Goal: Task Accomplishment & Management: Use online tool/utility

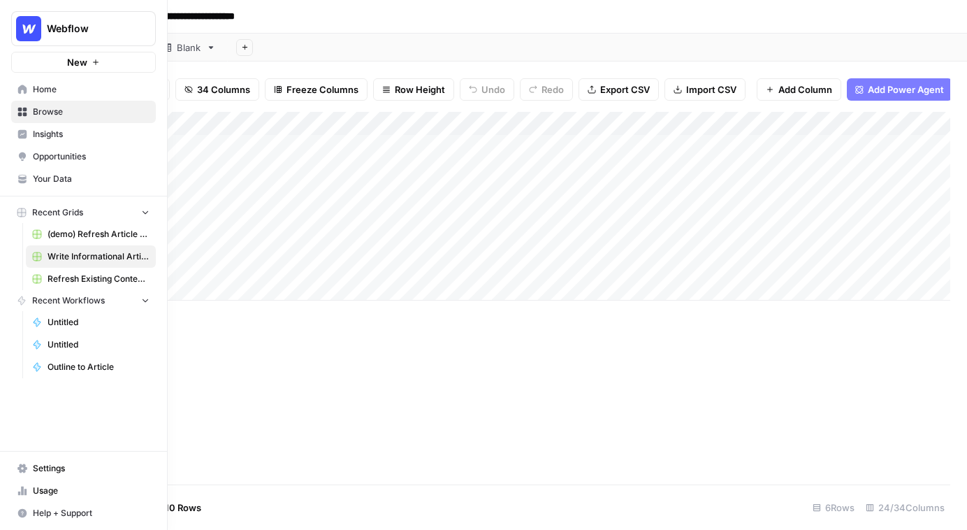
click at [52, 86] on span "Home" at bounding box center [91, 89] width 117 height 13
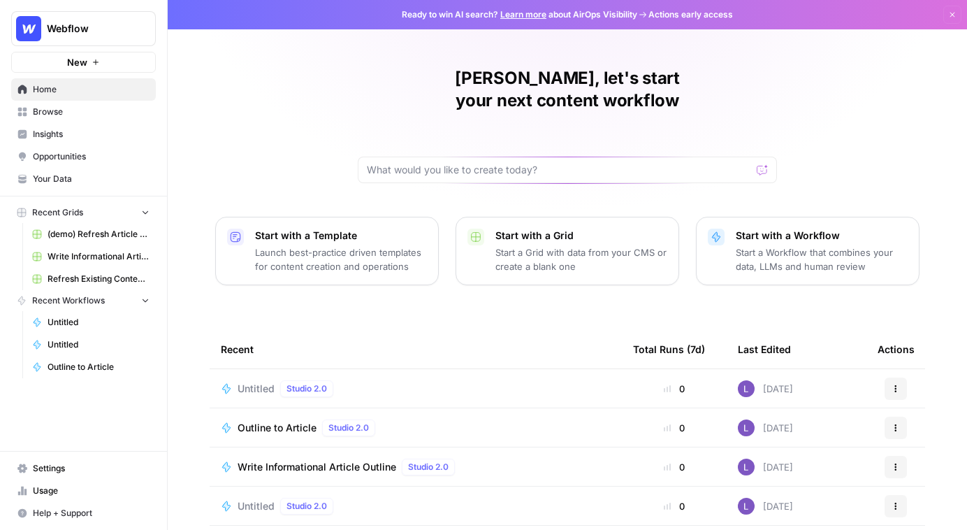
click at [74, 182] on span "Your Data" at bounding box center [91, 179] width 117 height 13
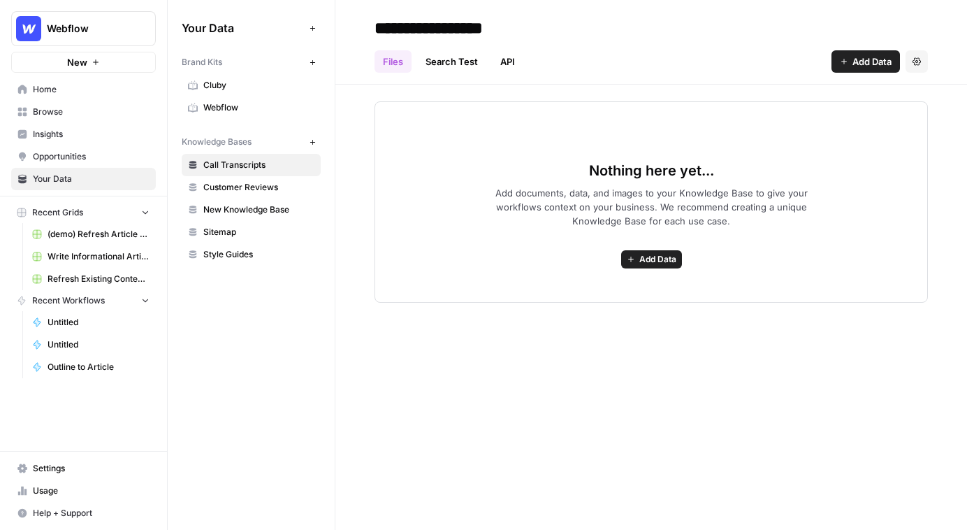
click at [207, 82] on span "Cluby" at bounding box center [258, 85] width 111 height 13
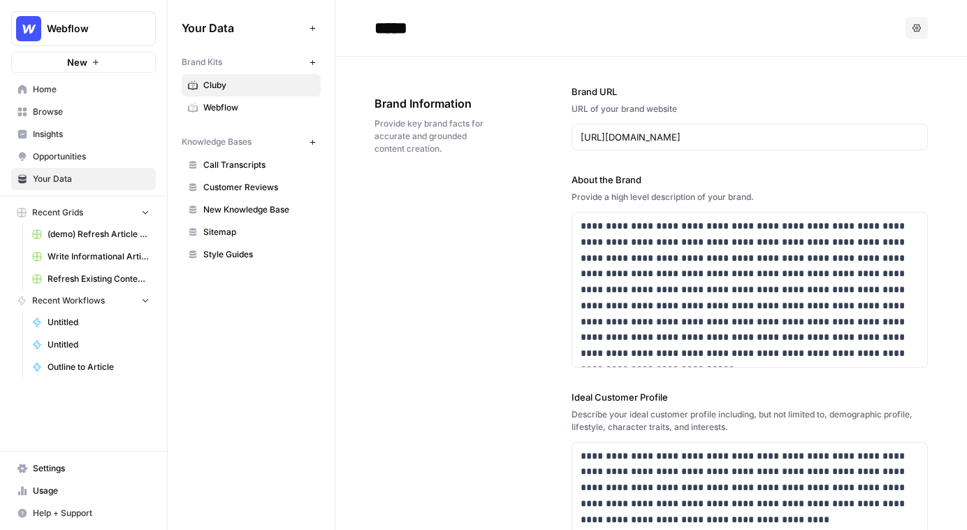
click at [252, 106] on span "Webflow" at bounding box center [258, 107] width 111 height 13
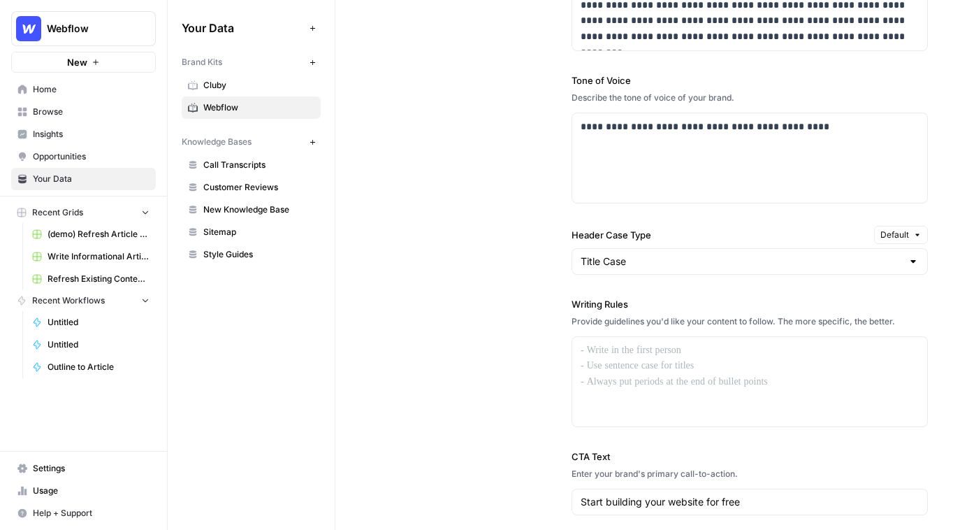
scroll to position [1027, 0]
click at [707, 379] on div at bounding box center [749, 379] width 355 height 89
drag, startPoint x: 615, startPoint y: 361, endPoint x: 642, endPoint y: 416, distance: 61.3
click at [642, 416] on div at bounding box center [749, 379] width 355 height 89
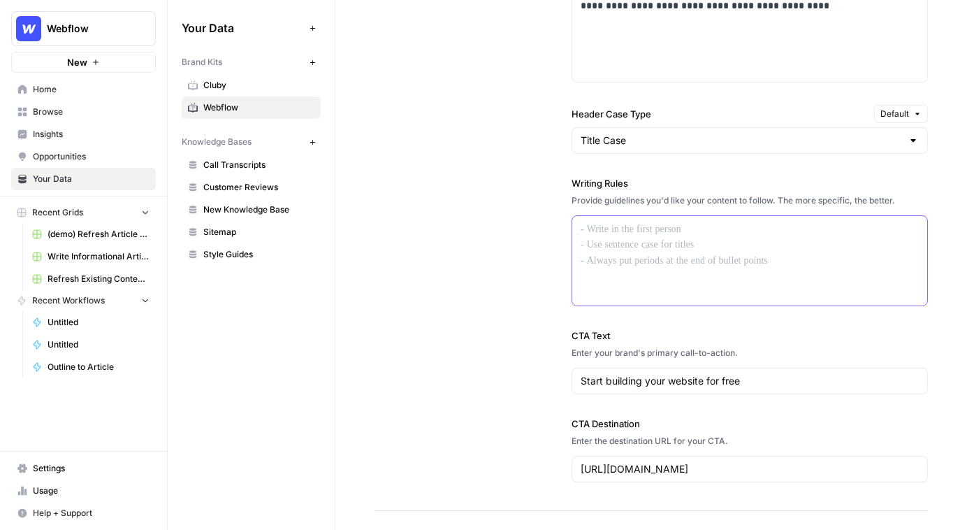
scroll to position [1444, 0]
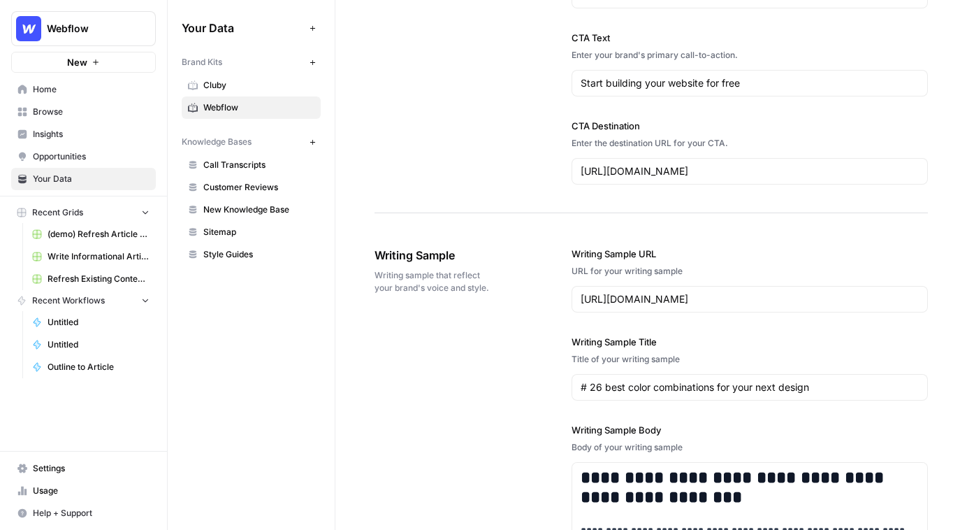
click at [257, 170] on span "Call Transcripts" at bounding box center [258, 165] width 111 height 13
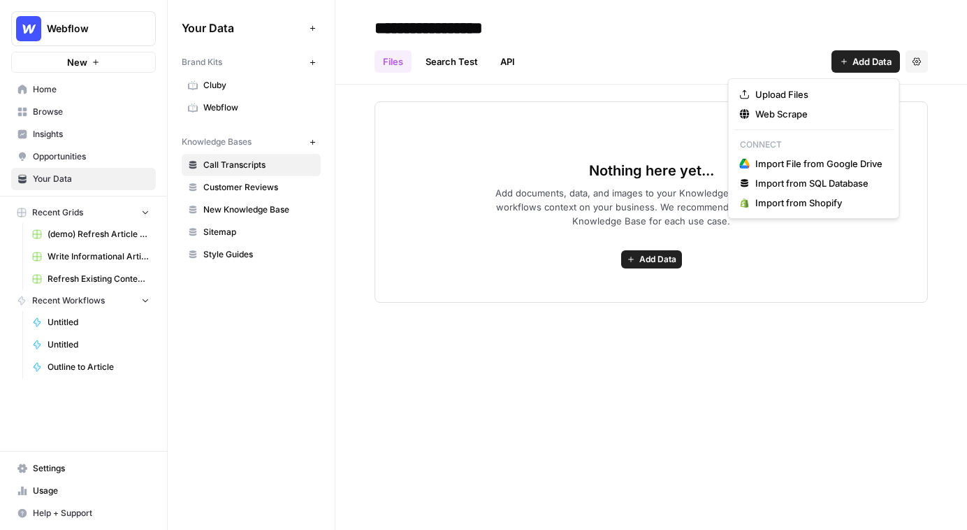
click at [841, 57] on button "Add Data" at bounding box center [866, 61] width 68 height 22
click at [763, 122] on button "Web Scrape" at bounding box center [813, 114] width 159 height 20
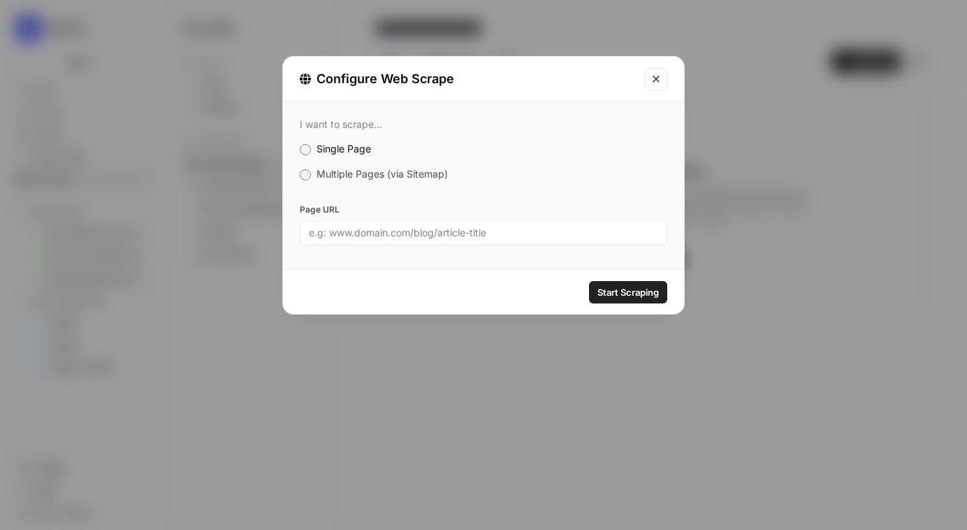
click at [324, 176] on span "Multiple Pages (via Sitemap)" at bounding box center [382, 174] width 131 height 12
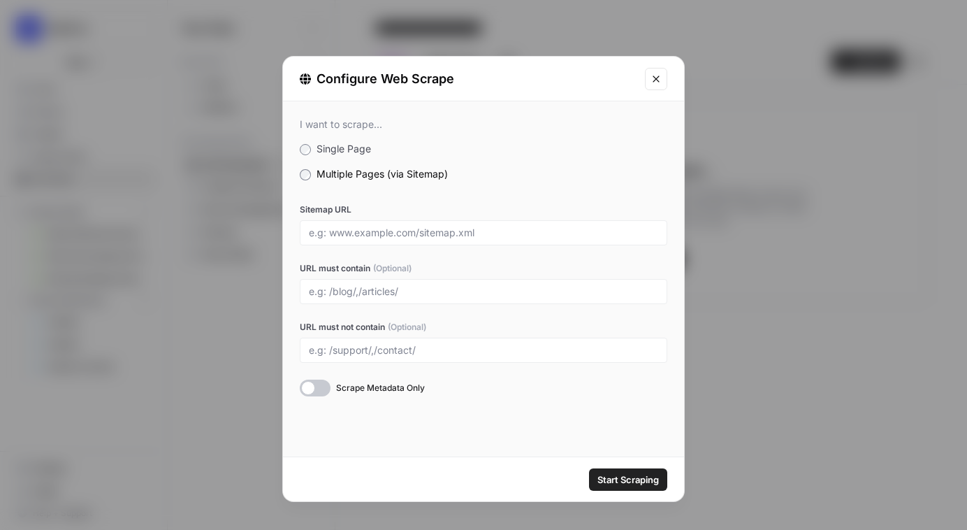
click at [642, 71] on div "Configure Web Scrape" at bounding box center [483, 79] width 401 height 45
click at [647, 72] on button "Close modal" at bounding box center [656, 79] width 22 height 22
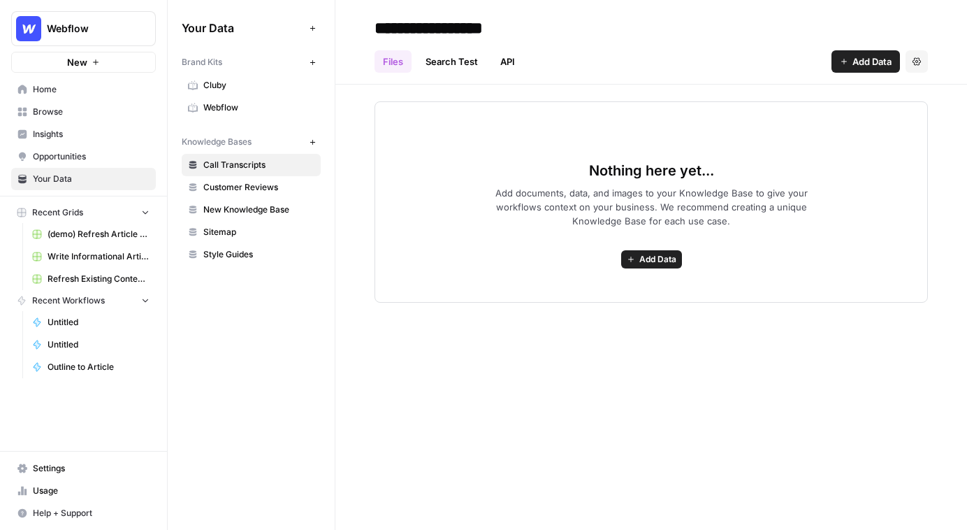
click at [89, 111] on span "Browse" at bounding box center [91, 112] width 117 height 13
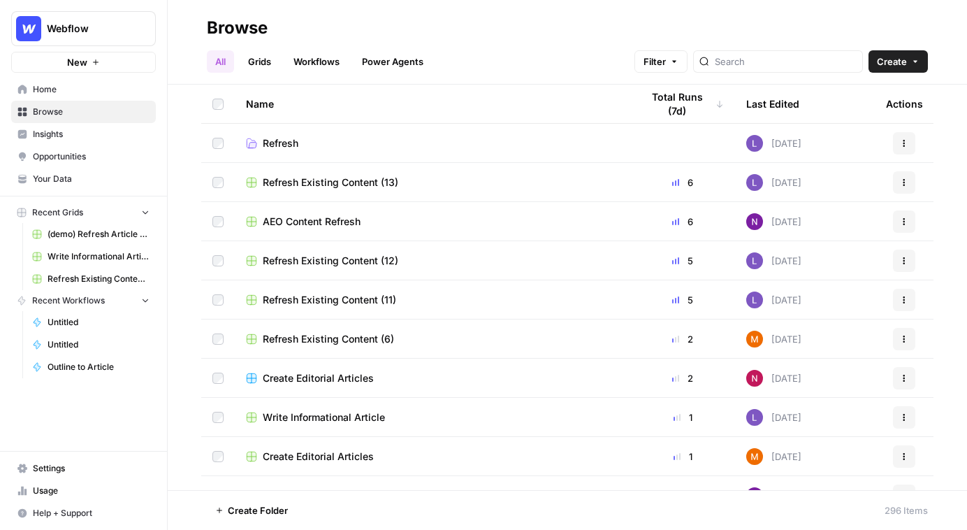
click at [247, 61] on link "Grids" at bounding box center [260, 61] width 40 height 22
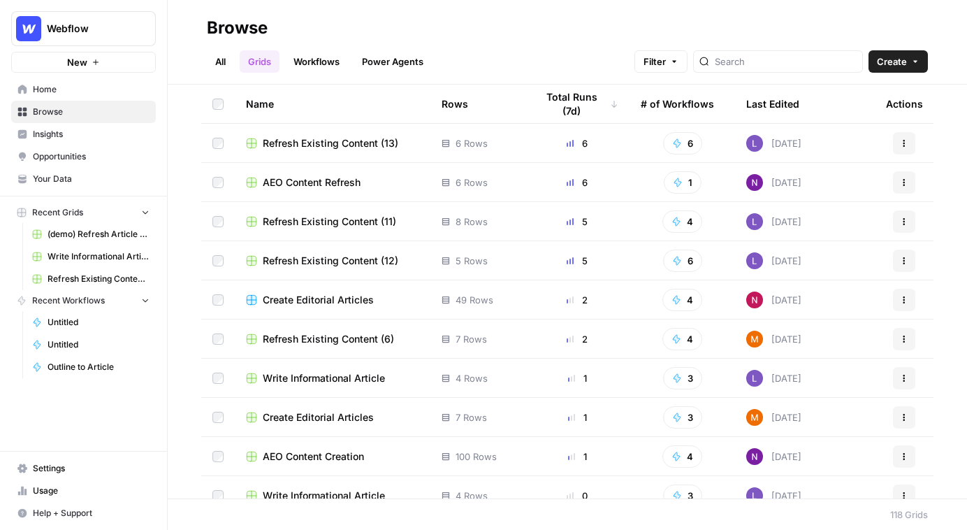
click at [893, 73] on header "Browse All Grids Workflows Power Agents Filter Create" at bounding box center [567, 42] width 799 height 85
click at [895, 71] on button "Create" at bounding box center [898, 61] width 59 height 22
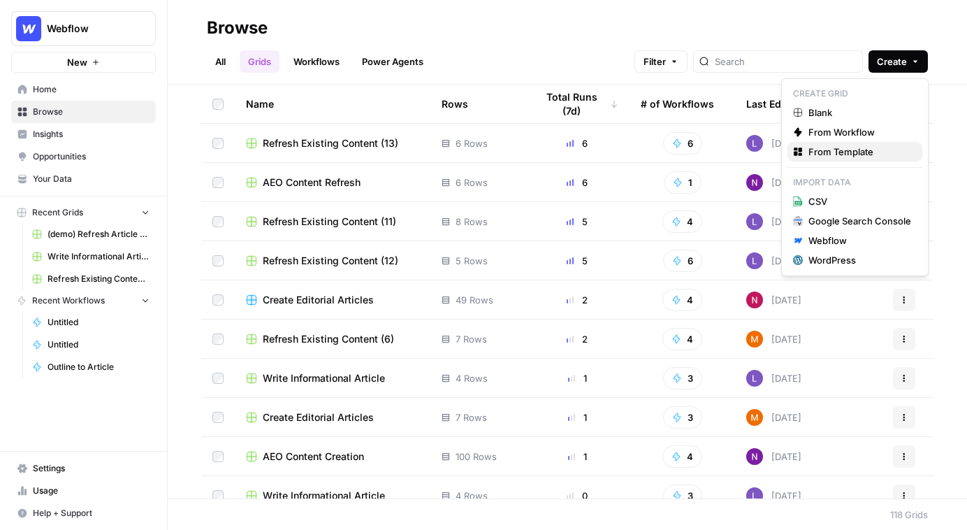
click at [864, 157] on span "From Template" at bounding box center [860, 152] width 103 height 14
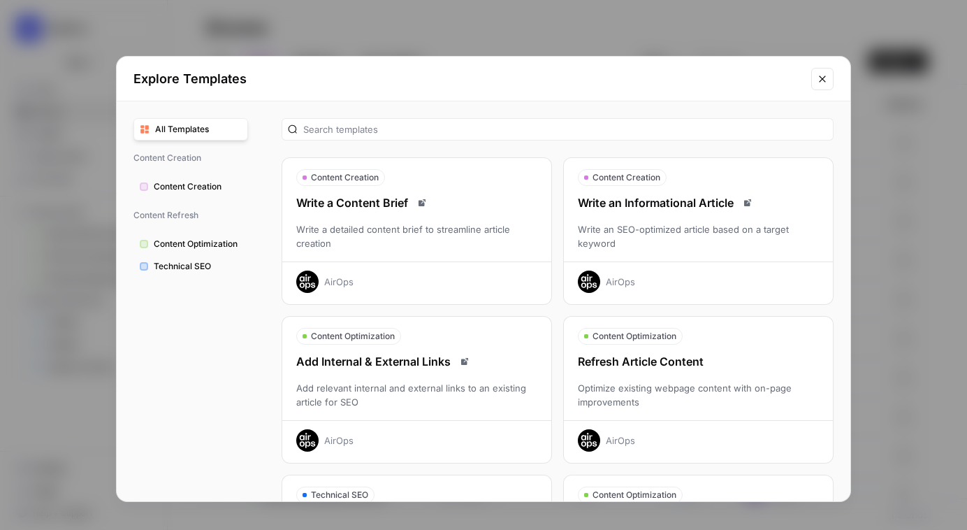
click at [675, 240] on div "Write an SEO-optimized article based on a target keyword" at bounding box center [698, 236] width 269 height 28
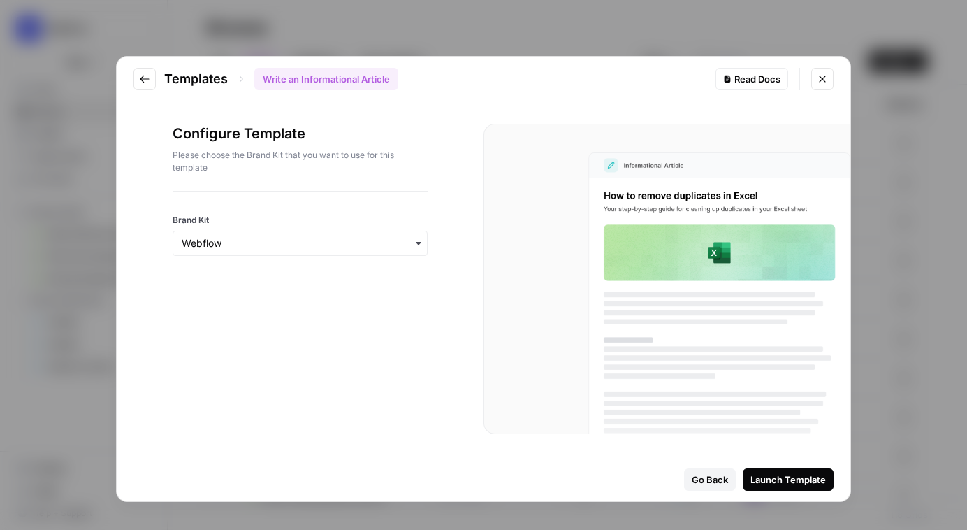
click at [273, 250] on div "button" at bounding box center [300, 243] width 255 height 25
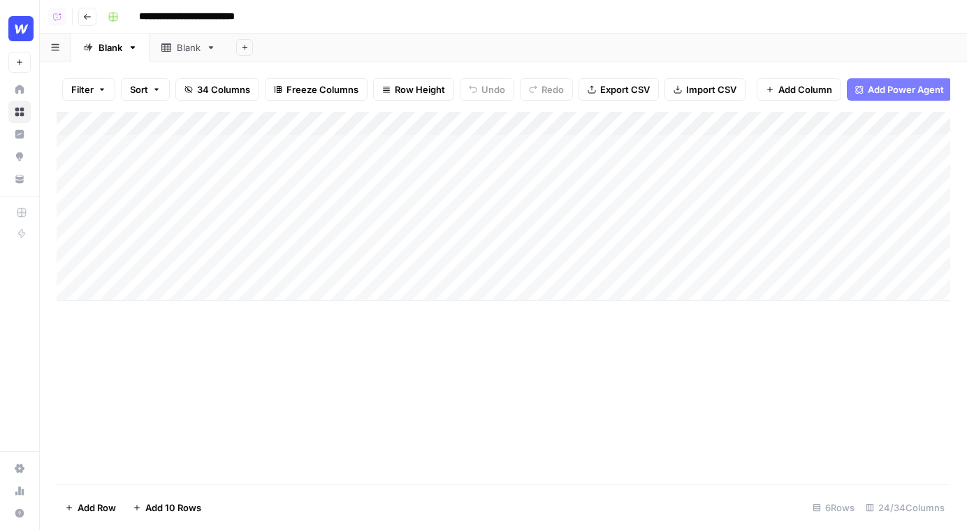
click at [400, 149] on div "Add Column" at bounding box center [504, 206] width 894 height 189
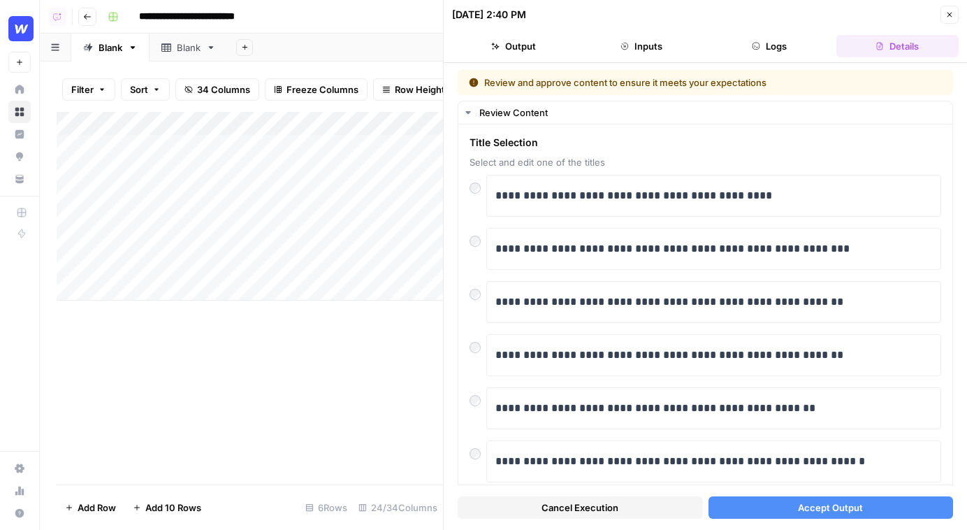
click at [944, 15] on button "Close" at bounding box center [950, 15] width 18 height 18
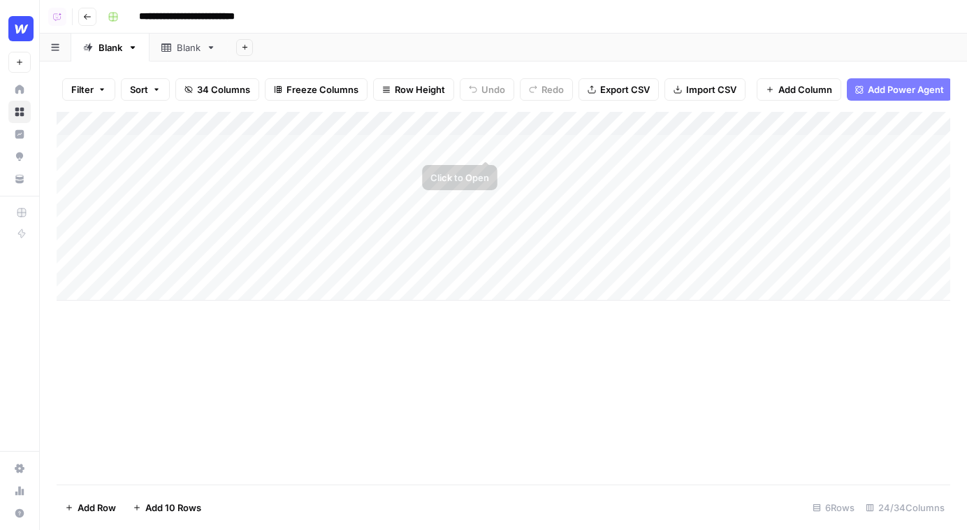
click at [533, 150] on div "Add Column" at bounding box center [504, 206] width 894 height 189
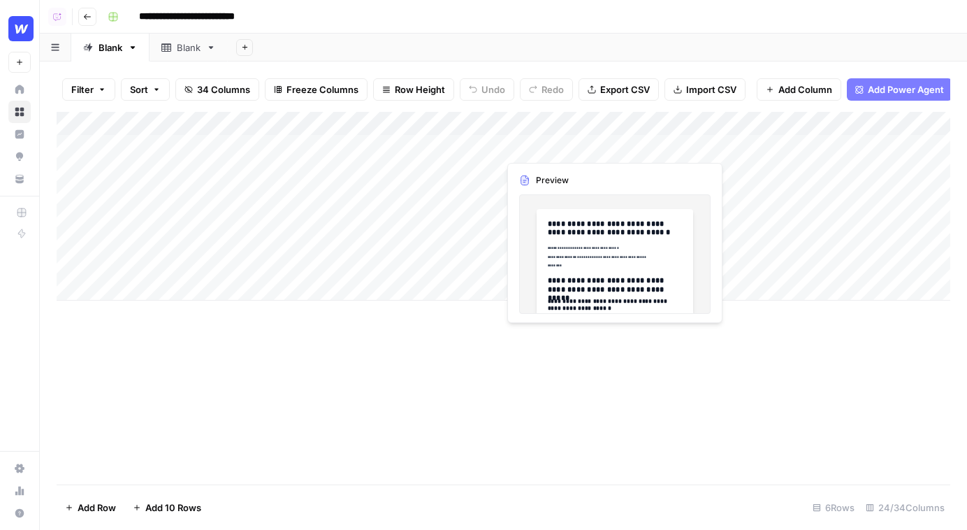
click at [533, 150] on div "Add Column" at bounding box center [504, 206] width 894 height 189
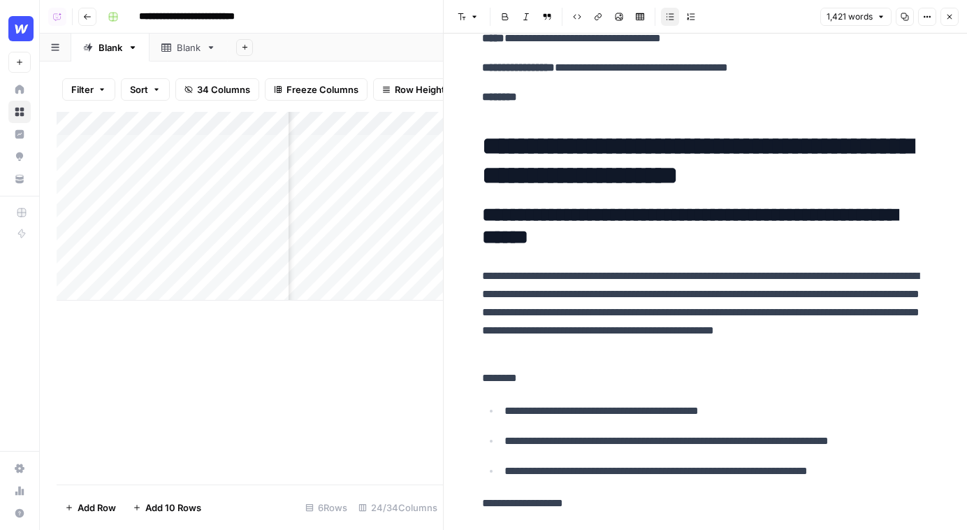
scroll to position [140, 0]
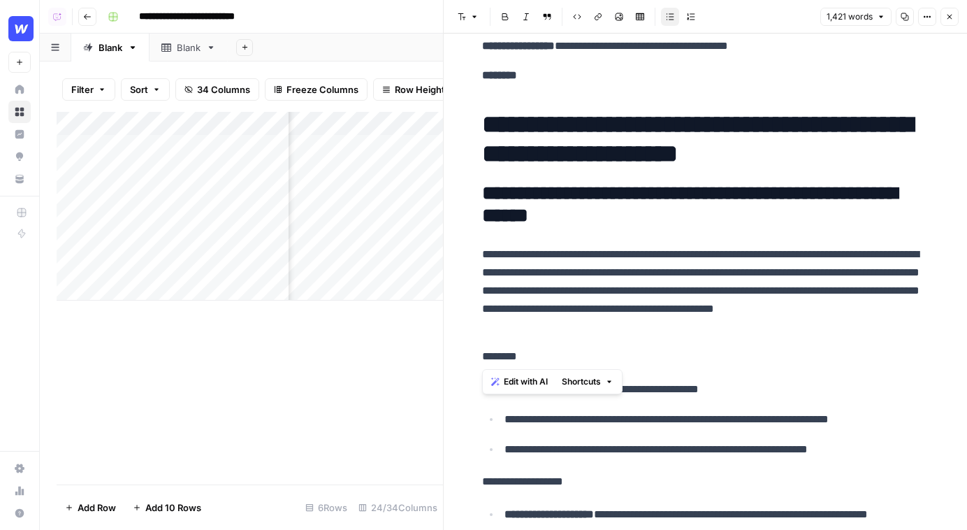
drag, startPoint x: 811, startPoint y: 343, endPoint x: 521, endPoint y: 212, distance: 318.7
click at [520, 388] on button "Edit with AI" at bounding box center [520, 381] width 68 height 18
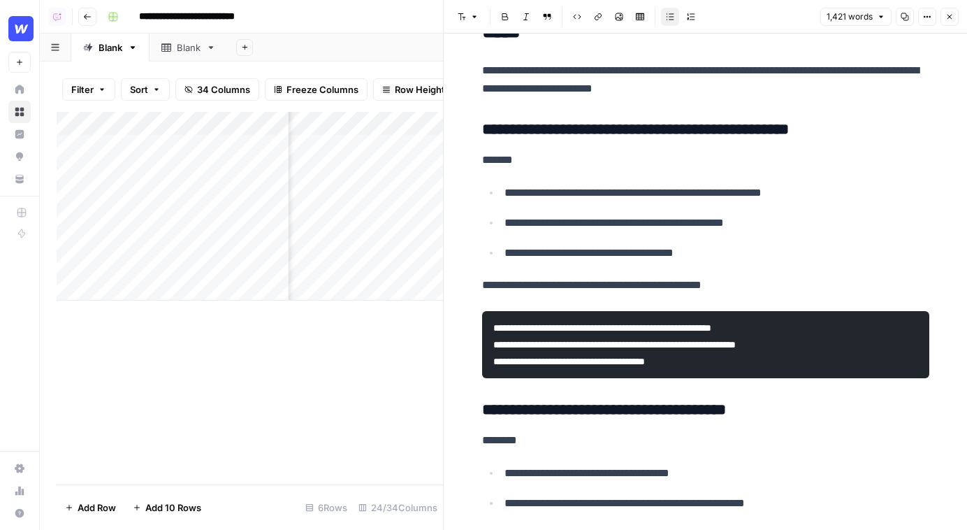
scroll to position [2647, 0]
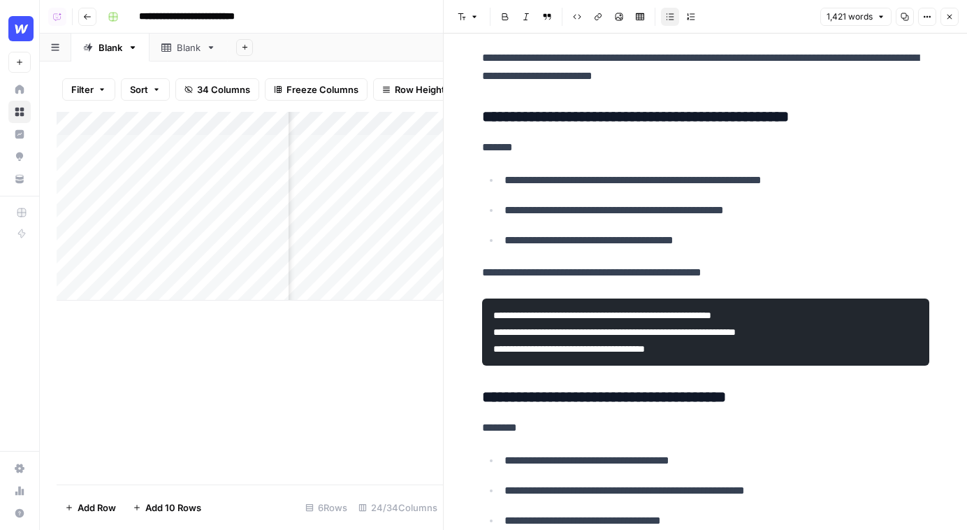
click at [955, 17] on button "Close" at bounding box center [950, 17] width 18 height 18
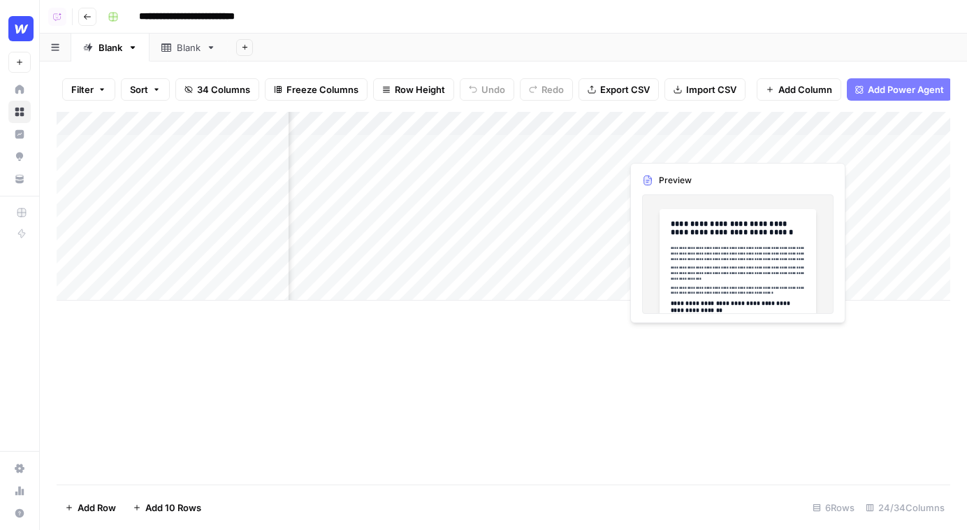
click at [688, 150] on div "Add Column" at bounding box center [504, 206] width 894 height 189
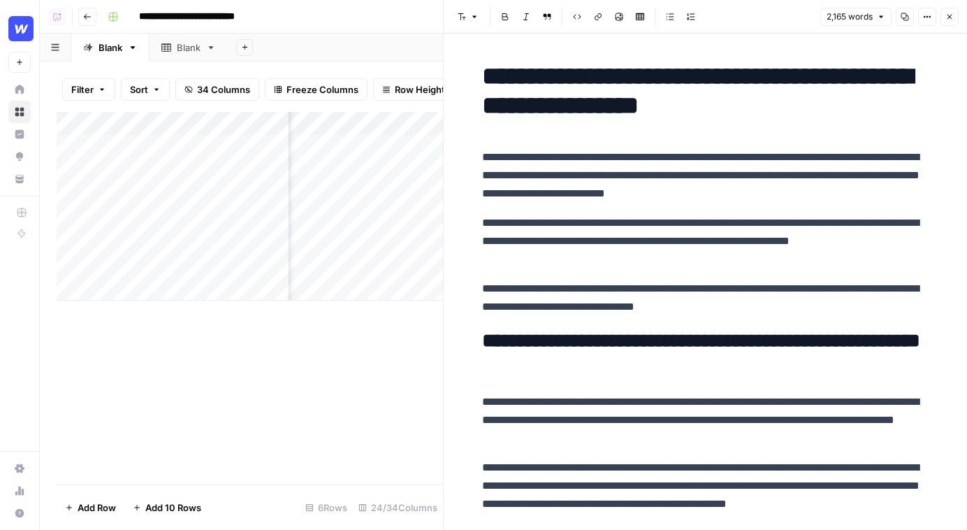
click at [951, 13] on icon "button" at bounding box center [950, 17] width 8 height 8
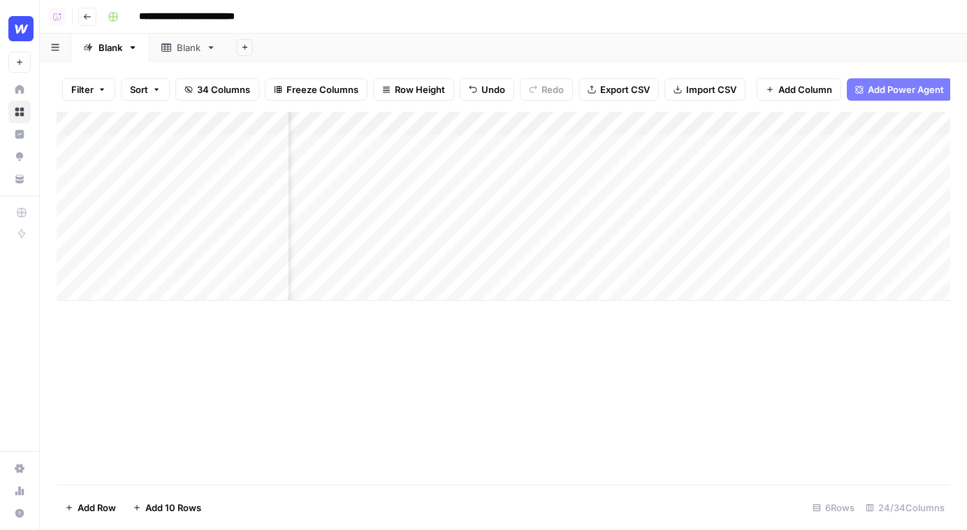
click at [895, 91] on span "Add Power Agent" at bounding box center [906, 89] width 76 height 14
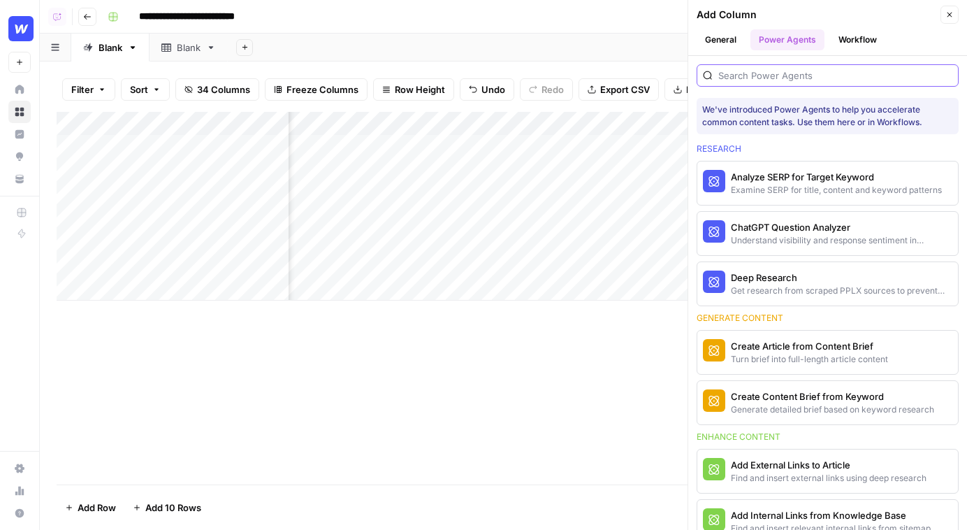
click at [797, 78] on input "search" at bounding box center [835, 75] width 234 height 14
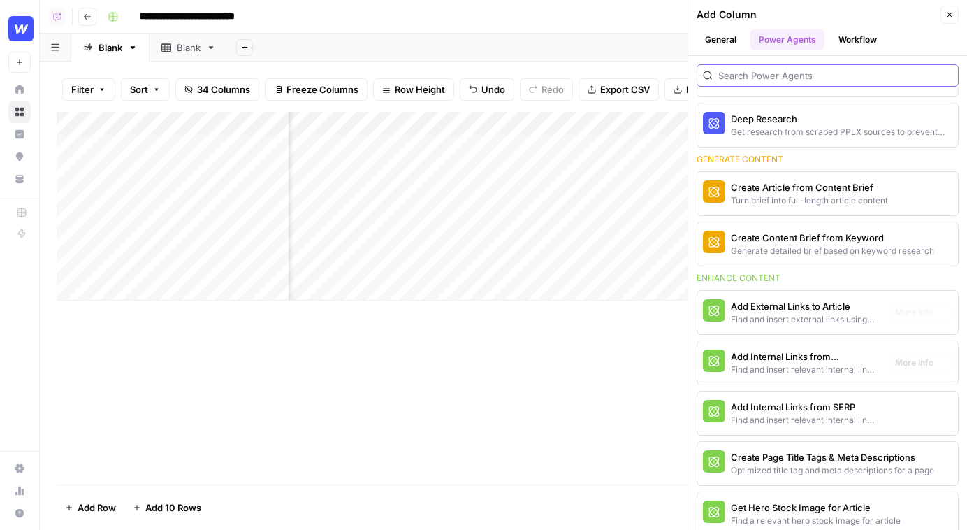
scroll to position [167, 0]
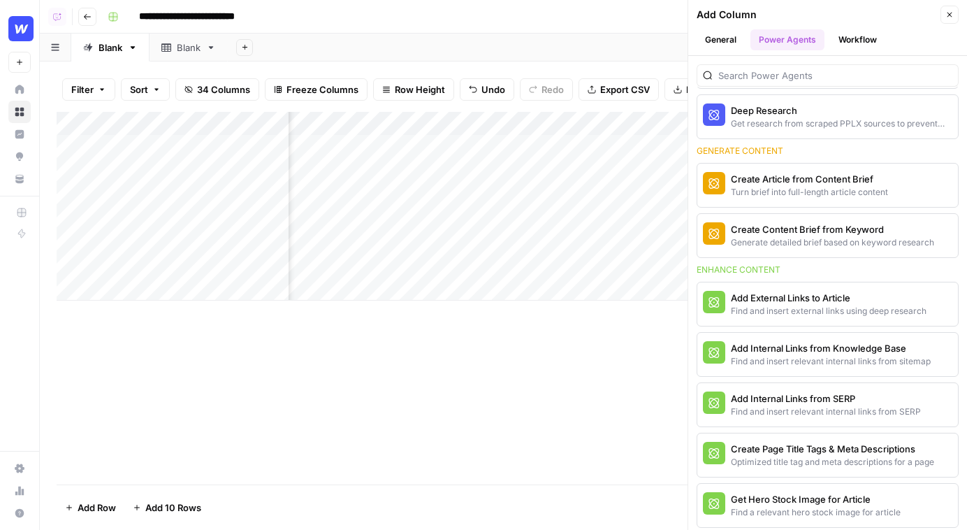
click at [698, 263] on div "Enhance content" at bounding box center [828, 269] width 262 height 13
drag, startPoint x: 697, startPoint y: 270, endPoint x: 790, endPoint y: 269, distance: 93.0
click at [790, 269] on div "Enhance content" at bounding box center [828, 269] width 262 height 13
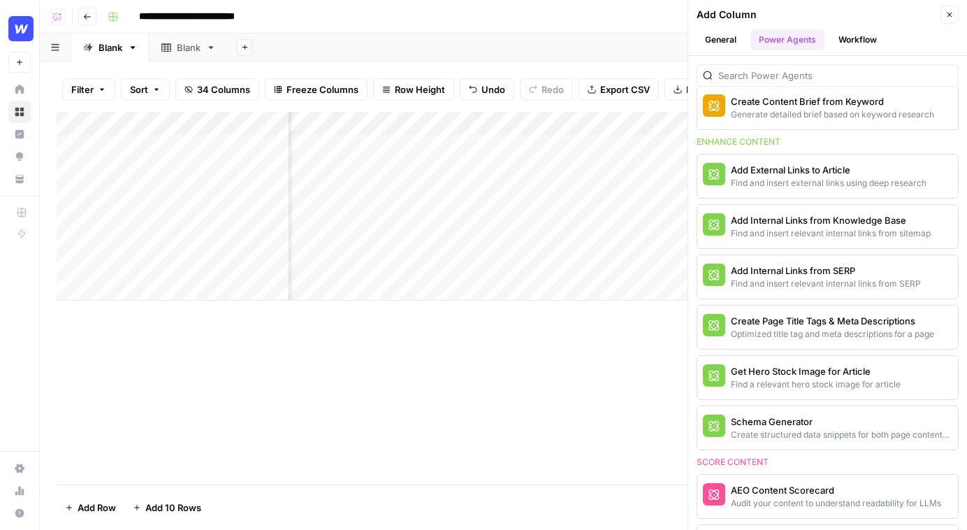
scroll to position [298, 0]
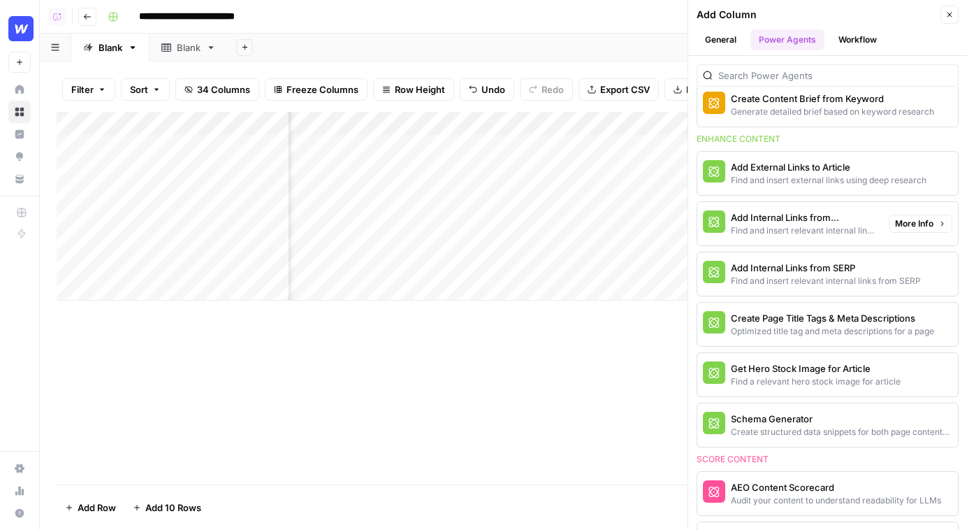
click at [790, 231] on div "Find and insert relevant internal links from sitemap" at bounding box center [804, 230] width 147 height 13
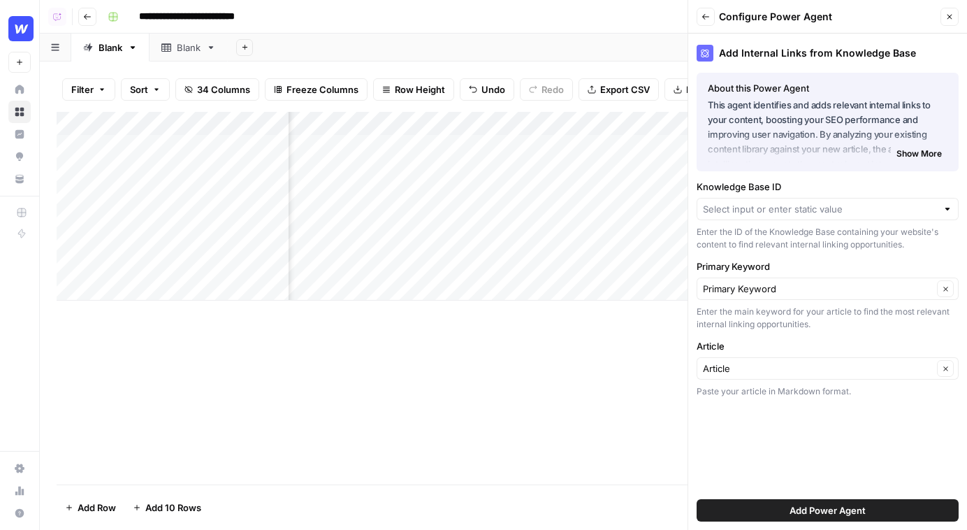
click at [702, 24] on button "Back" at bounding box center [706, 17] width 18 height 18
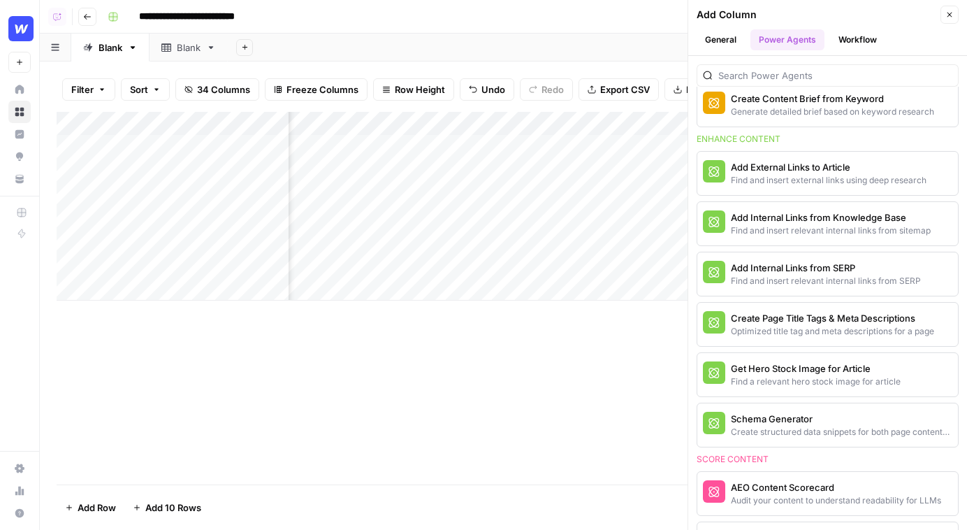
scroll to position [0, 1124]
click at [950, 10] on icon "button" at bounding box center [950, 14] width 8 height 8
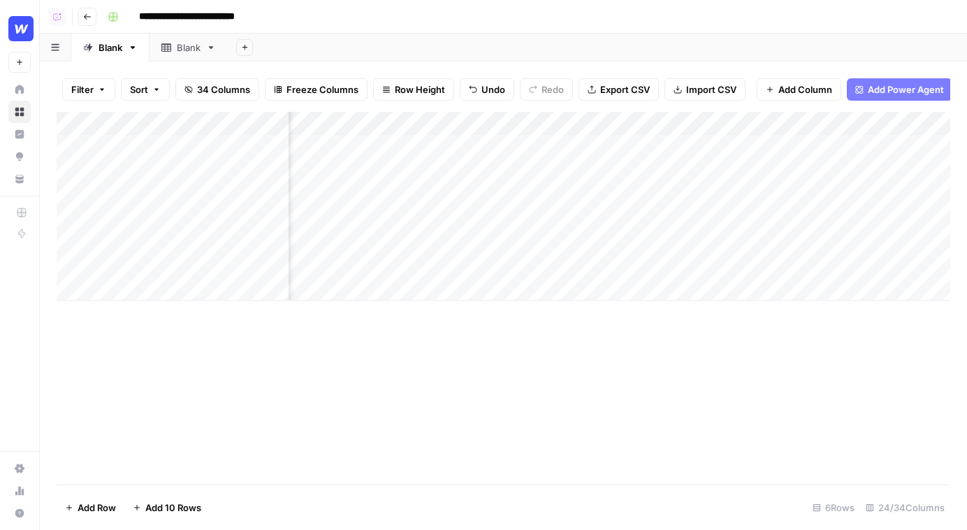
click at [911, 94] on span "Add Power Agent" at bounding box center [906, 89] width 76 height 14
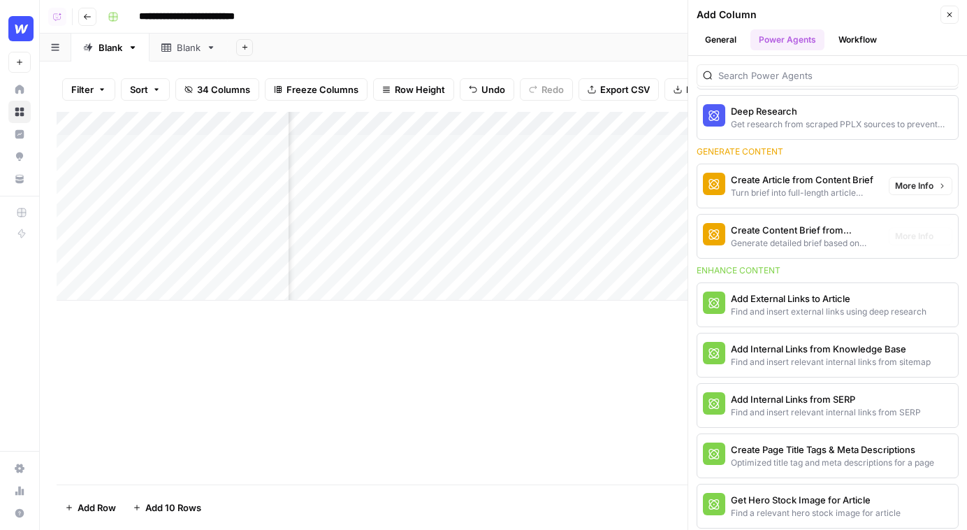
scroll to position [169, 0]
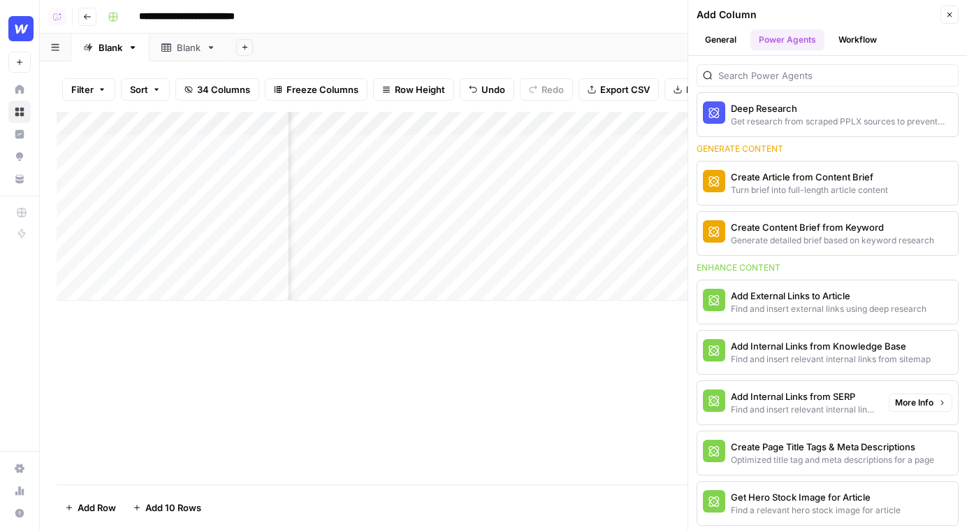
click at [917, 409] on button "More Info" at bounding box center [921, 402] width 64 height 18
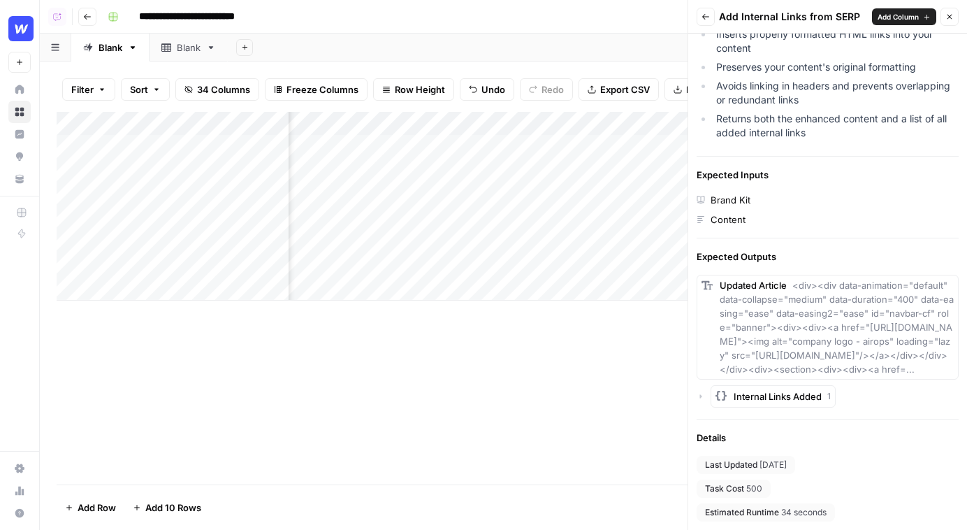
scroll to position [326, 0]
drag, startPoint x: 770, startPoint y: 497, endPoint x: 685, endPoint y: 497, distance: 85.3
click at [685, 497] on div "**********" at bounding box center [503, 265] width 927 height 530
click at [751, 494] on span "500" at bounding box center [754, 488] width 16 height 13
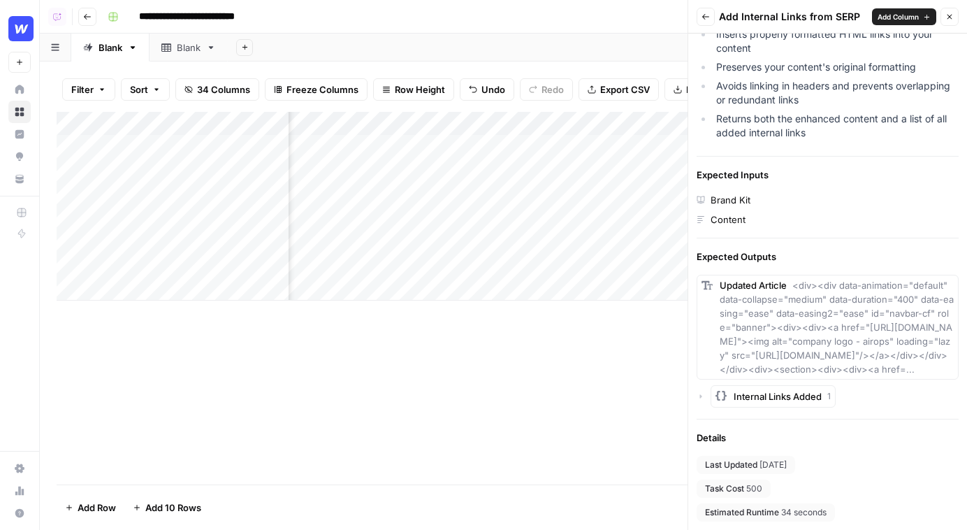
click at [751, 494] on span "500" at bounding box center [754, 488] width 16 height 13
click at [950, 20] on icon "button" at bounding box center [950, 17] width 8 height 8
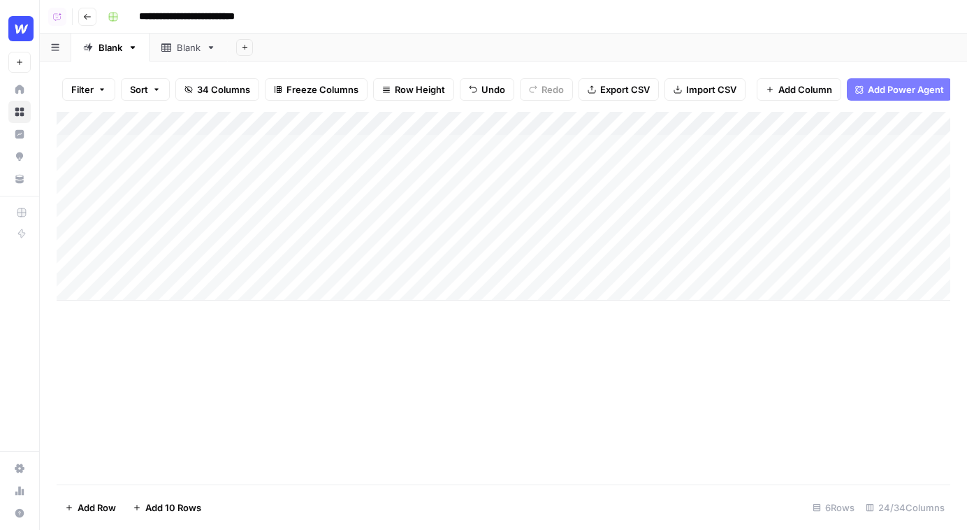
click at [87, 23] on button "Go back" at bounding box center [87, 17] width 18 height 18
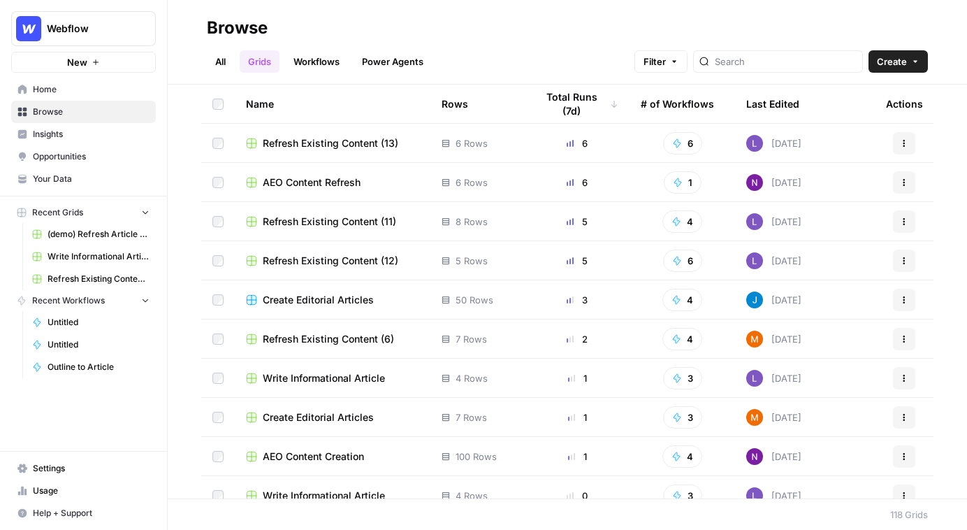
click at [310, 68] on link "Workflows" at bounding box center [316, 61] width 63 height 22
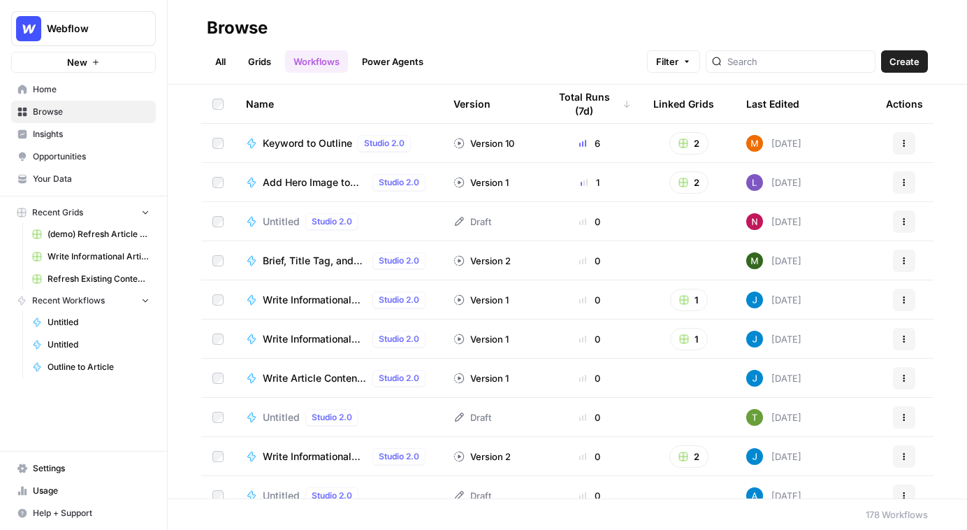
click at [909, 66] on span "Create" at bounding box center [905, 62] width 30 height 14
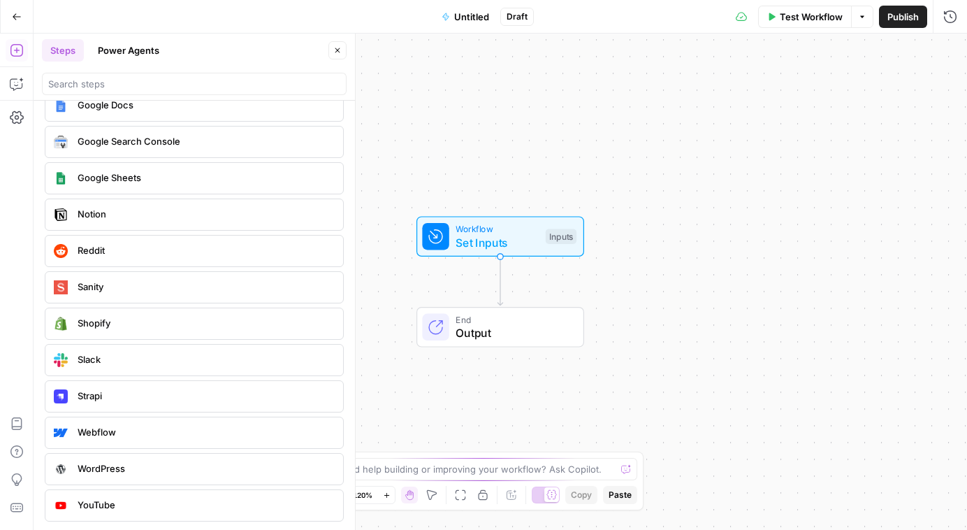
scroll to position [2567, 0]
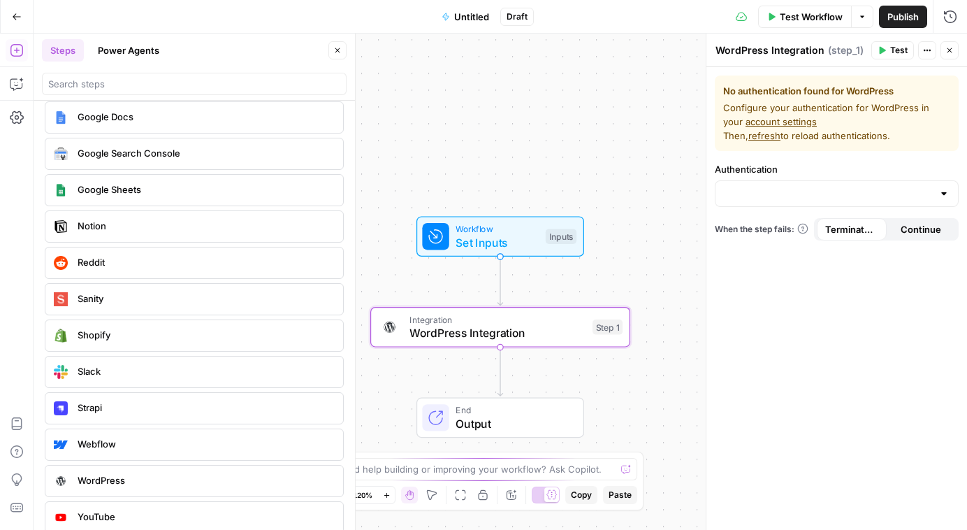
click at [843, 125] on span "Configure your authentication for WordPress in your account settings Then, refr…" at bounding box center [836, 122] width 227 height 42
click at [788, 125] on link "account settings" at bounding box center [781, 121] width 71 height 11
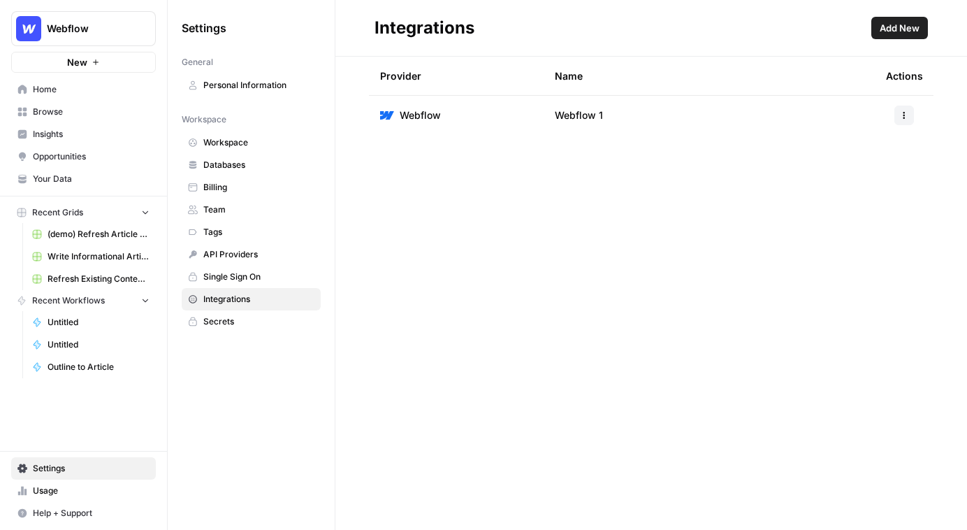
click at [869, 21] on div "Integrations Add New" at bounding box center [651, 28] width 553 height 22
click at [895, 29] on span "Add New" at bounding box center [900, 28] width 40 height 14
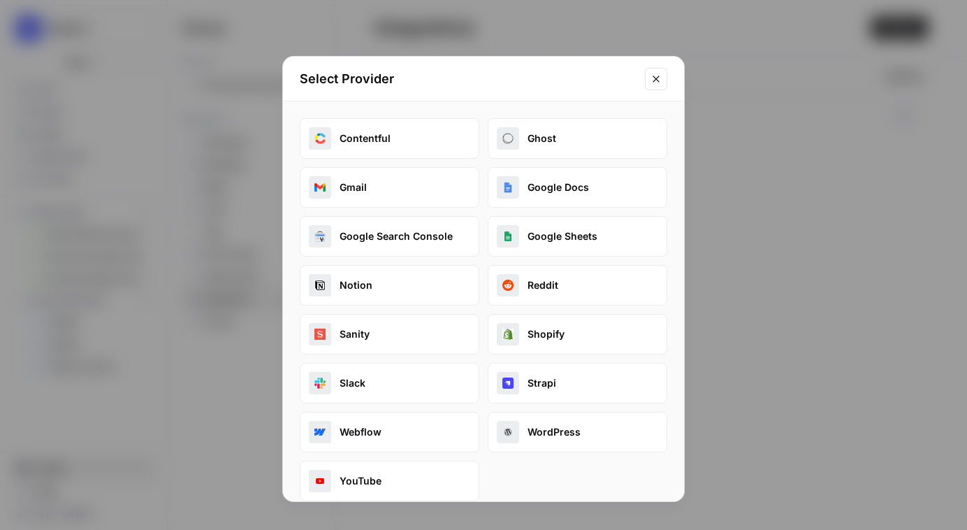
scroll to position [17, 0]
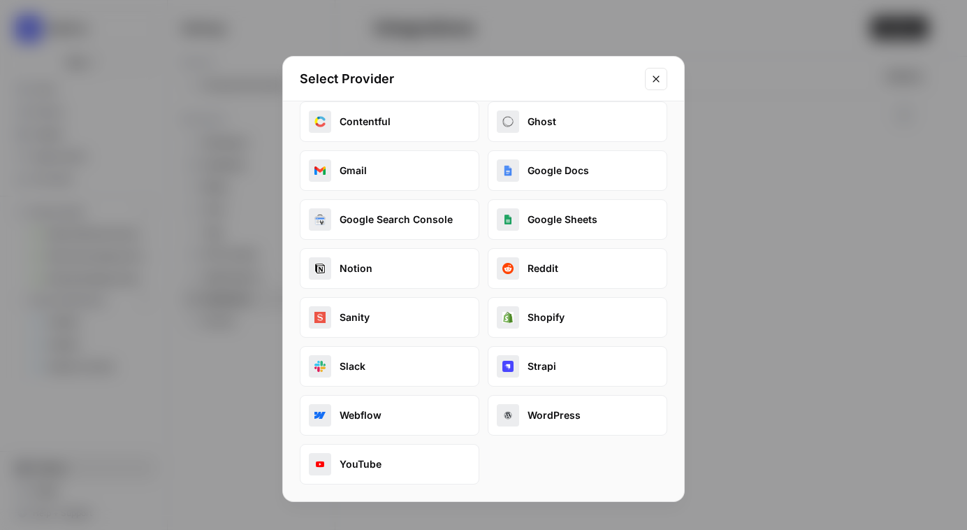
click at [527, 417] on button "WordPress" at bounding box center [578, 415] width 180 height 41
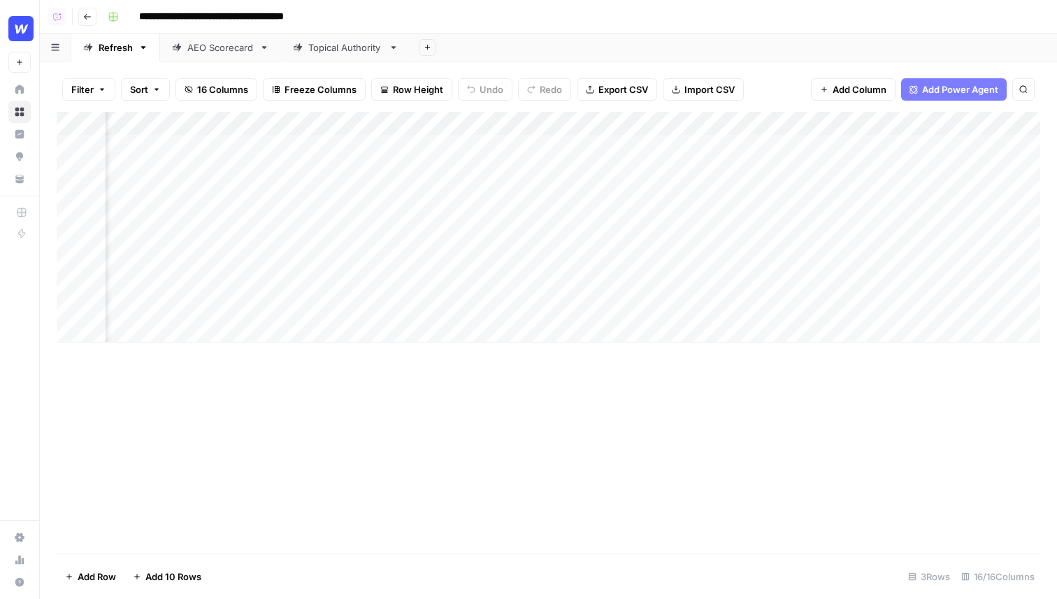
scroll to position [0, 781]
click at [492, 146] on div "Add Column" at bounding box center [548, 227] width 983 height 231
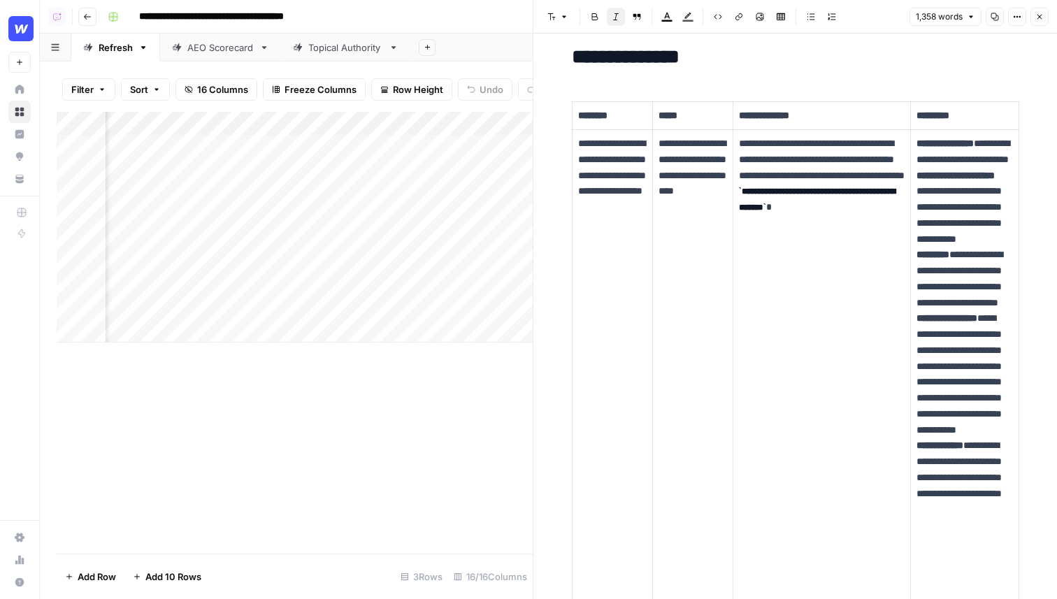
scroll to position [293, 0]
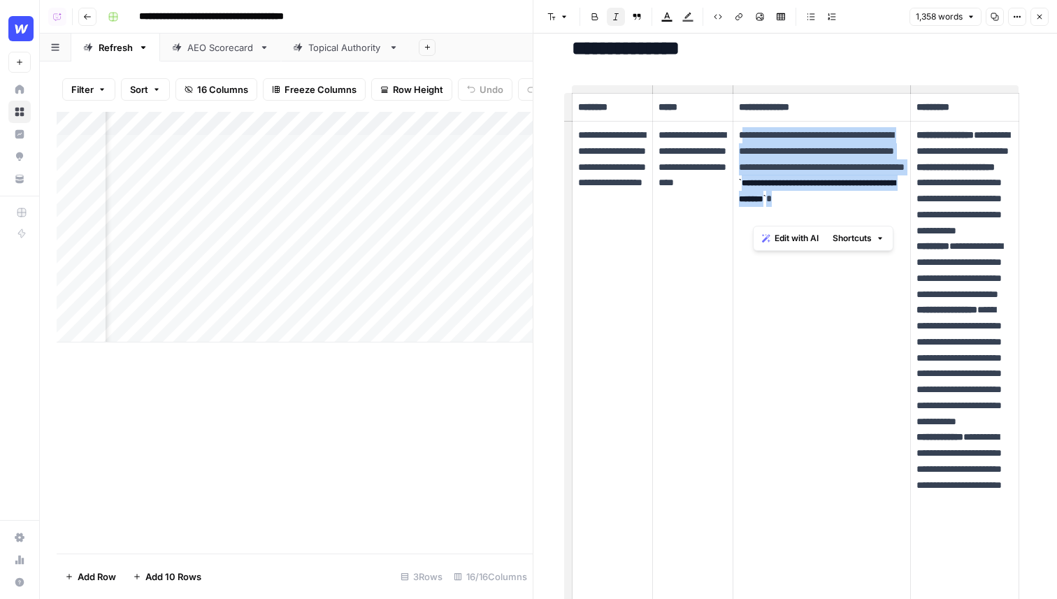
drag, startPoint x: 873, startPoint y: 226, endPoint x: 746, endPoint y: 135, distance: 156.1
click at [746, 135] on td "**********" at bounding box center [821, 382] width 178 height 521
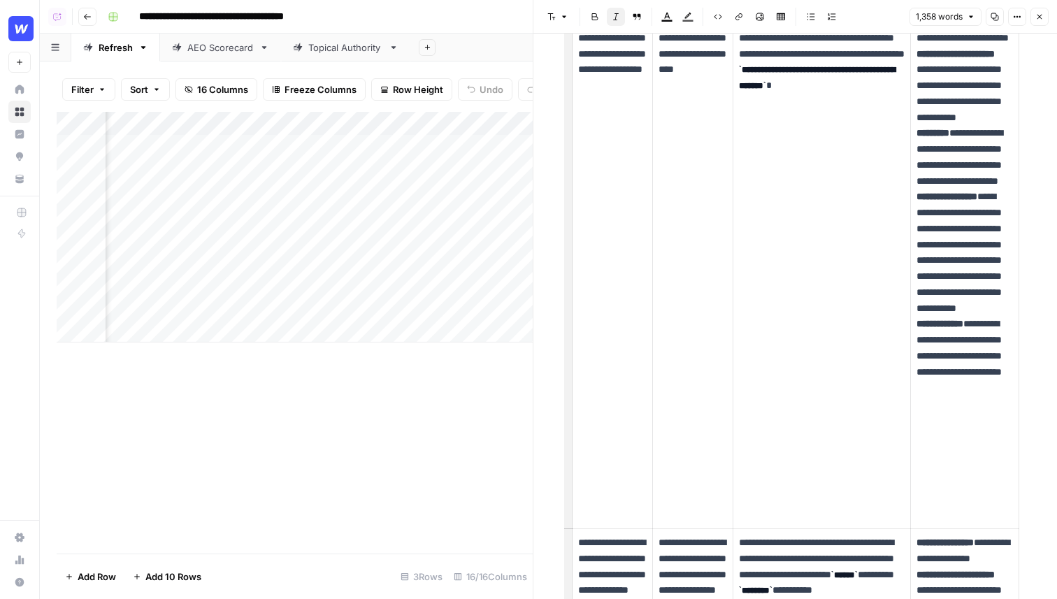
click at [884, 333] on td "**********" at bounding box center [821, 268] width 178 height 521
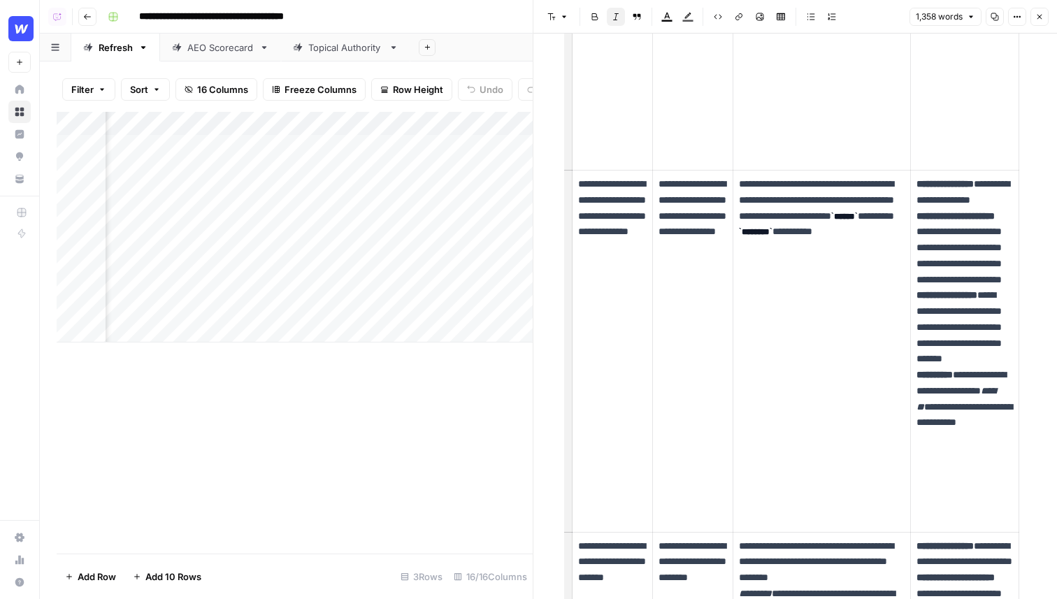
scroll to position [767, 0]
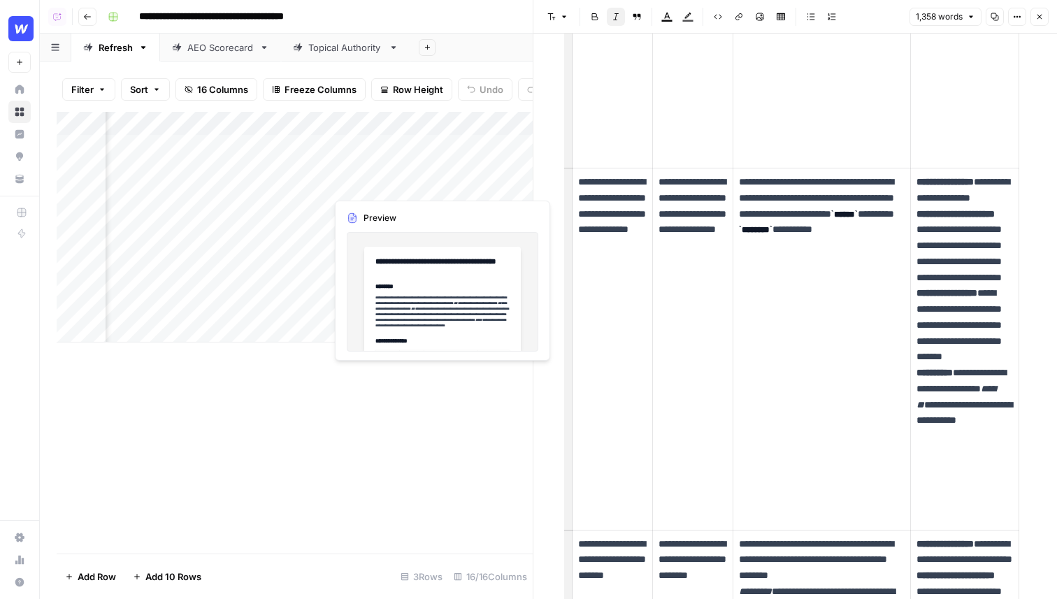
click at [356, 165] on div "Add Column" at bounding box center [295, 227] width 476 height 231
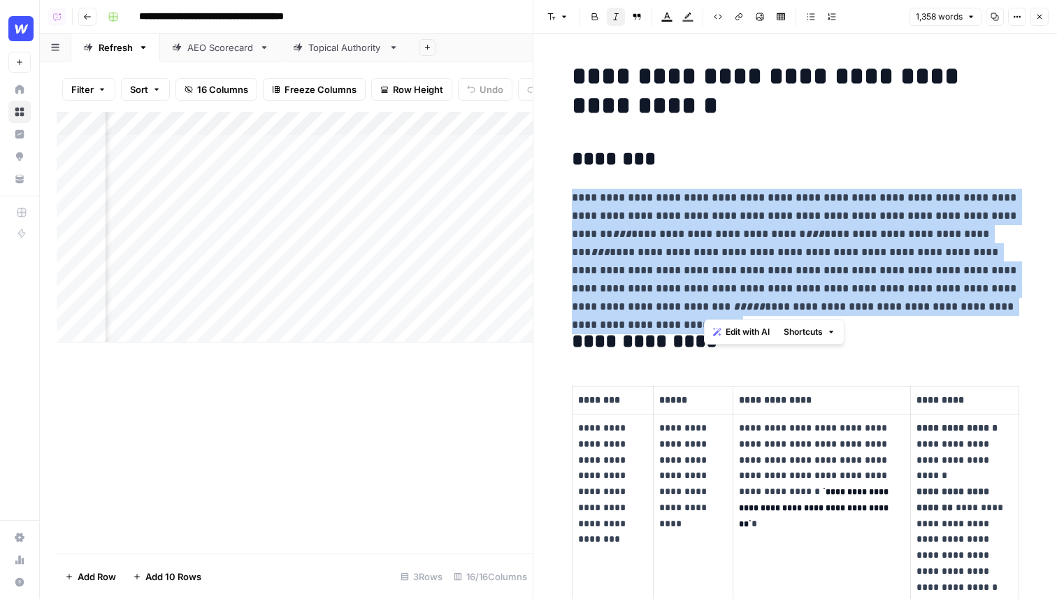
drag, startPoint x: 928, startPoint y: 298, endPoint x: 657, endPoint y: 183, distance: 294.7
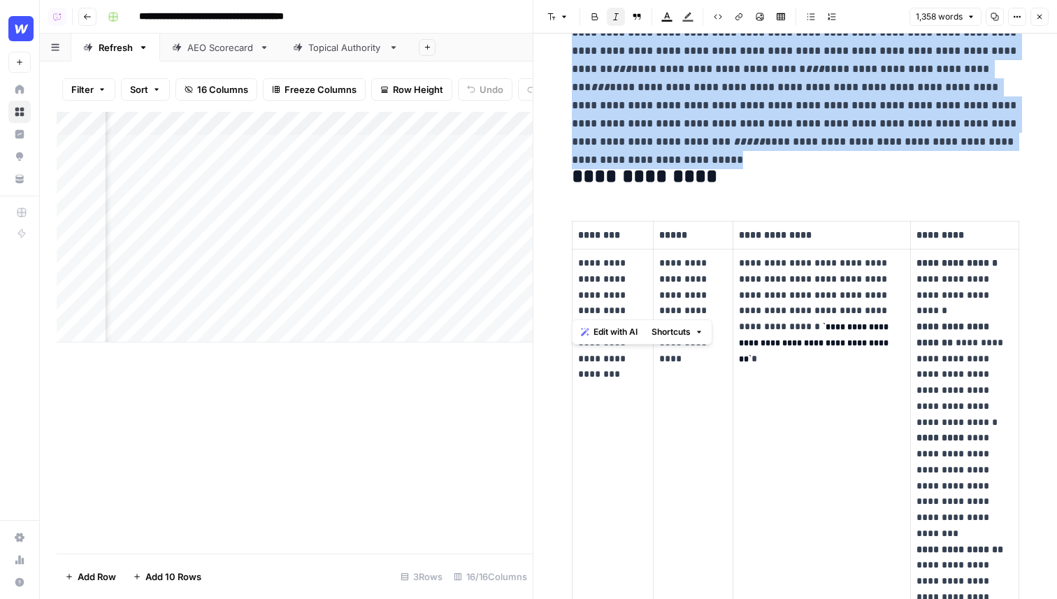
scroll to position [166, 0]
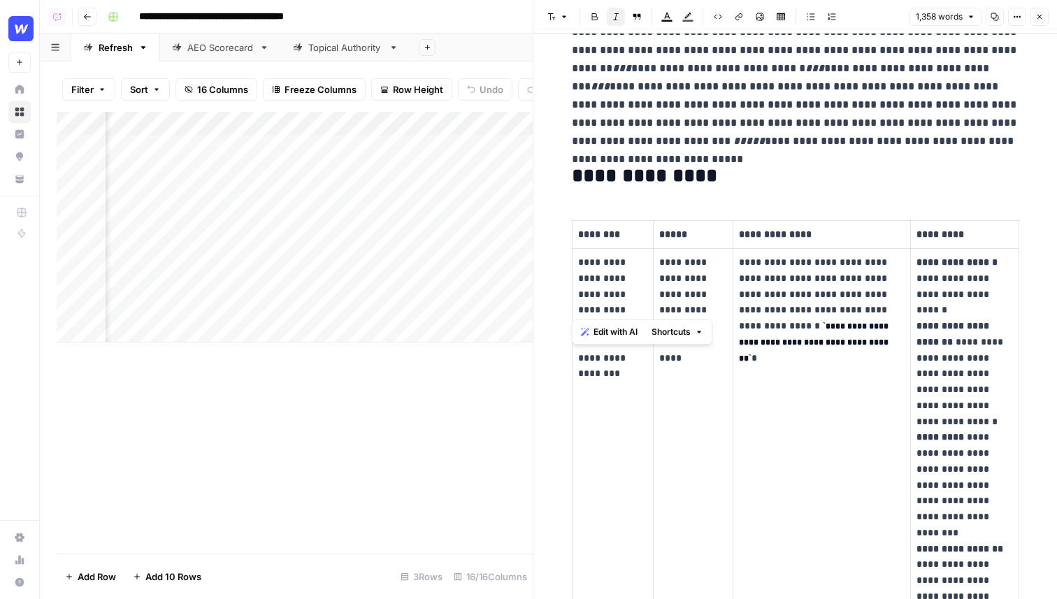
click at [758, 298] on p "**********" at bounding box center [822, 302] width 166 height 96
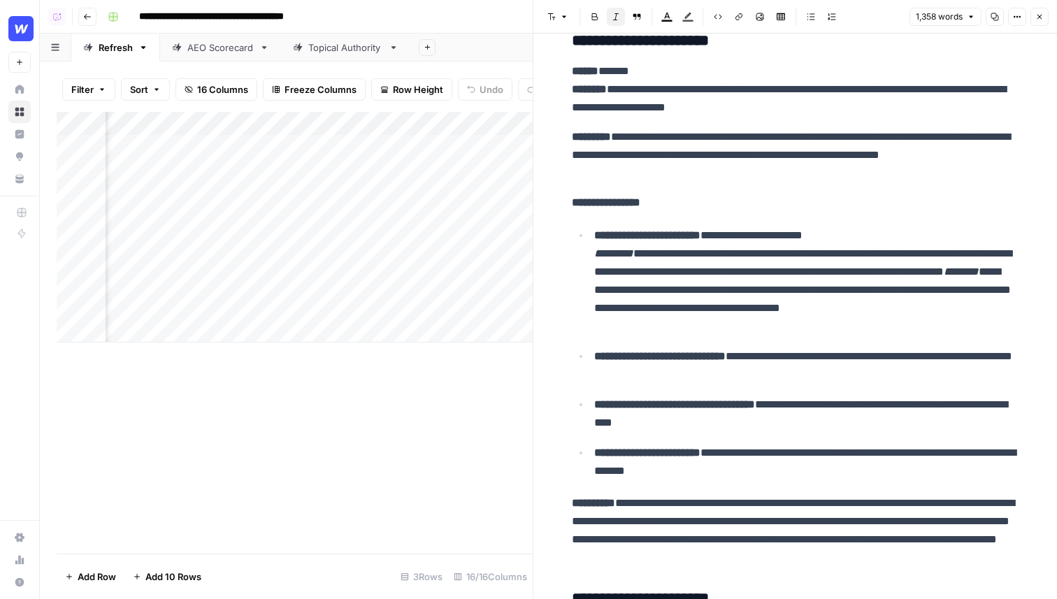
scroll to position [2286, 0]
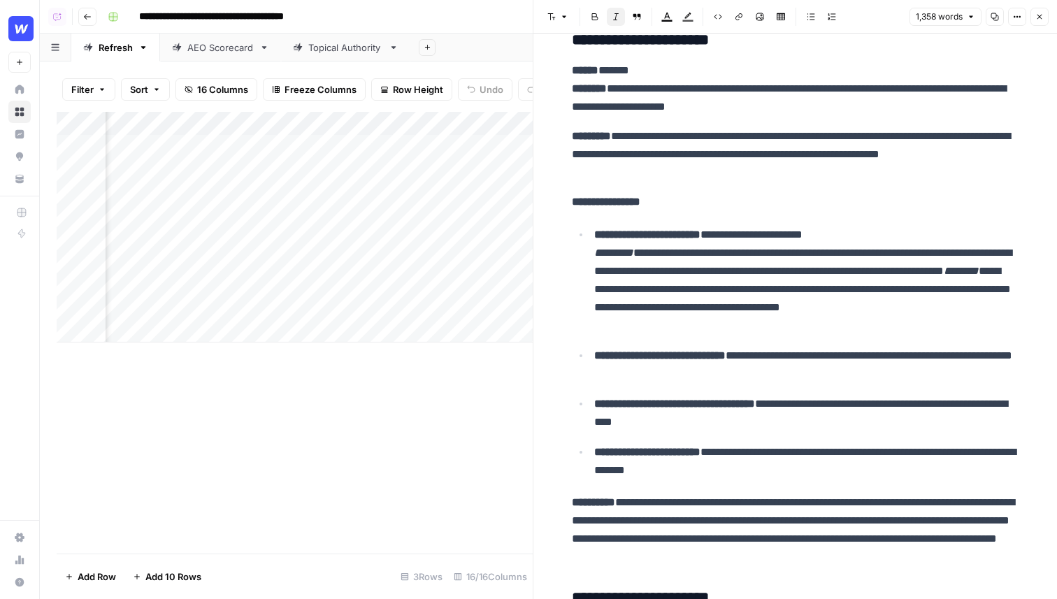
click at [967, 19] on icon "button" at bounding box center [1039, 17] width 8 height 8
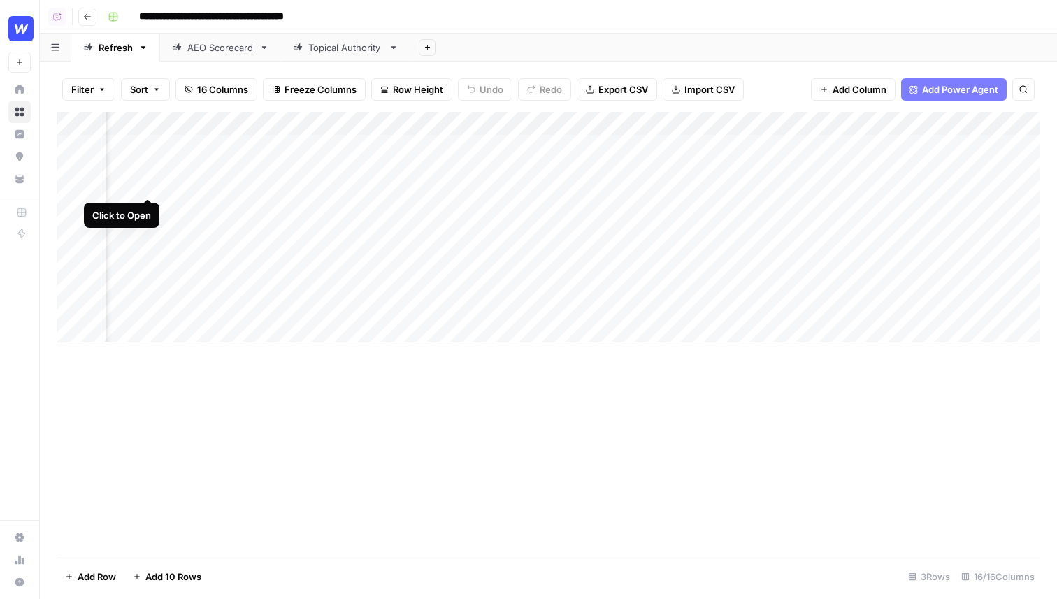
click at [145, 149] on div "Add Column" at bounding box center [548, 227] width 983 height 231
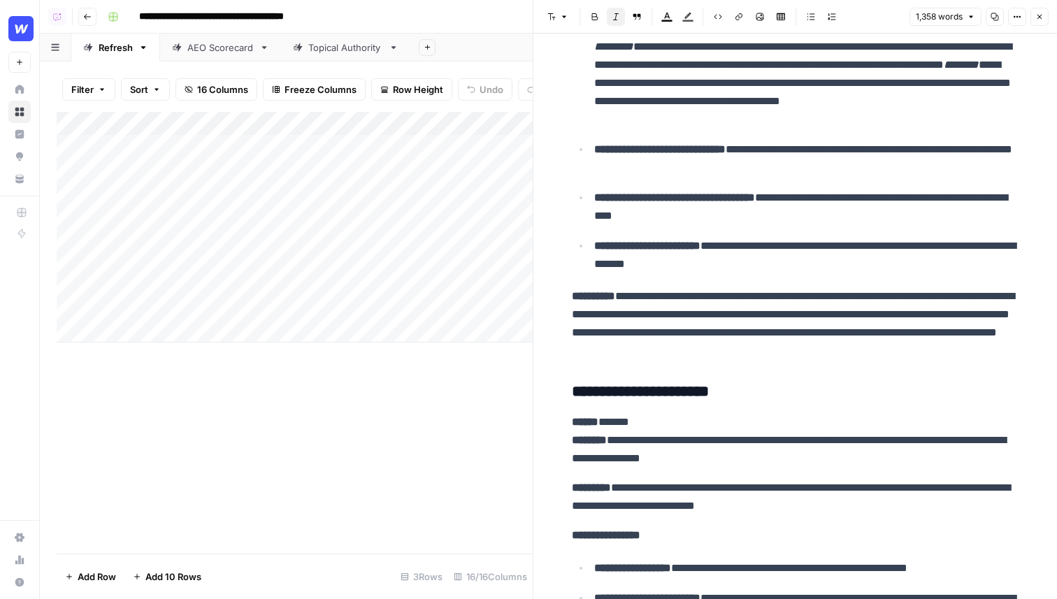
drag, startPoint x: 88, startPoint y: 21, endPoint x: 78, endPoint y: 14, distance: 12.0
click at [73, 14] on header "**********" at bounding box center [548, 17] width 1017 height 34
click at [78, 14] on button "Go back" at bounding box center [87, 17] width 18 height 18
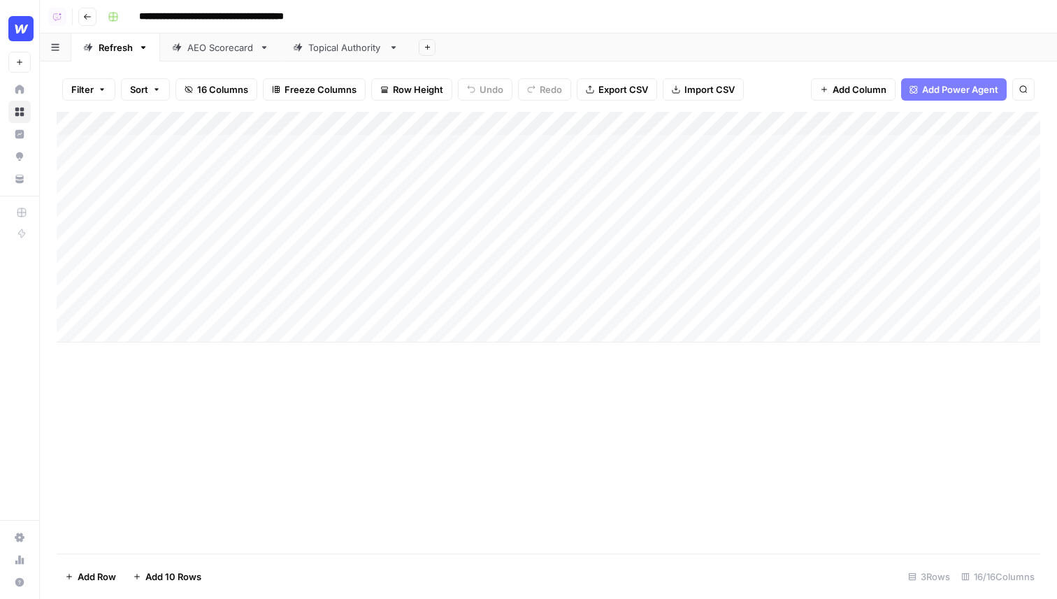
click at [86, 19] on icon "button" at bounding box center [87, 17] width 8 height 8
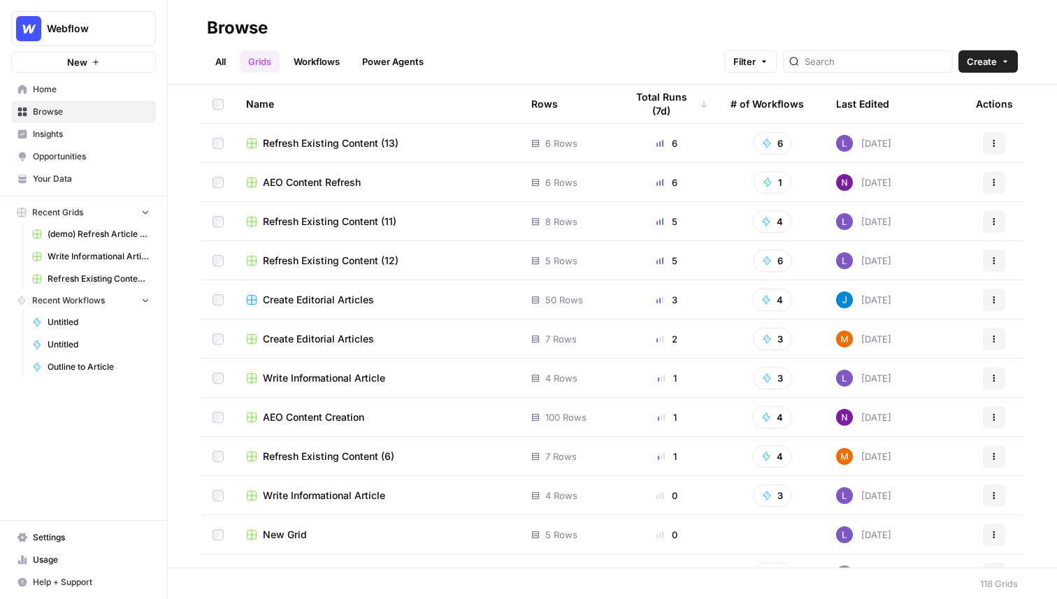
click at [967, 64] on span "Create" at bounding box center [982, 62] width 30 height 14
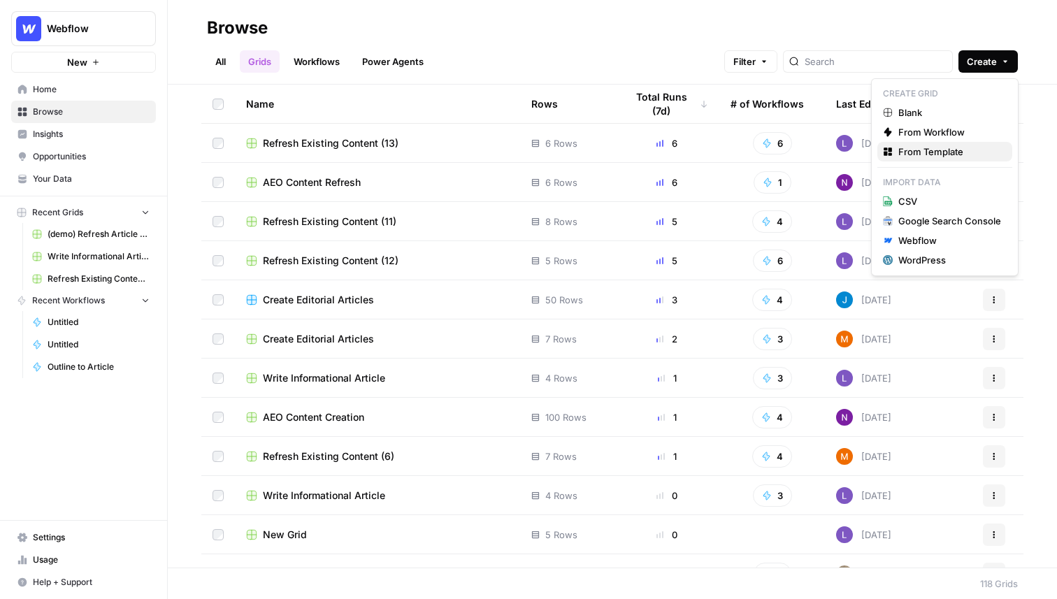
click at [934, 145] on span "From Template" at bounding box center [949, 152] width 103 height 14
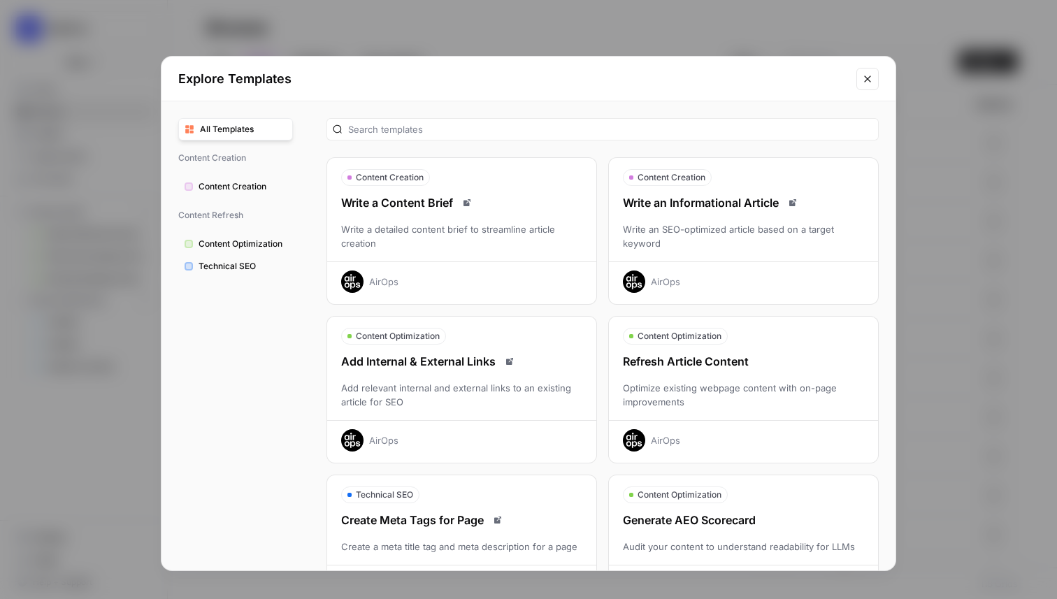
click at [765, 323] on button "Content Optimization Refresh Article Content Optimize existing webpage content …" at bounding box center [743, 389] width 270 height 147
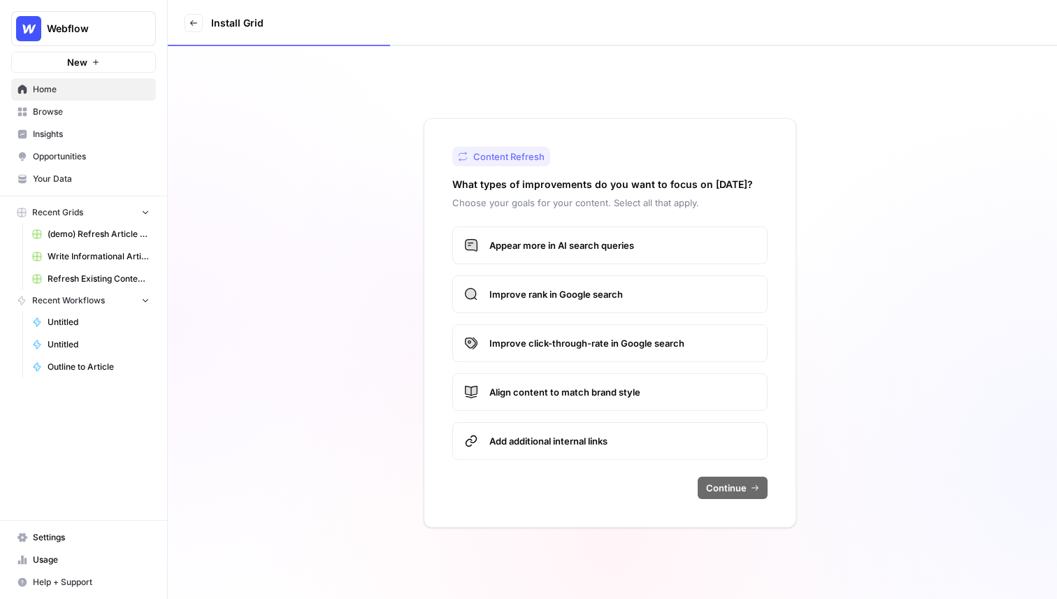
click at [564, 261] on label "Appear more in AI search queries" at bounding box center [609, 245] width 315 height 38
click at [714, 479] on button "Continue" at bounding box center [732, 488] width 70 height 22
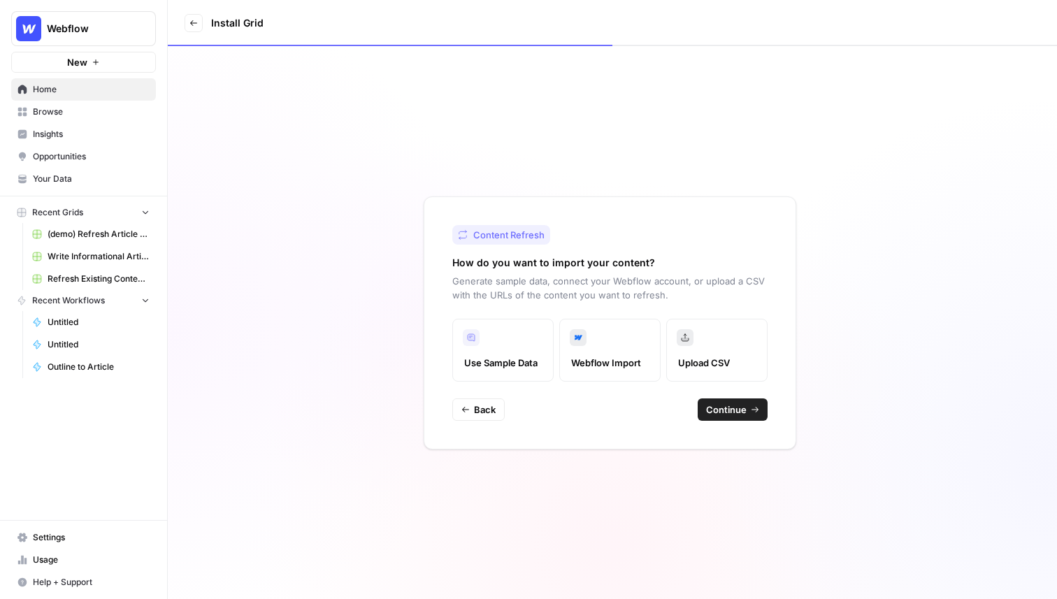
click at [730, 410] on span "Continue" at bounding box center [726, 410] width 41 height 14
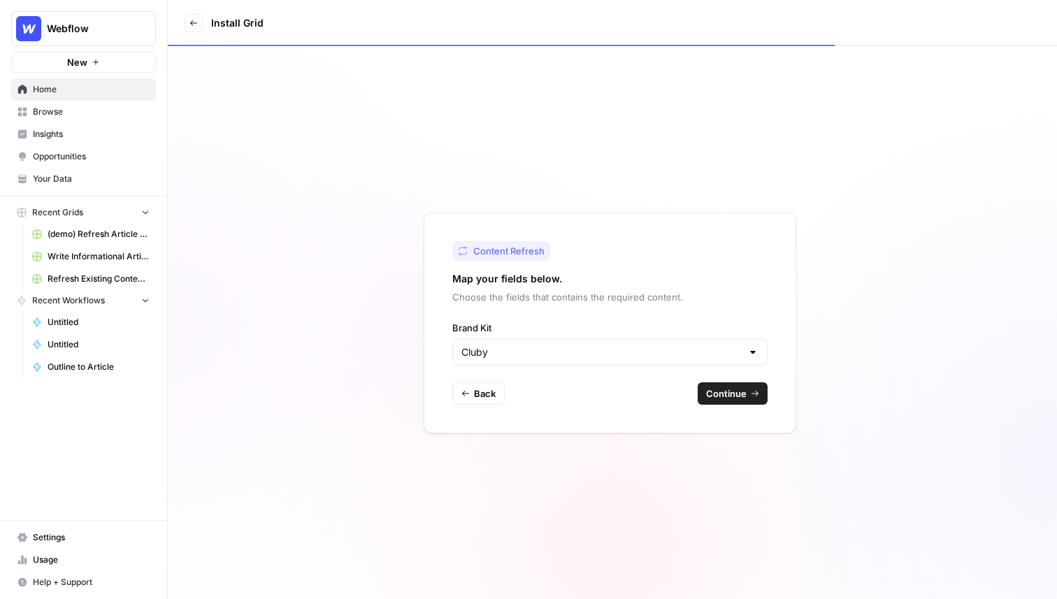
click at [650, 340] on div "Cluby" at bounding box center [609, 352] width 315 height 27
click at [525, 408] on span "Webflow" at bounding box center [607, 407] width 286 height 14
type input "Webflow"
click at [718, 392] on span "Continue" at bounding box center [726, 393] width 41 height 14
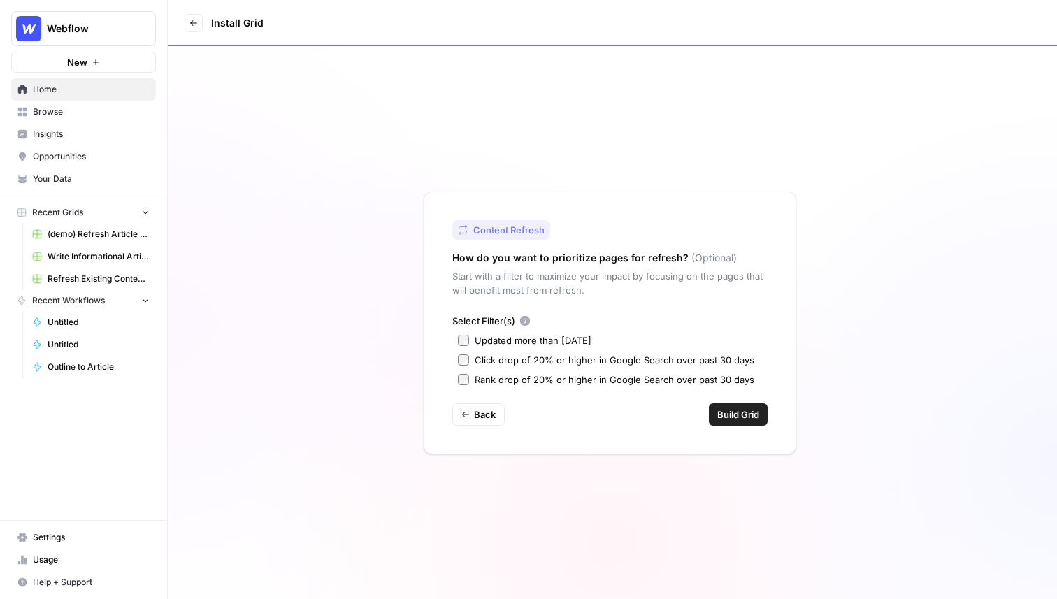
click at [491, 357] on div "Click drop of 20% or higher in Google Search over past 30 days" at bounding box center [615, 360] width 280 height 14
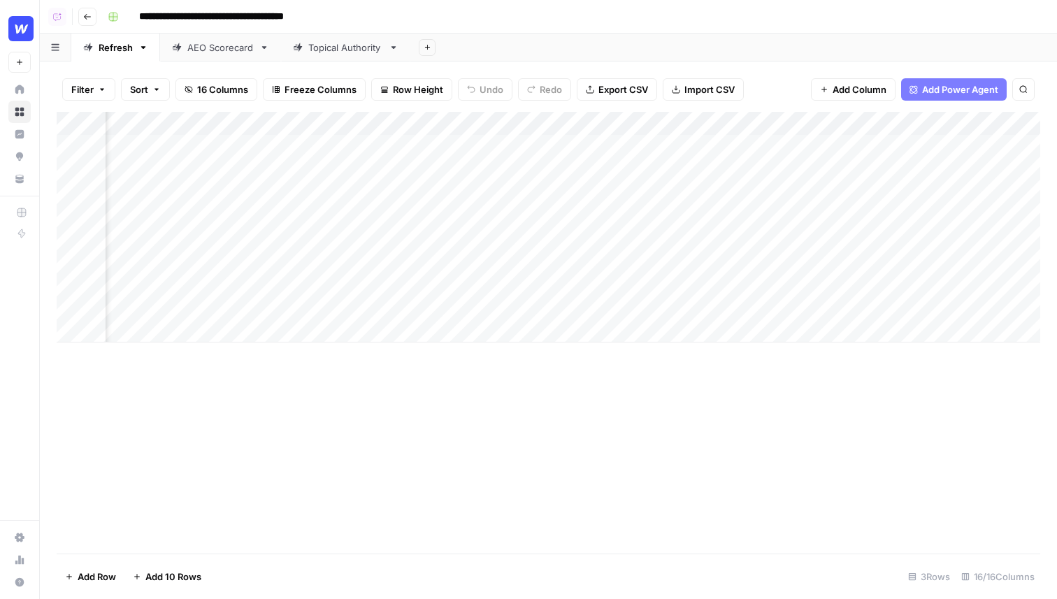
scroll to position [0, 1502]
click at [356, 134] on div "Add Column" at bounding box center [548, 227] width 983 height 231
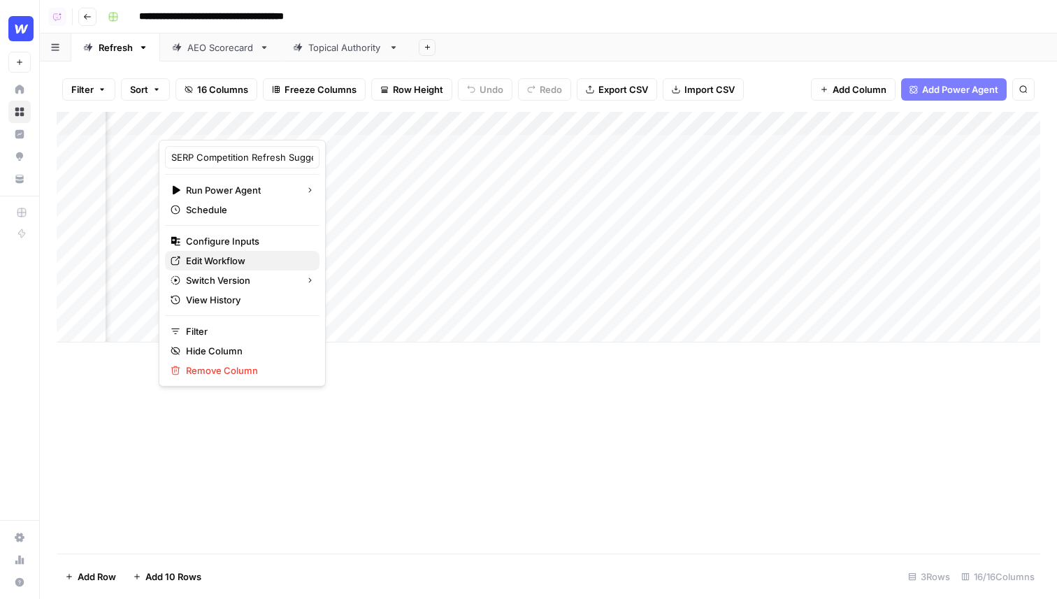
click at [217, 261] on span "Edit Workflow" at bounding box center [247, 261] width 122 height 14
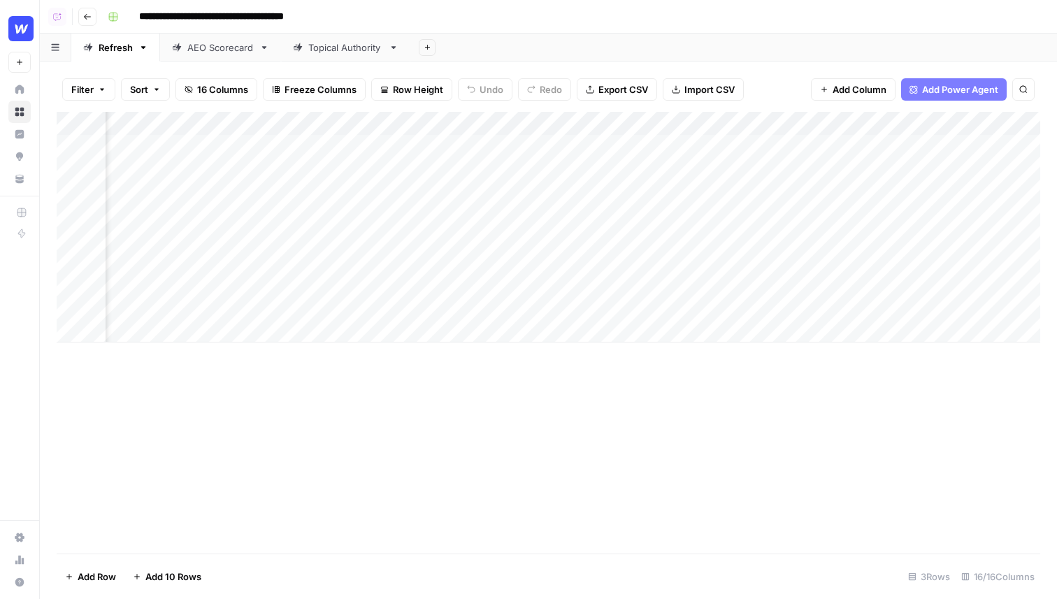
scroll to position [0, 1490]
click at [363, 131] on div "Add Column" at bounding box center [548, 227] width 983 height 231
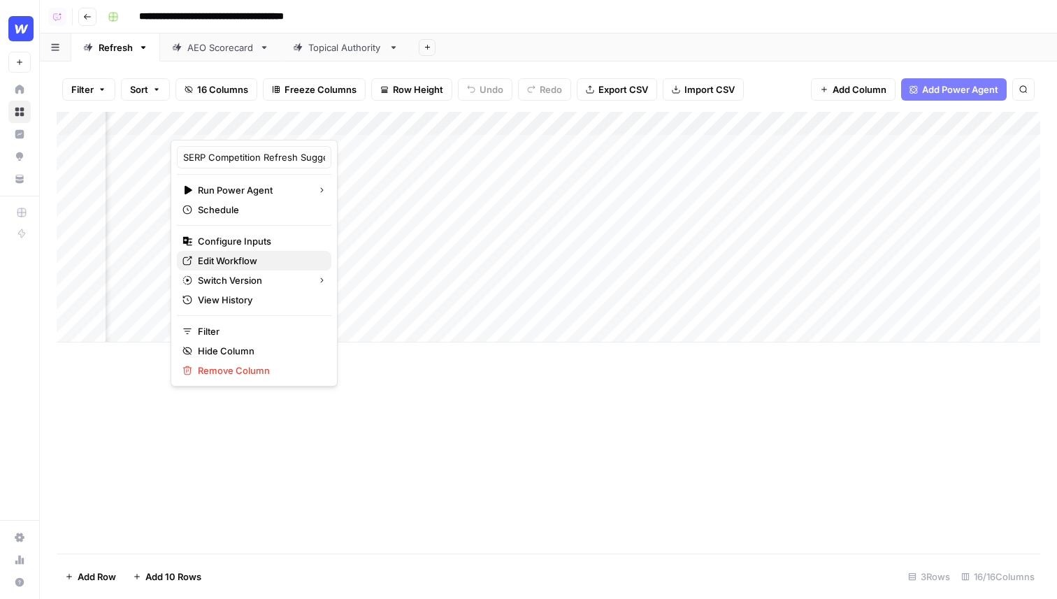
click at [237, 259] on span "Edit Workflow" at bounding box center [259, 261] width 122 height 14
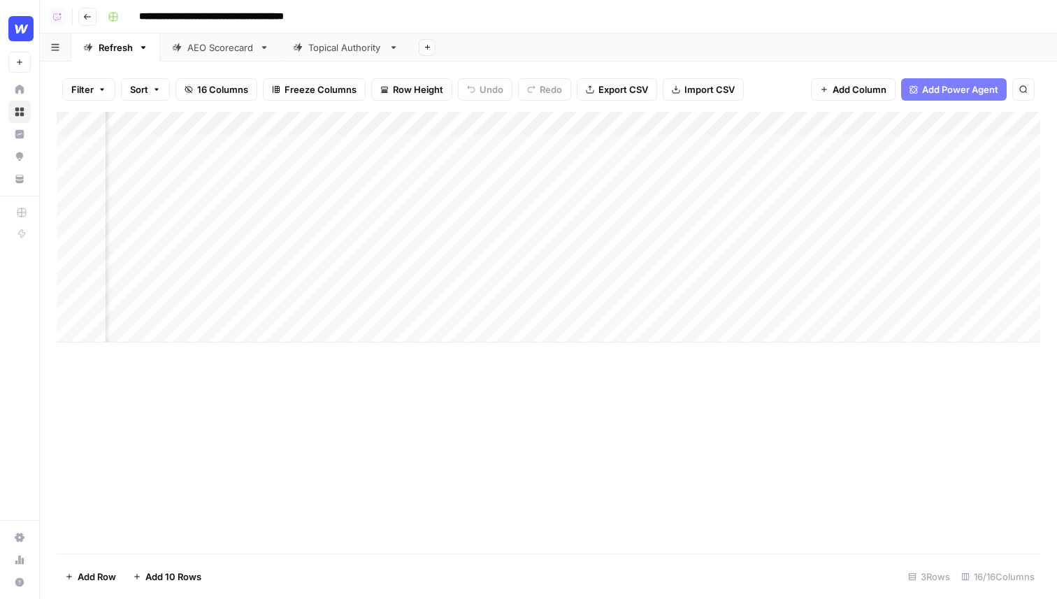
scroll to position [0, 783]
click at [782, 78] on div "Filter Sort 16 Columns Freeze Columns Row Height Undo Redo Export CSV Import CS…" at bounding box center [548, 89] width 983 height 45
click at [512, 437] on div "Add Column" at bounding box center [548, 333] width 983 height 442
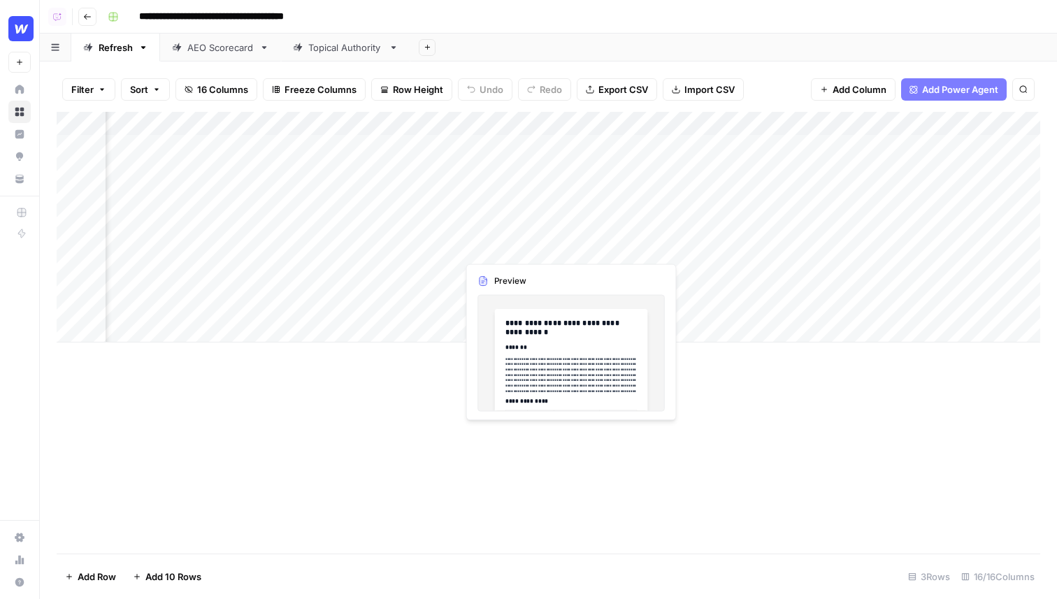
click at [542, 206] on div "Add Column" at bounding box center [548, 227] width 983 height 231
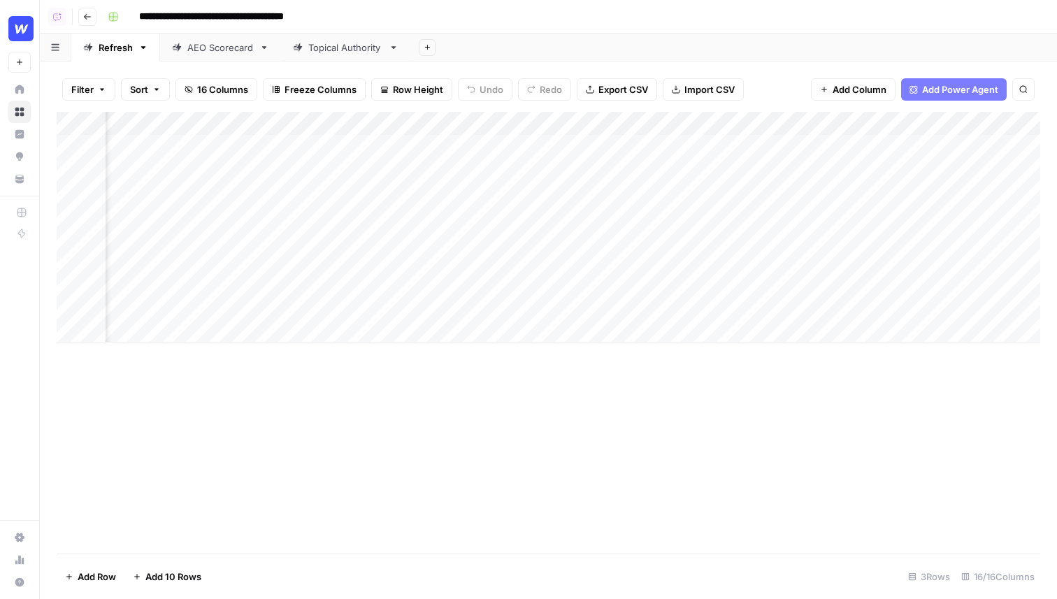
click at [928, 101] on div "Filter Sort 16 Columns Freeze Columns Row Height Undo Redo Export CSV Import CS…" at bounding box center [548, 89] width 983 height 45
click at [932, 96] on button "Add Power Agent" at bounding box center [954, 89] width 106 height 22
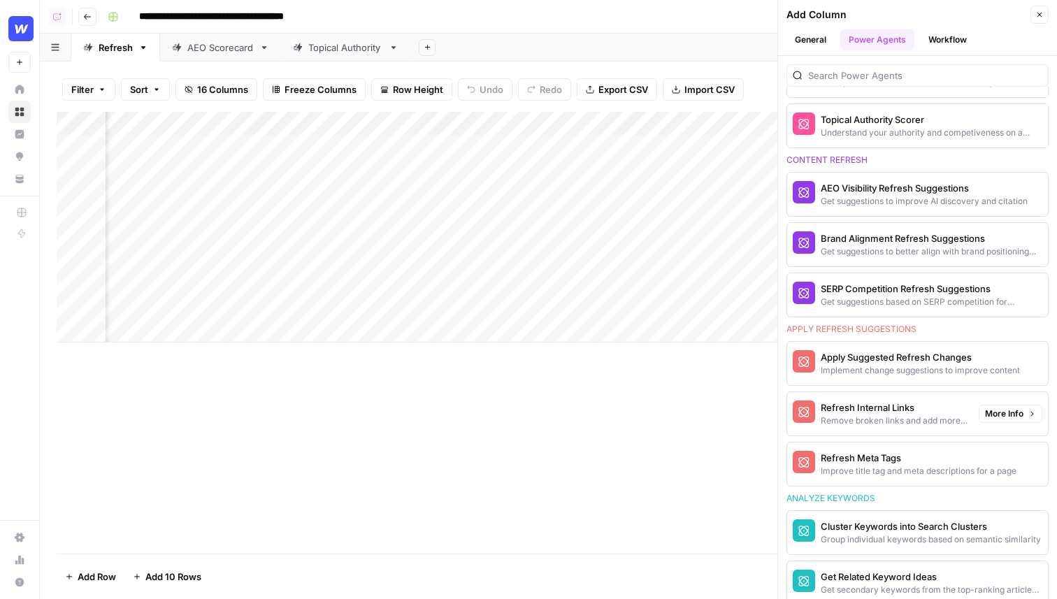
scroll to position [711, 0]
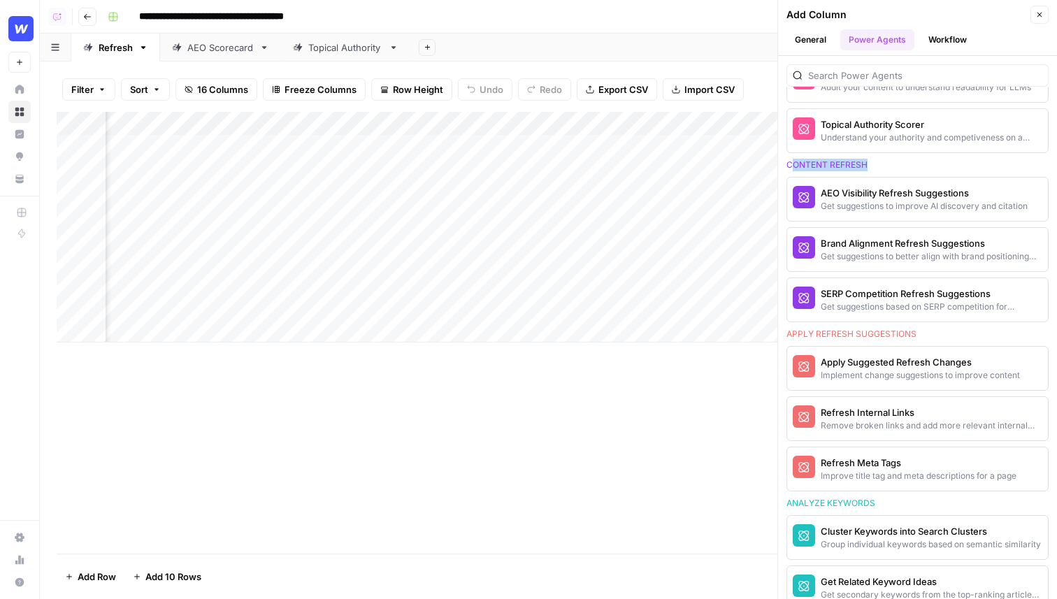
drag, startPoint x: 792, startPoint y: 166, endPoint x: 876, endPoint y: 166, distance: 84.6
click at [876, 166] on div "Content refresh" at bounding box center [917, 165] width 262 height 13
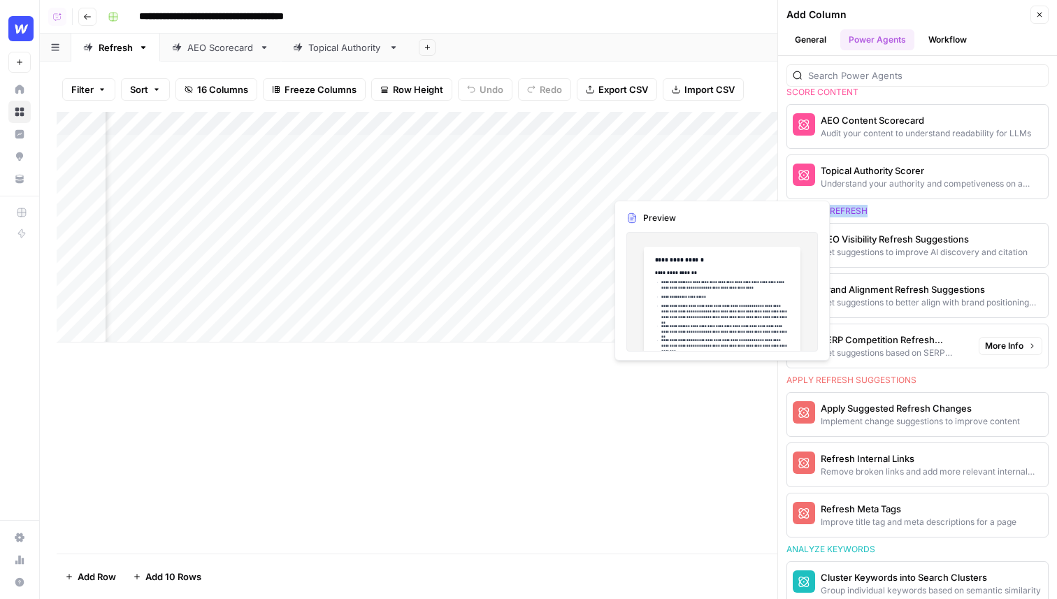
scroll to position [665, 0]
click at [999, 297] on span "More Info" at bounding box center [1004, 295] width 38 height 13
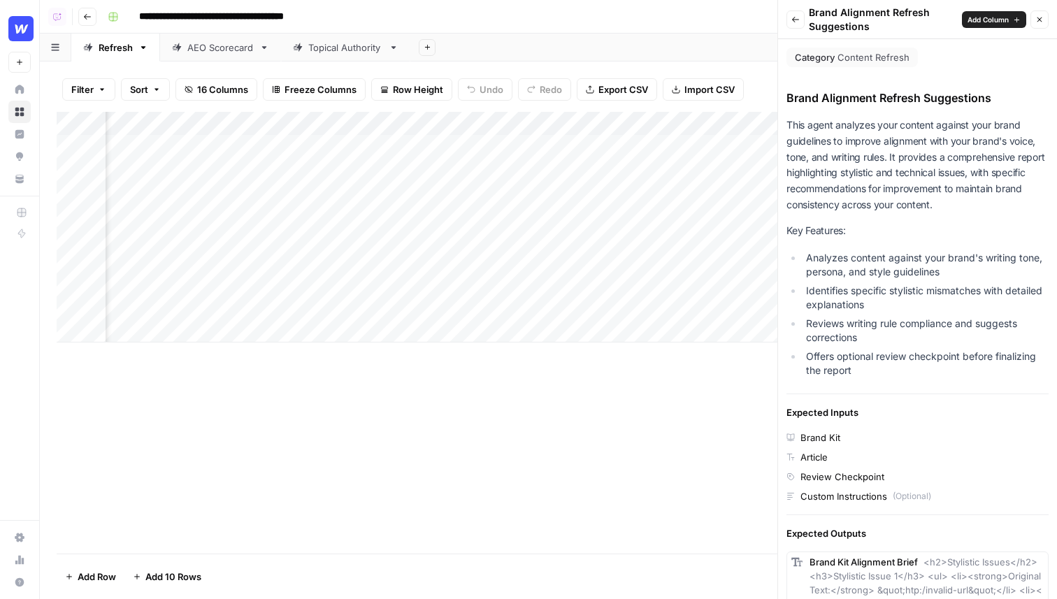
scroll to position [245, 0]
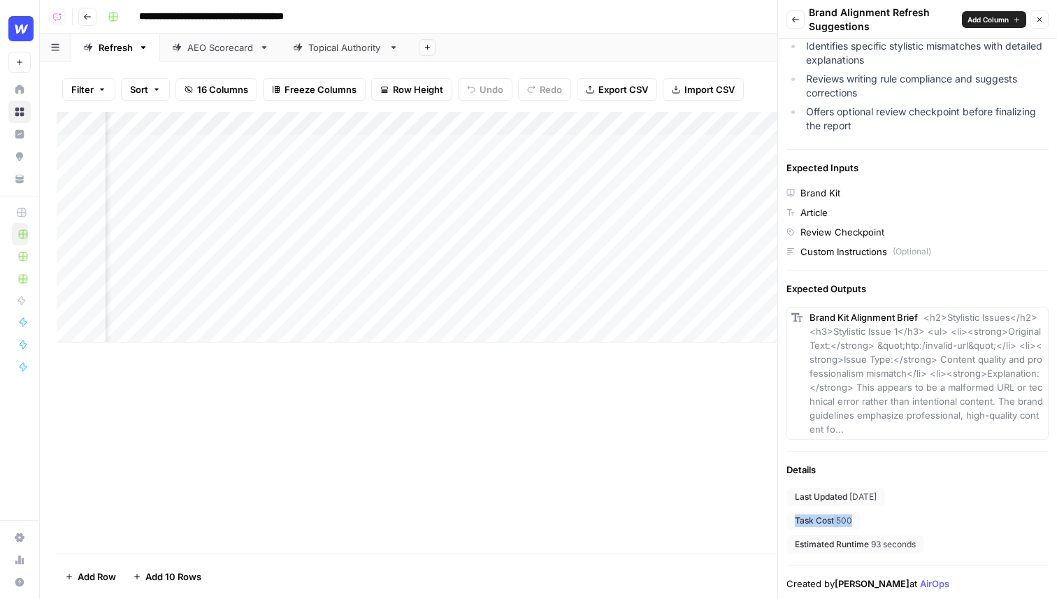
drag, startPoint x: 864, startPoint y: 520, endPoint x: 789, endPoint y: 521, distance: 74.8
click at [789, 521] on div "Last Updated 2 months ago Task Cost 500 Estimated Runtime 93 seconds" at bounding box center [917, 521] width 262 height 66
click at [795, 24] on button "Back" at bounding box center [795, 19] width 18 height 18
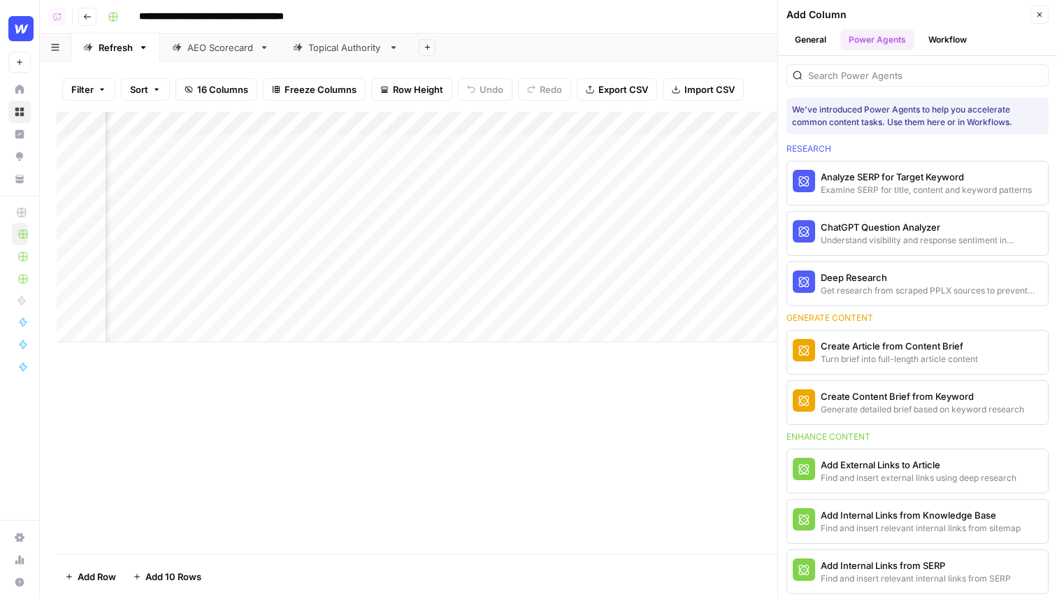
scroll to position [665, 0]
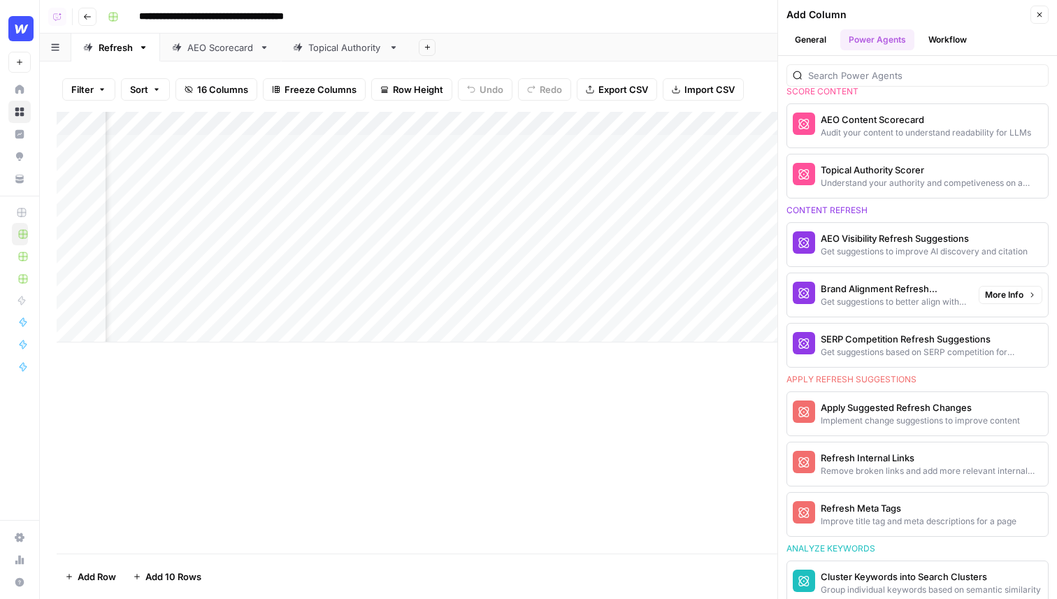
click at [999, 294] on span "More Info" at bounding box center [1004, 295] width 38 height 13
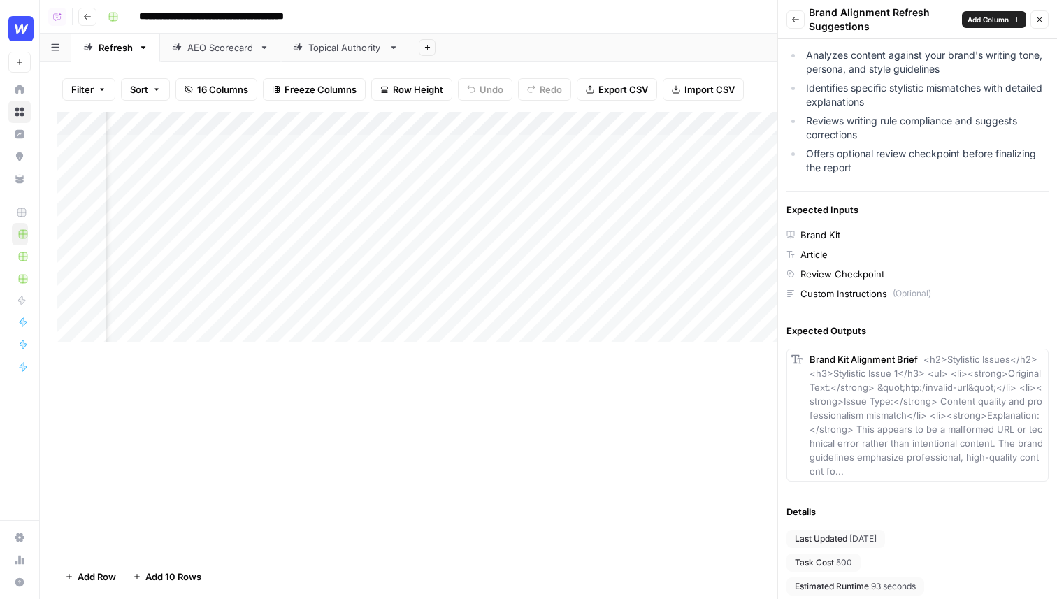
scroll to position [245, 0]
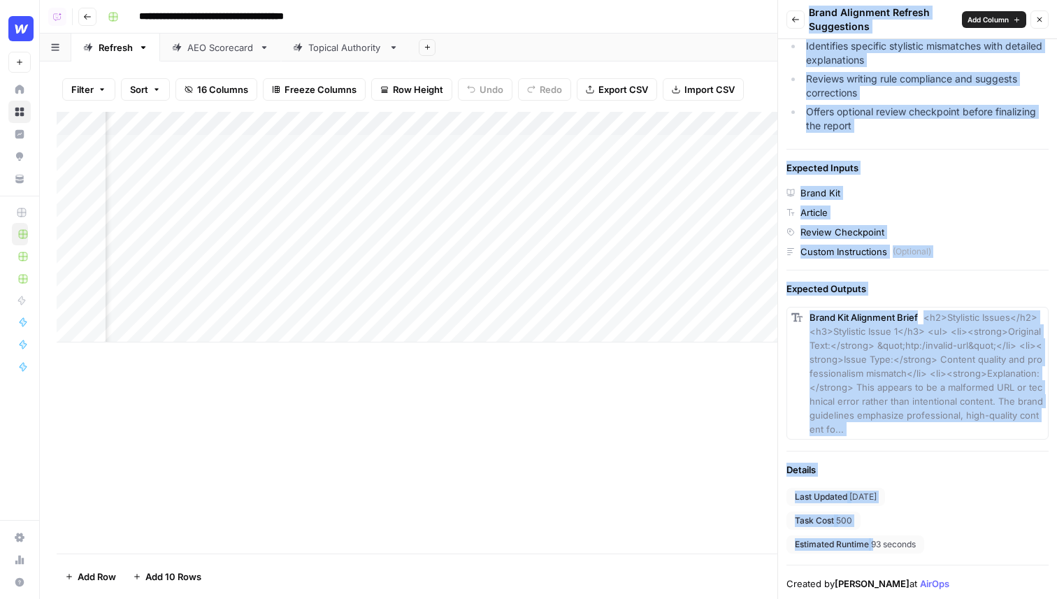
drag, startPoint x: 839, startPoint y: 528, endPoint x: 769, endPoint y: 528, distance: 69.9
click at [770, 528] on div "**********" at bounding box center [548, 299] width 1017 height 599
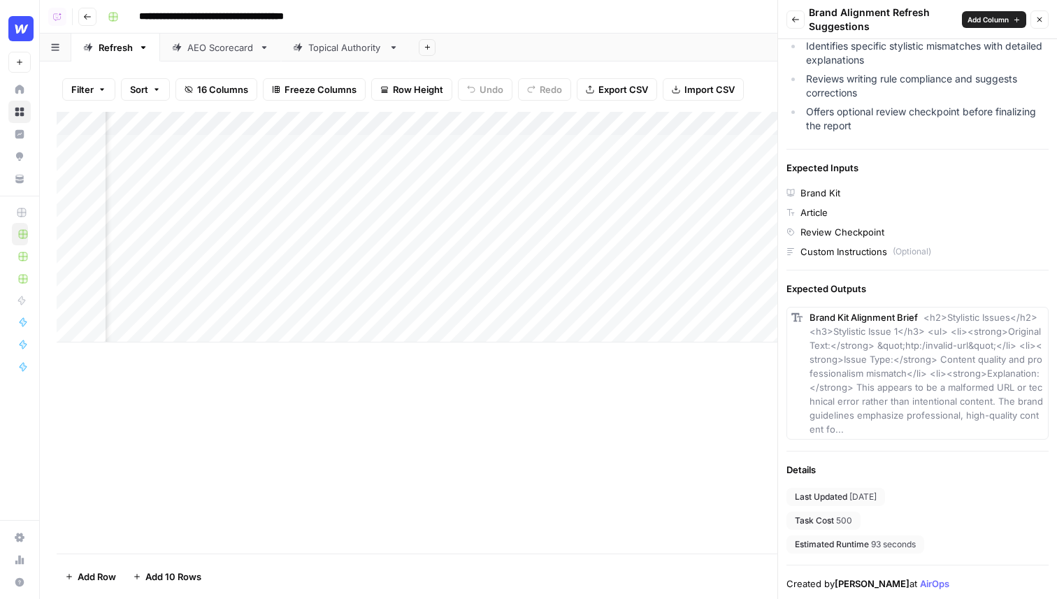
click at [841, 527] on div "Task Cost 500" at bounding box center [823, 521] width 74 height 18
click at [1034, 29] on div "Back Brand Alignment Refresh Suggestions Add Column Close" at bounding box center [917, 20] width 262 height 28
click at [1036, 27] on button "Close" at bounding box center [1039, 19] width 18 height 18
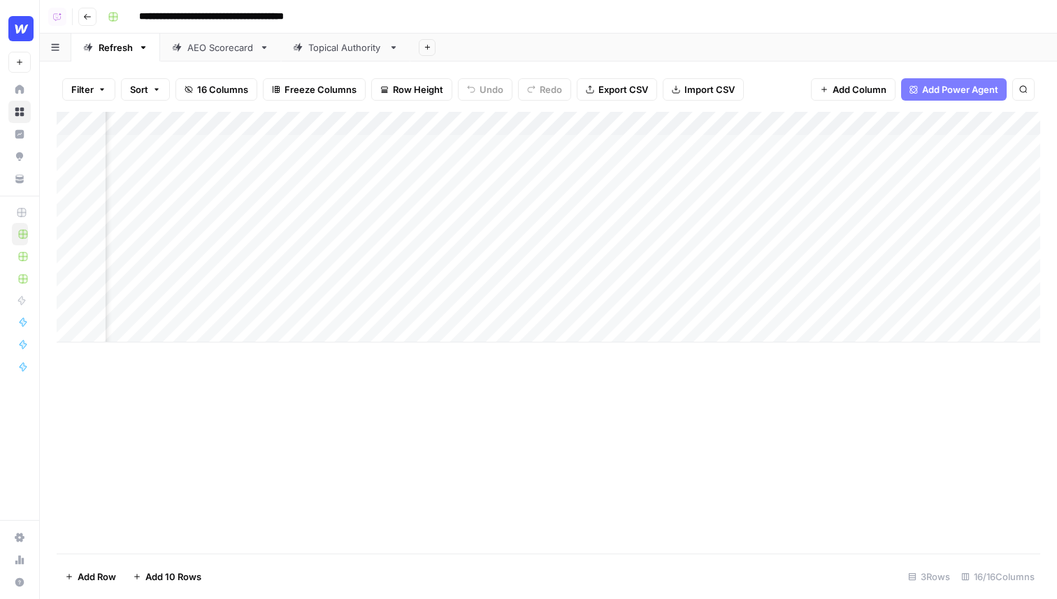
scroll to position [0, 1155]
click at [972, 98] on button "Add Power Agent" at bounding box center [954, 89] width 106 height 22
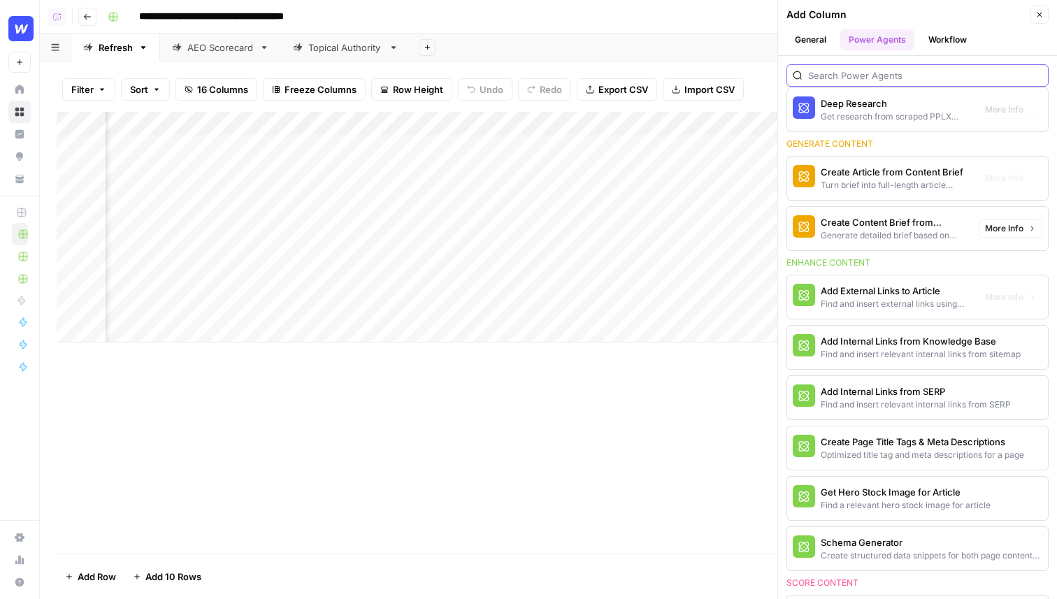
click at [859, 69] on input "search" at bounding box center [925, 75] width 234 height 14
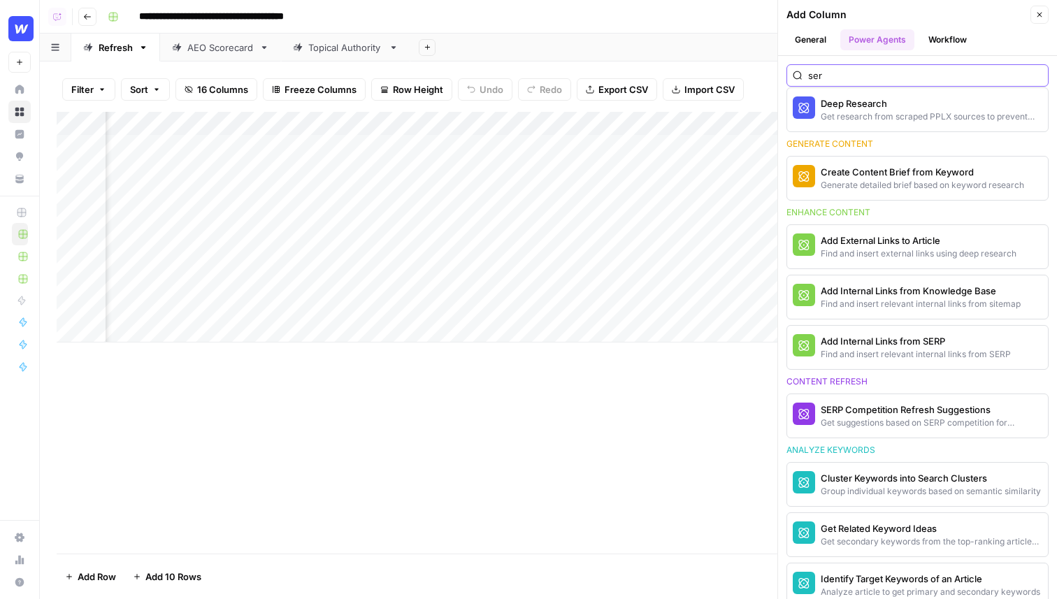
scroll to position [5, 0]
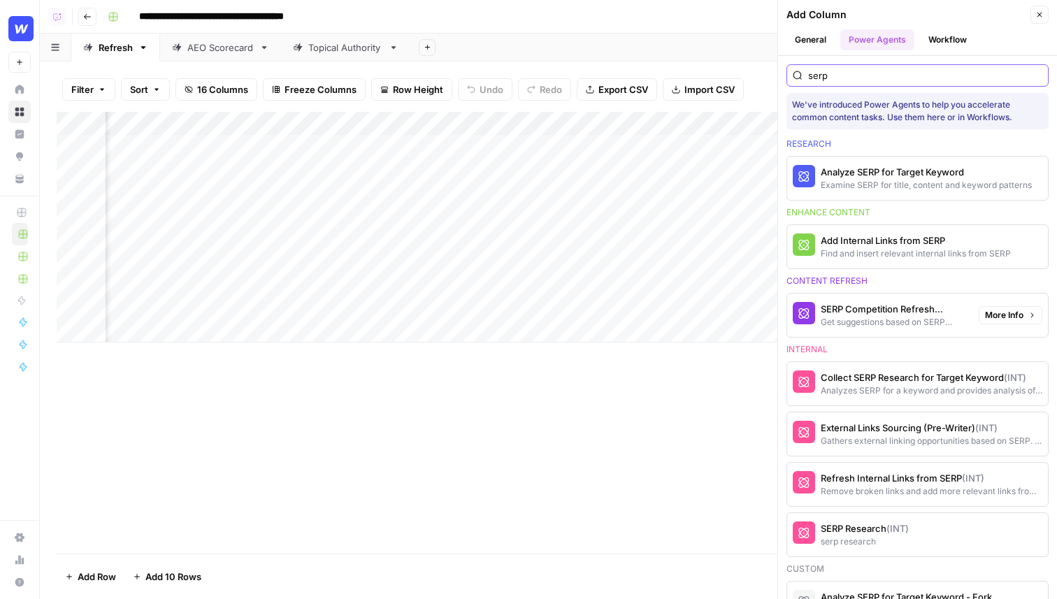
type input "serp"
click at [1008, 319] on span "More Info" at bounding box center [1004, 315] width 38 height 13
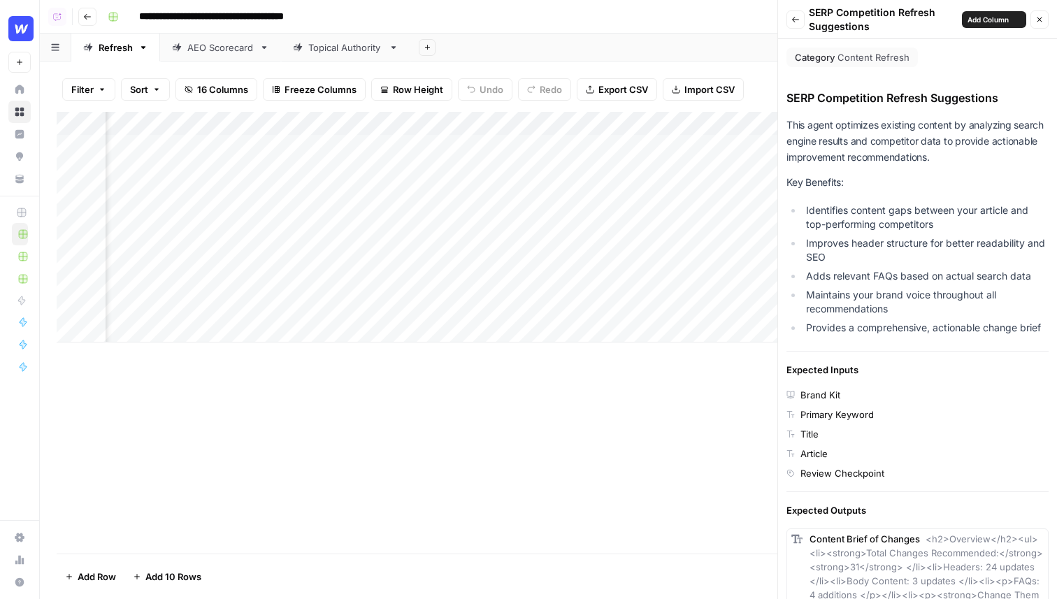
scroll to position [221, 0]
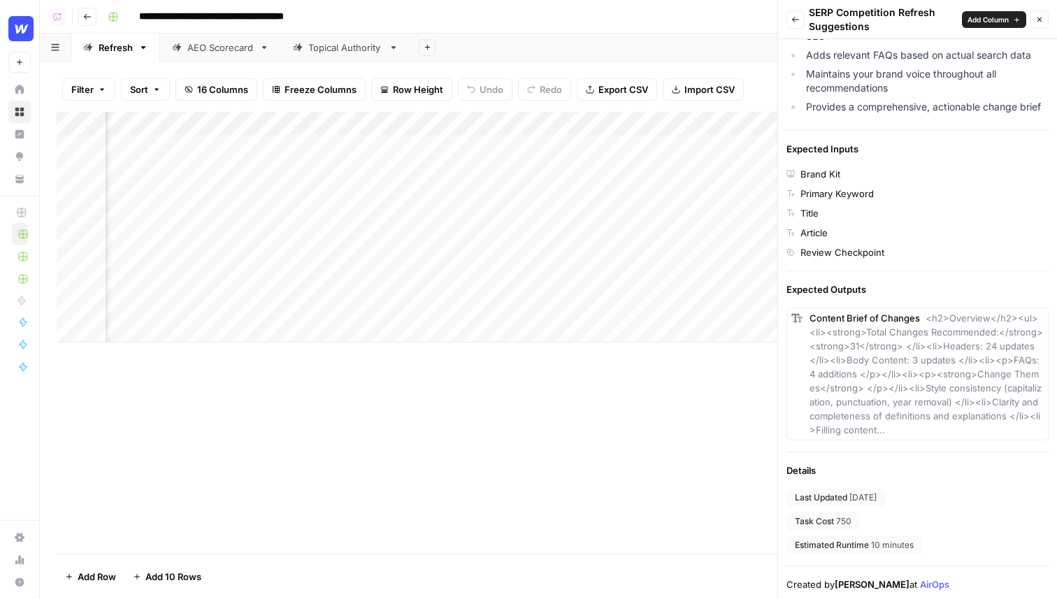
drag, startPoint x: 885, startPoint y: 526, endPoint x: 825, endPoint y: 528, distance: 60.1
click at [826, 528] on div "Last Updated 28 days ago Task Cost 750 Estimated Runtime 10 minutes" at bounding box center [917, 521] width 262 height 66
click at [848, 526] on span "750" at bounding box center [843, 521] width 15 height 13
drag, startPoint x: 862, startPoint y: 518, endPoint x: 799, endPoint y: 518, distance: 62.2
click at [799, 518] on div "Last Updated 28 days ago Task Cost 750 Estimated Runtime 10 minutes" at bounding box center [917, 521] width 262 height 66
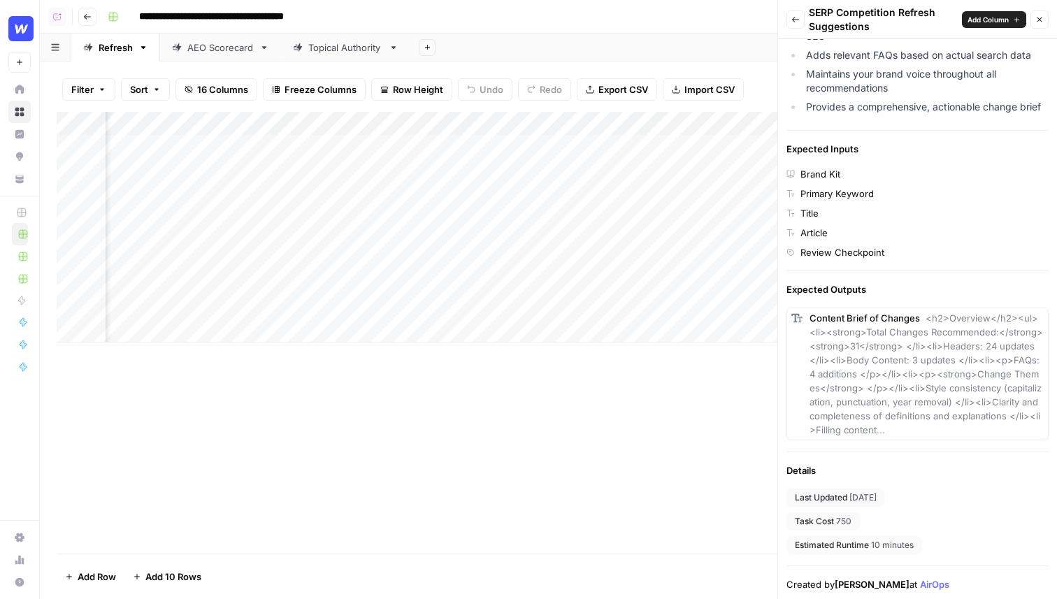
scroll to position [0, 1353]
click at [648, 149] on div "Add Column" at bounding box center [548, 227] width 983 height 231
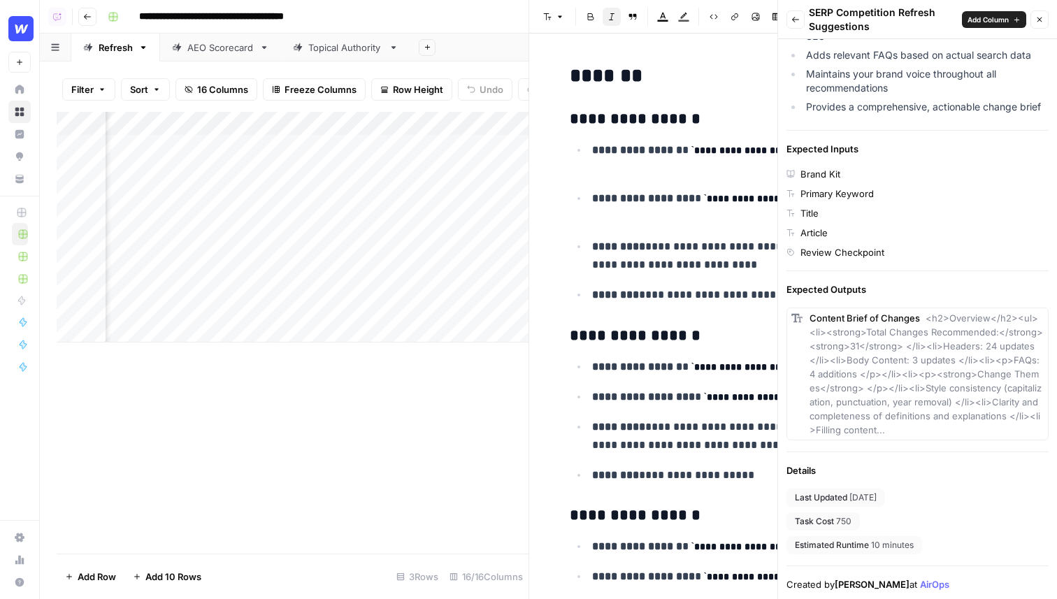
scroll to position [433, 0]
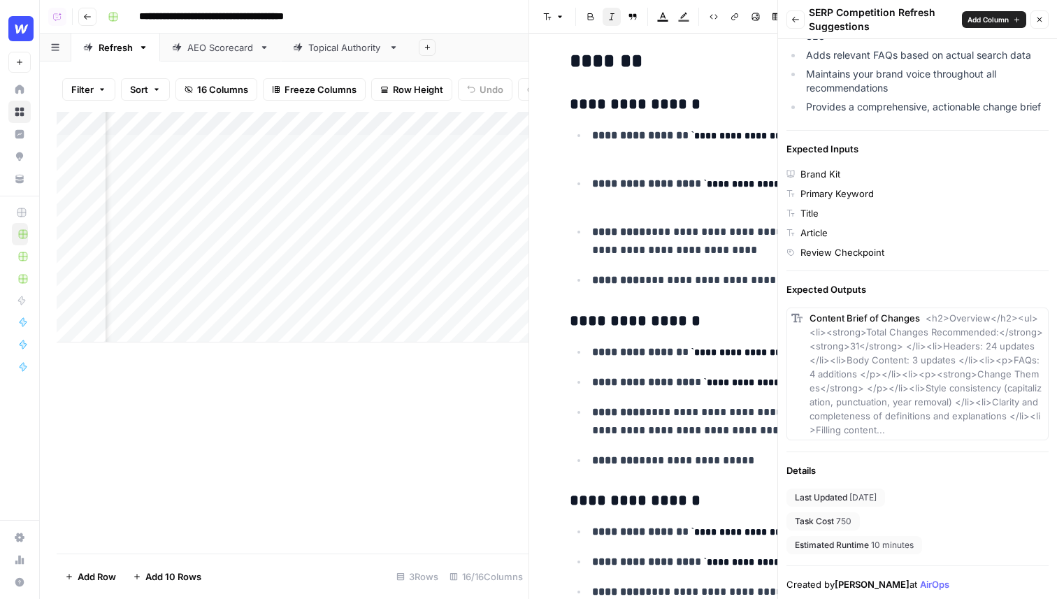
click at [1038, 24] on button "Close" at bounding box center [1039, 19] width 18 height 18
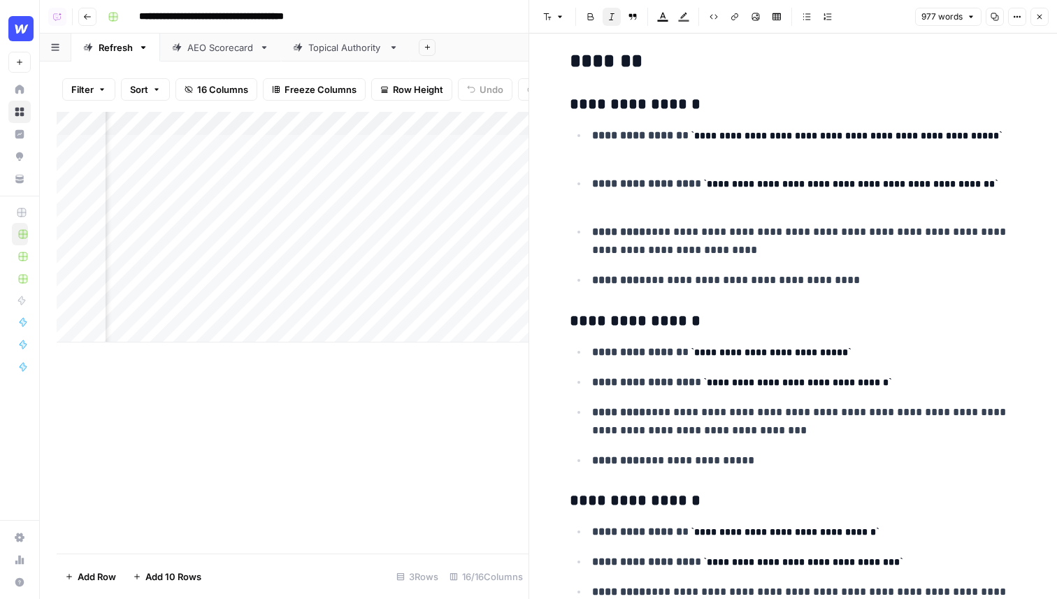
scroll to position [0, 1743]
click at [1050, 22] on header "Font style Bold Italic Block quote Text color Highlight color Code block Link I…" at bounding box center [793, 17] width 528 height 34
click at [1045, 22] on button "Close" at bounding box center [1039, 17] width 18 height 18
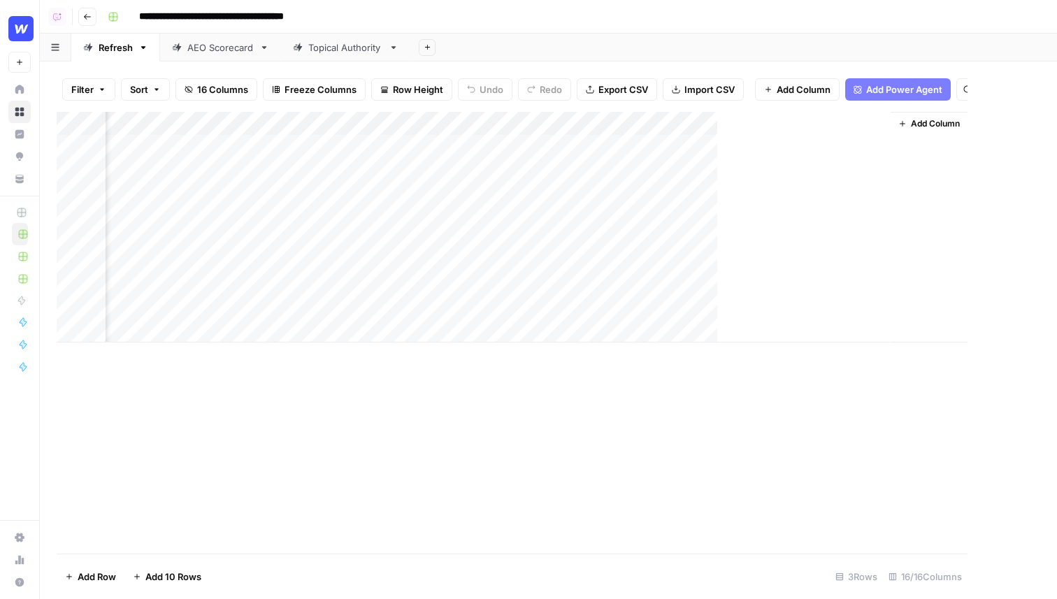
scroll to position [0, 1611]
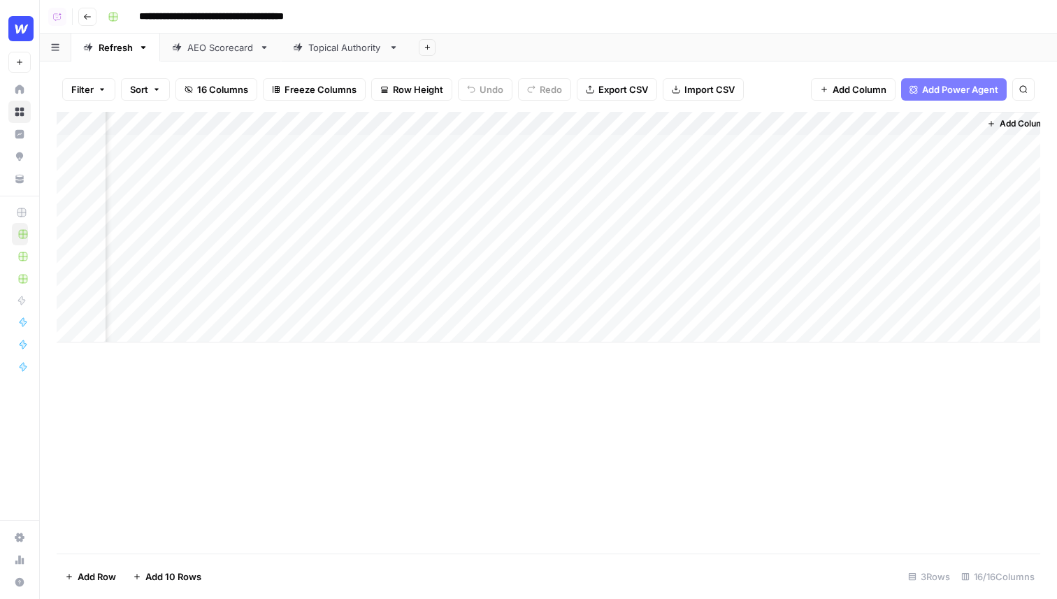
click at [980, 81] on button "Add Power Agent" at bounding box center [954, 89] width 106 height 22
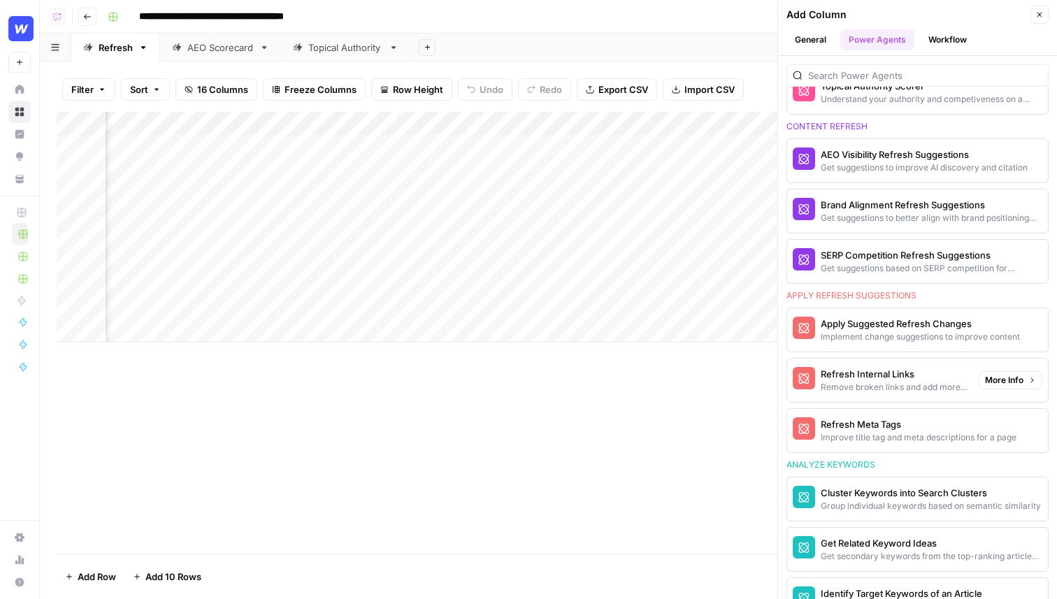
scroll to position [750, 0]
click at [1000, 327] on span "More Info" at bounding box center [1004, 329] width 38 height 13
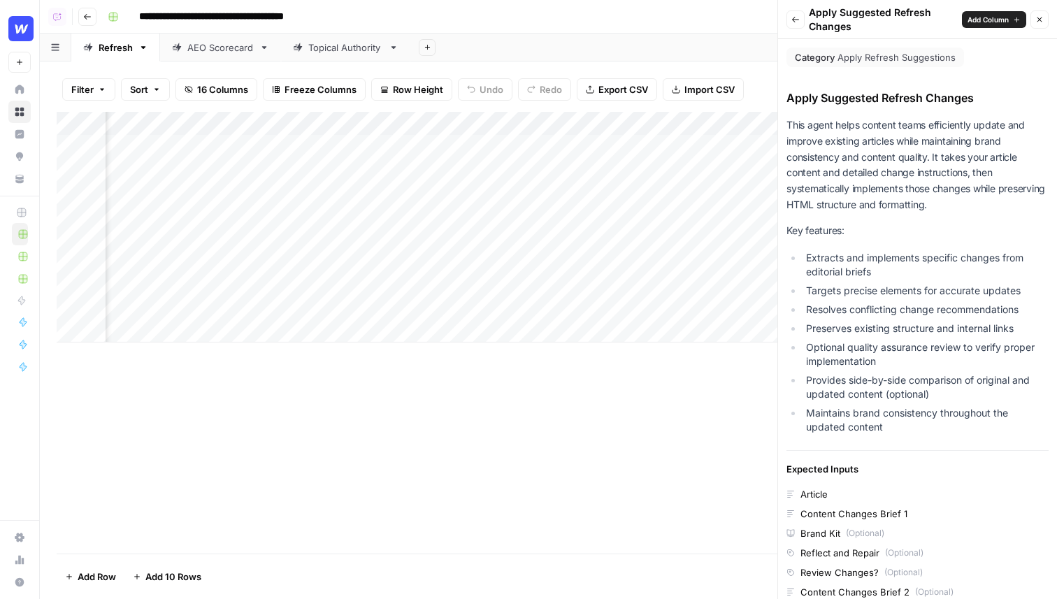
scroll to position [393, 0]
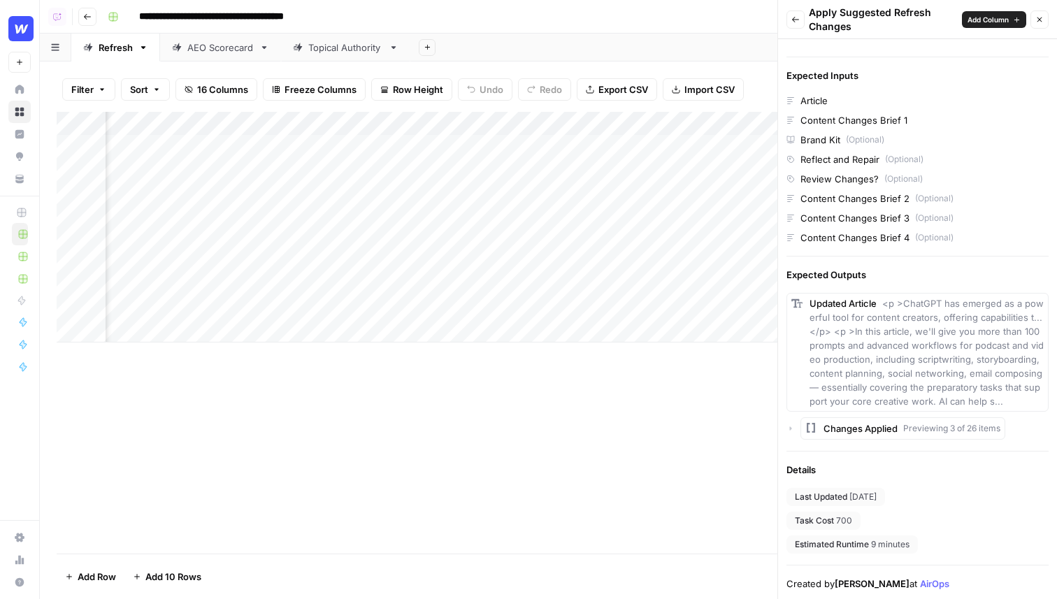
drag, startPoint x: 864, startPoint y: 524, endPoint x: 761, endPoint y: 524, distance: 103.4
click at [761, 524] on div "**********" at bounding box center [548, 299] width 1017 height 599
click at [642, 489] on div "Add Column" at bounding box center [548, 333] width 983 height 442
click at [462, 144] on div "Add Column" at bounding box center [548, 227] width 983 height 231
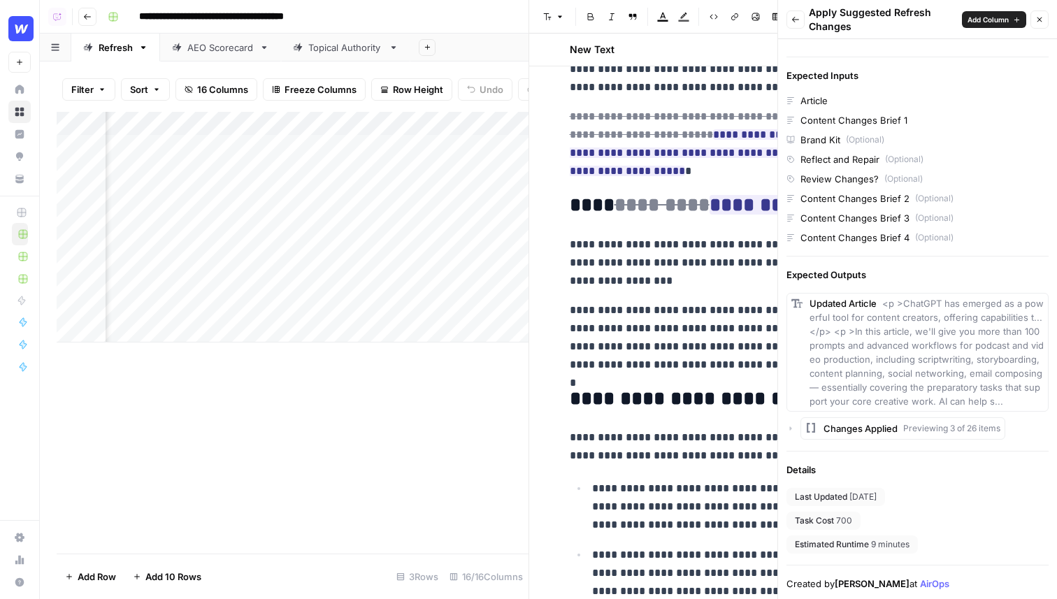
scroll to position [593, 0]
click at [1043, 22] on icon "button" at bounding box center [1039, 19] width 8 height 8
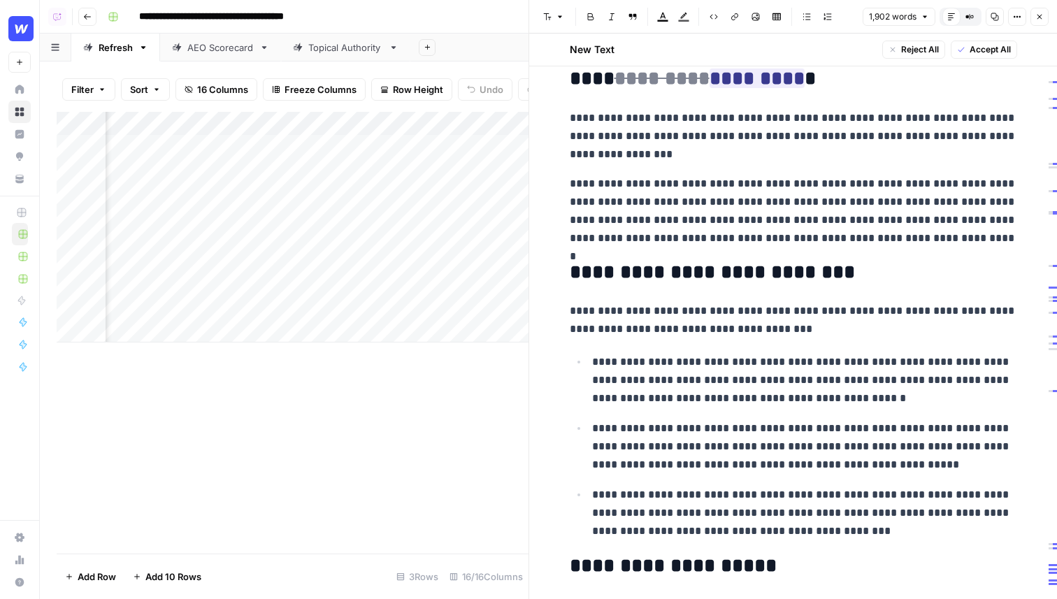
scroll to position [719, 0]
click at [1040, 10] on button "Close" at bounding box center [1039, 17] width 18 height 18
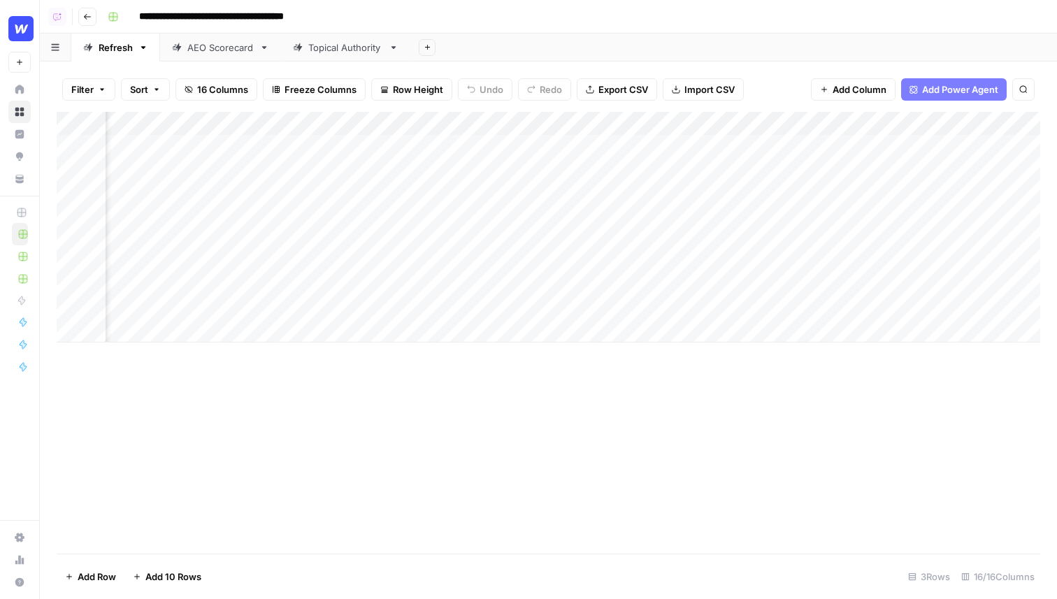
scroll to position [0, 823]
click at [669, 126] on div "Add Column" at bounding box center [548, 227] width 983 height 231
click at [336, 477] on div "Add Column" at bounding box center [548, 333] width 983 height 442
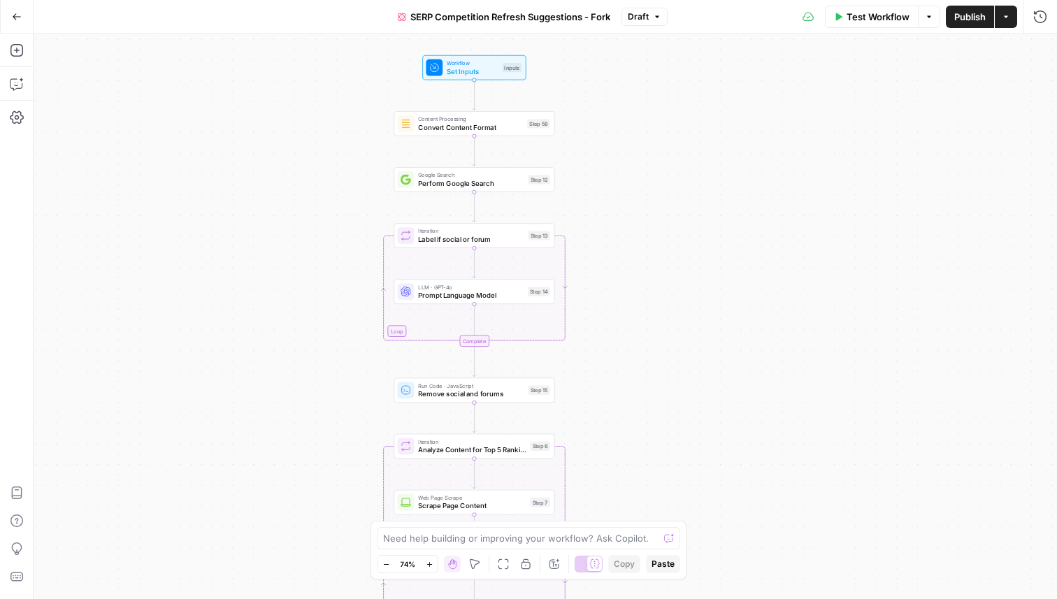
click at [15, 19] on icon "button" at bounding box center [17, 16] width 8 height 6
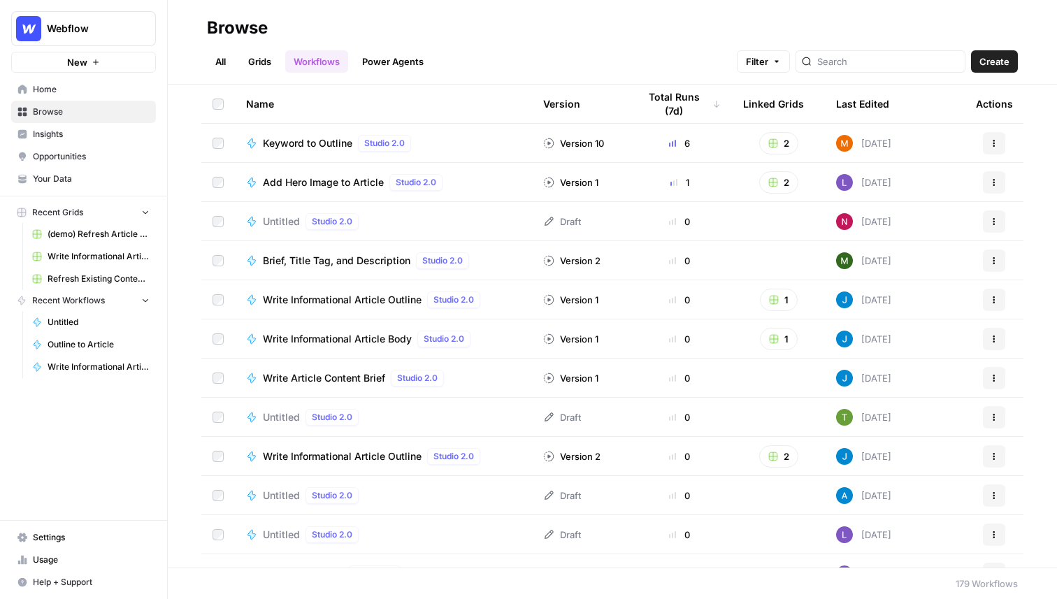
click at [261, 62] on link "Grids" at bounding box center [260, 61] width 40 height 22
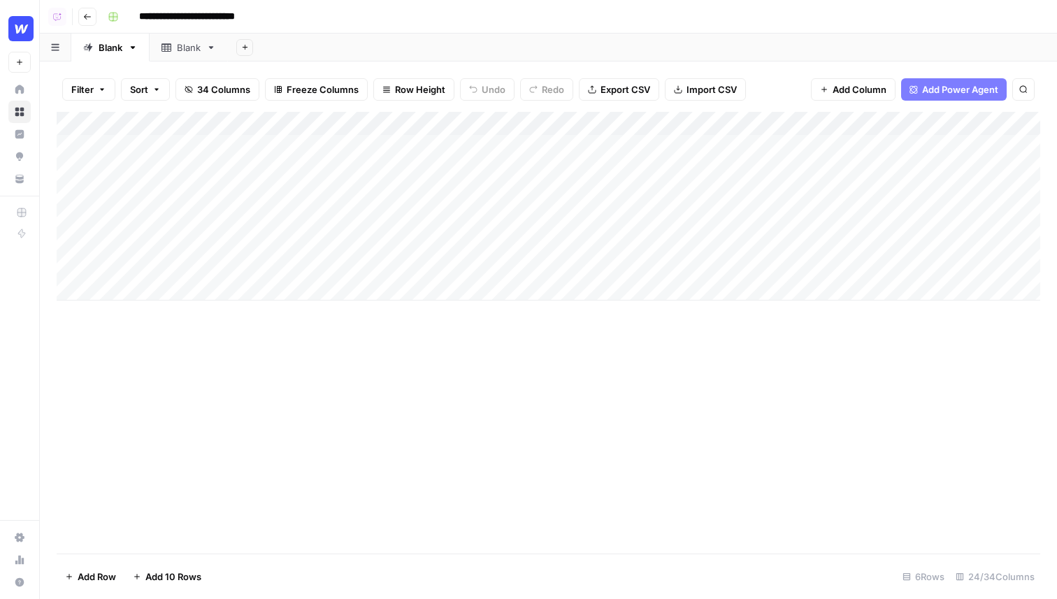
click at [470, 124] on div "Add Column" at bounding box center [548, 206] width 983 height 189
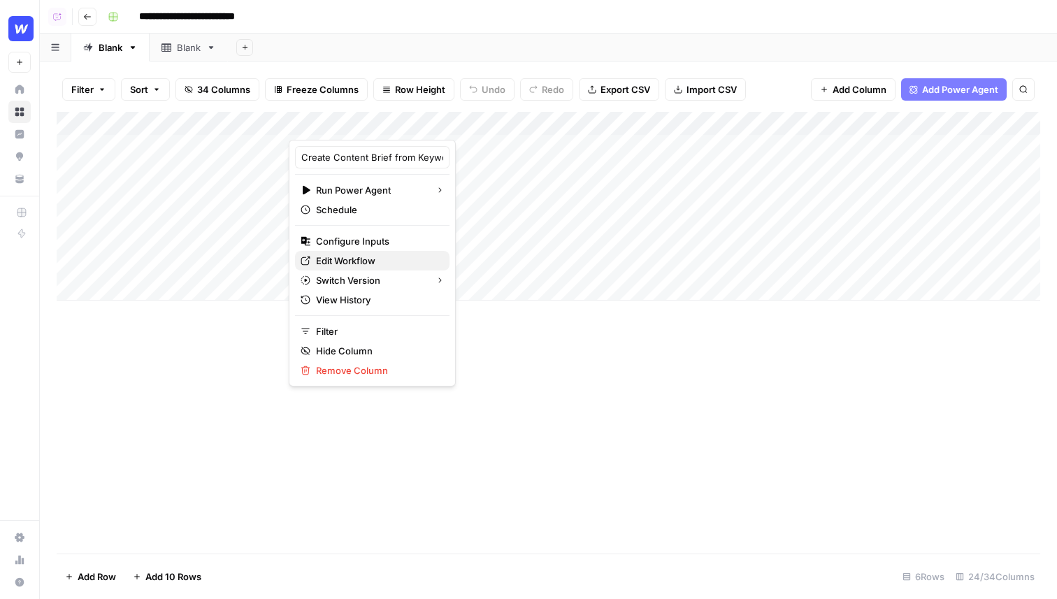
click at [351, 263] on span "Edit Workflow" at bounding box center [377, 261] width 122 height 14
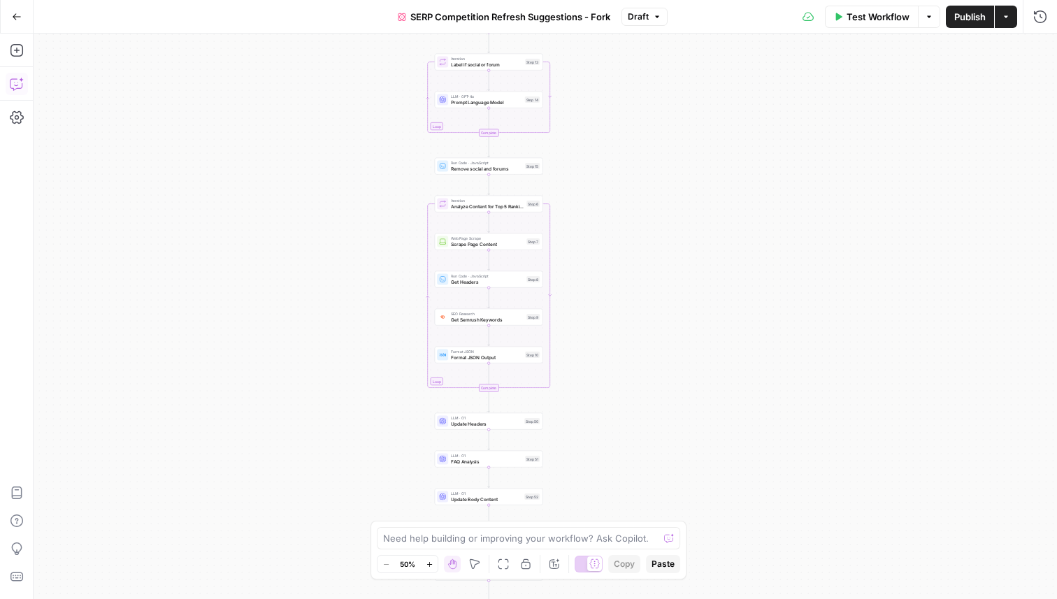
click at [22, 89] on icon "button" at bounding box center [17, 84] width 14 height 14
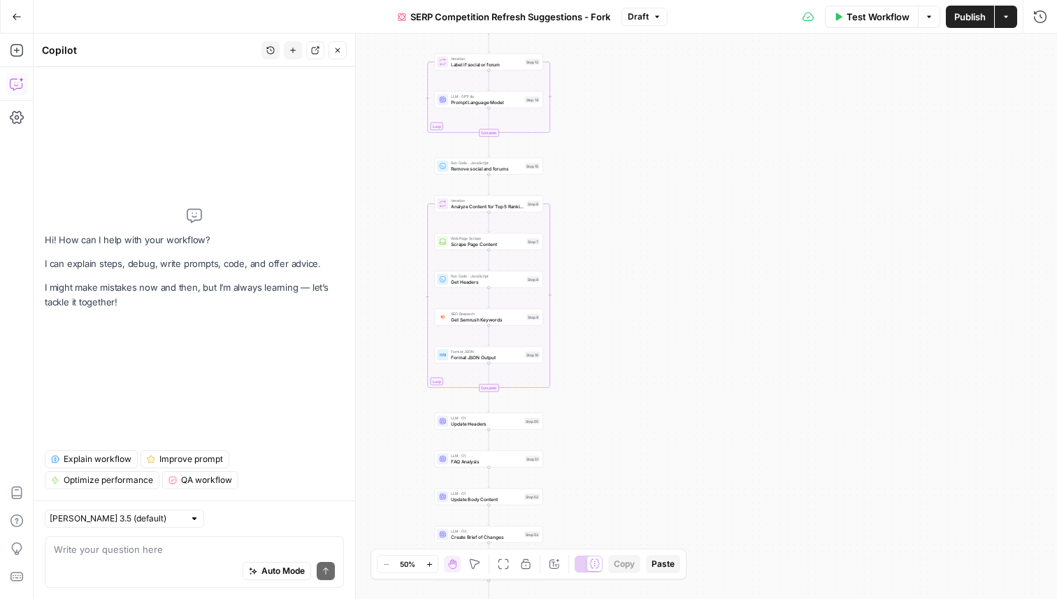
click at [9, 13] on button "Go Back" at bounding box center [16, 16] width 25 height 25
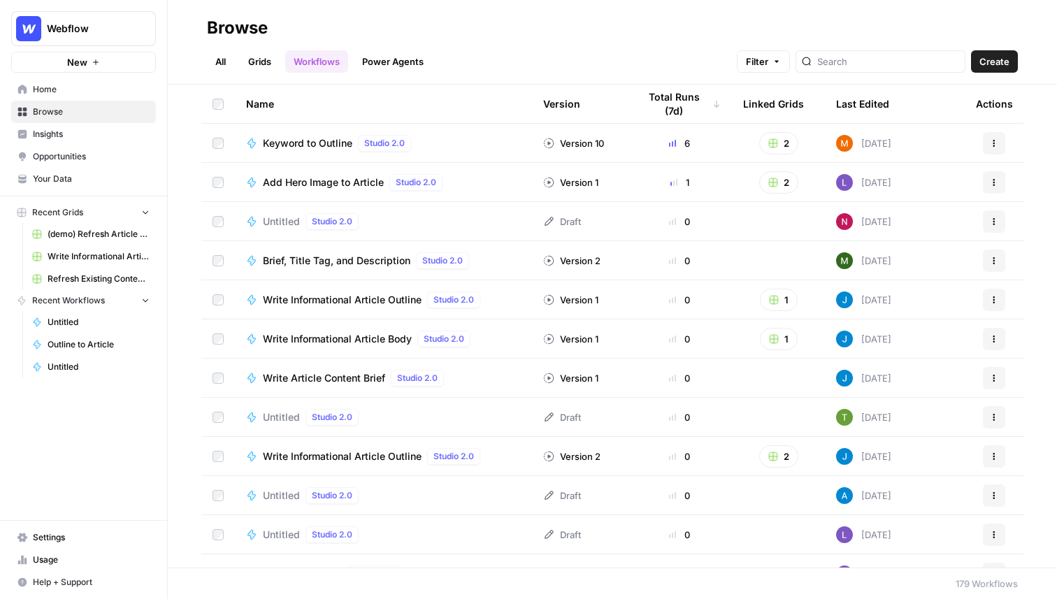
click at [302, 61] on link "Workflows" at bounding box center [316, 61] width 63 height 22
click at [996, 64] on span "Create" at bounding box center [994, 62] width 30 height 14
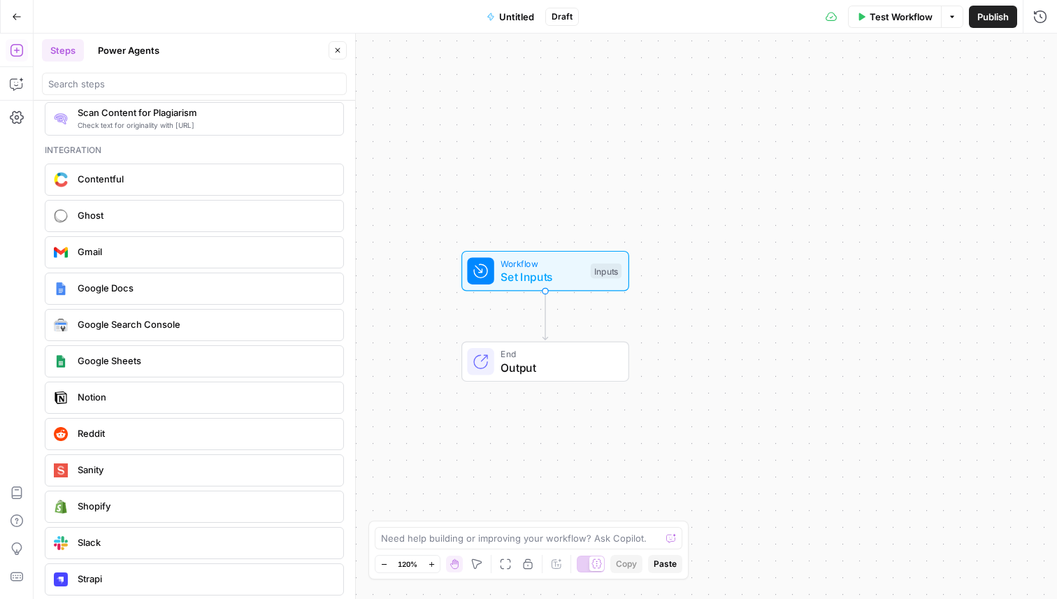
scroll to position [2510, 0]
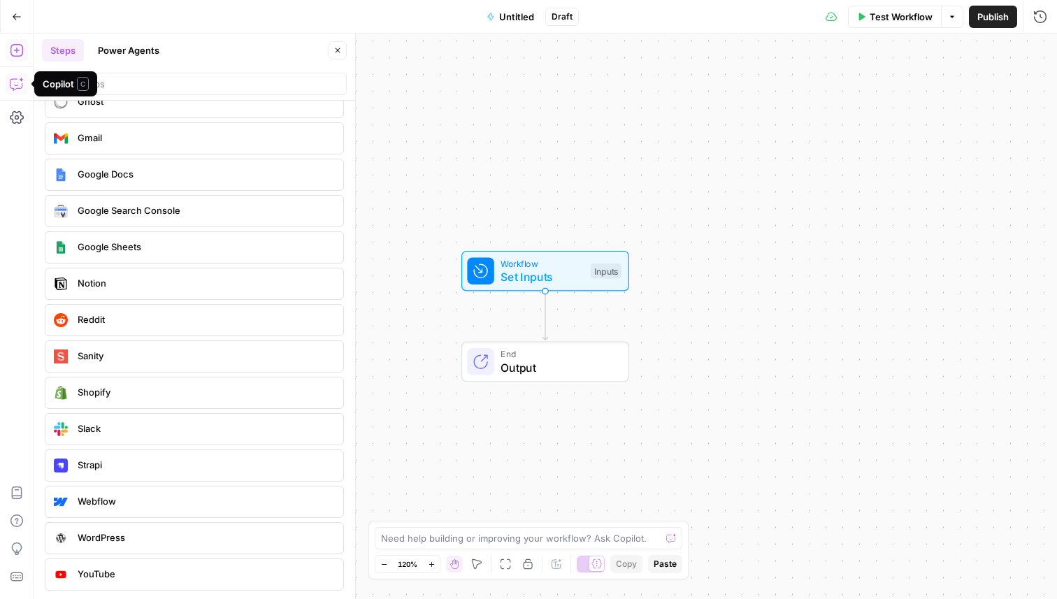
click at [18, 87] on icon "button" at bounding box center [17, 84] width 14 height 14
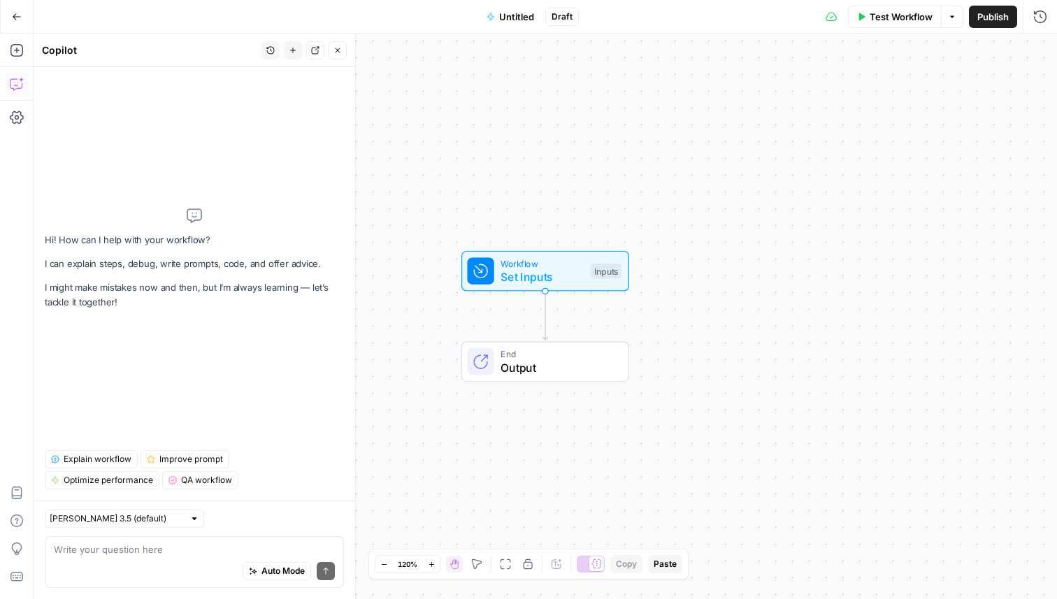
click at [95, 551] on textarea at bounding box center [194, 549] width 281 height 14
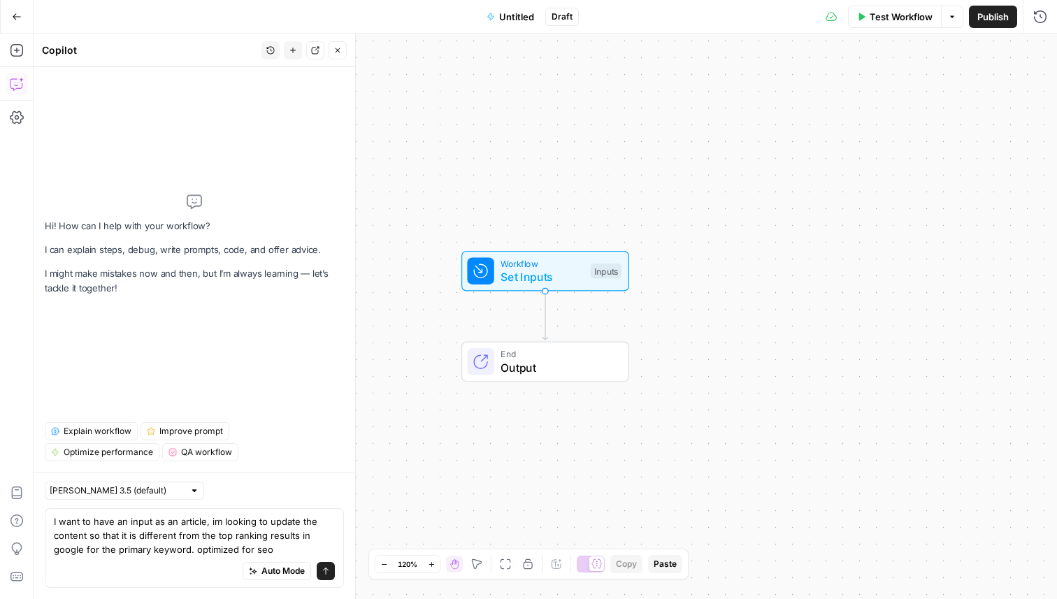
type textarea "I want to have an input as an article, im looking to update the content so that…"
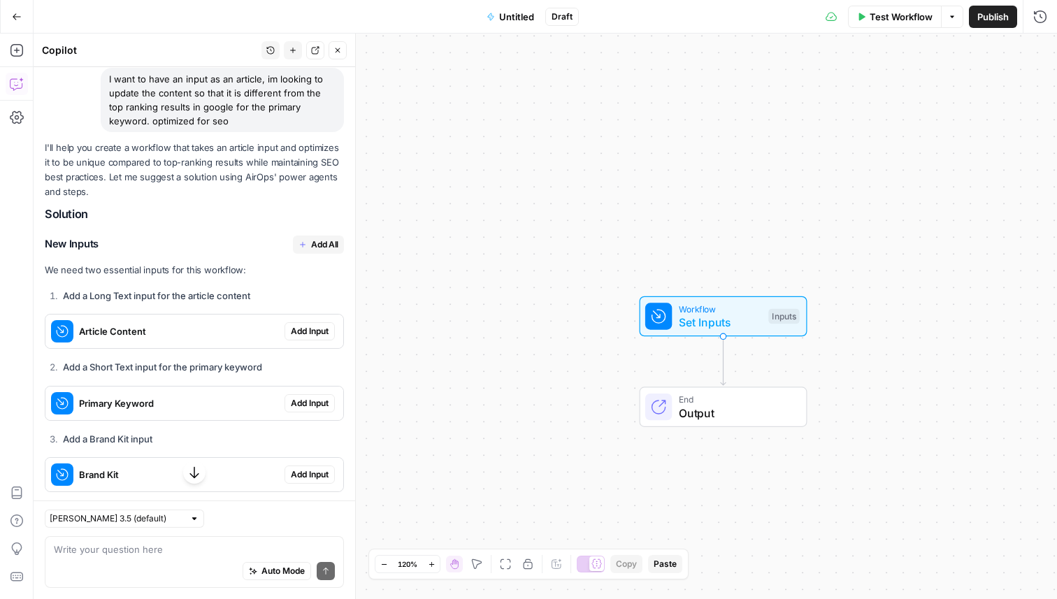
scroll to position [90, 0]
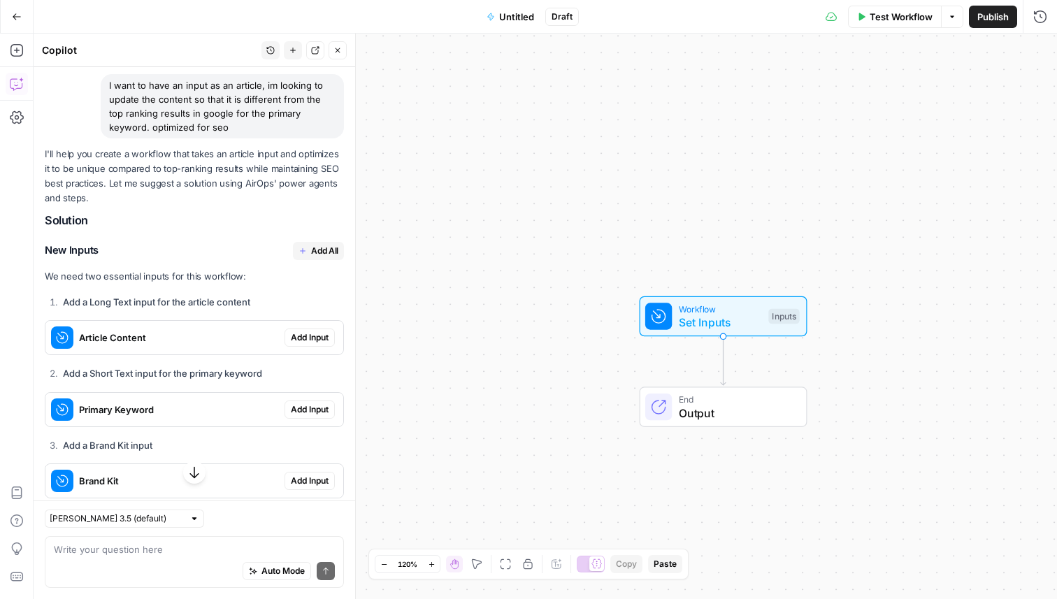
click at [312, 252] on span "Add All" at bounding box center [324, 251] width 27 height 13
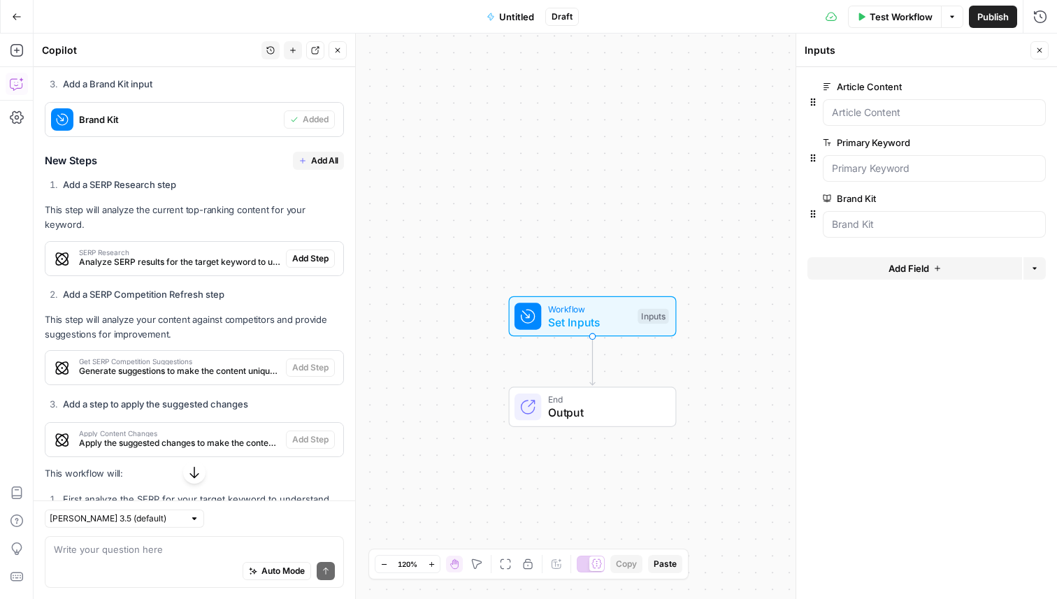
scroll to position [475, 0]
click at [311, 161] on span "Add All" at bounding box center [324, 160] width 27 height 13
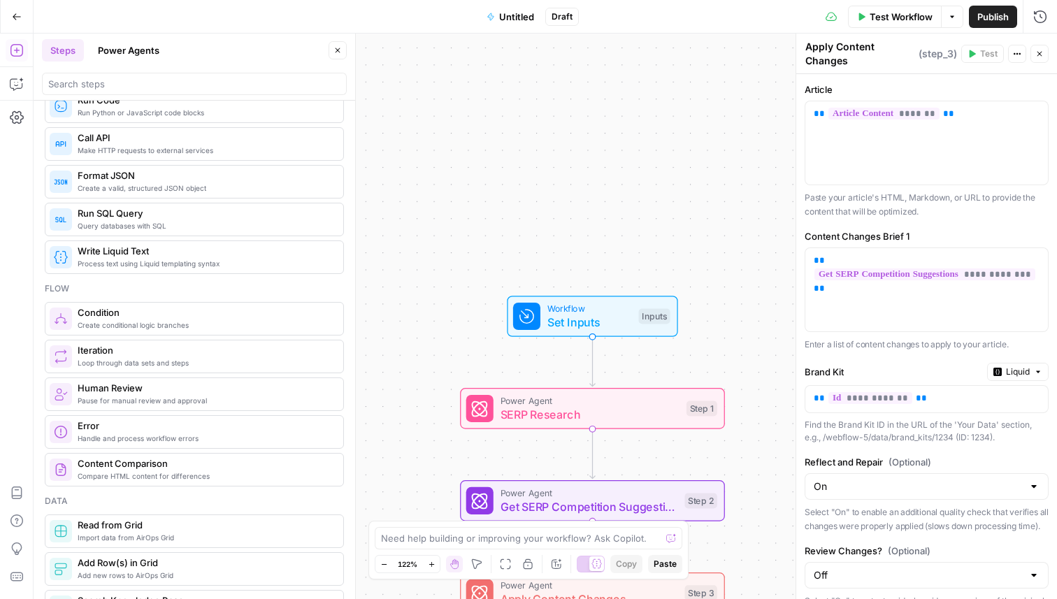
scroll to position [256, 0]
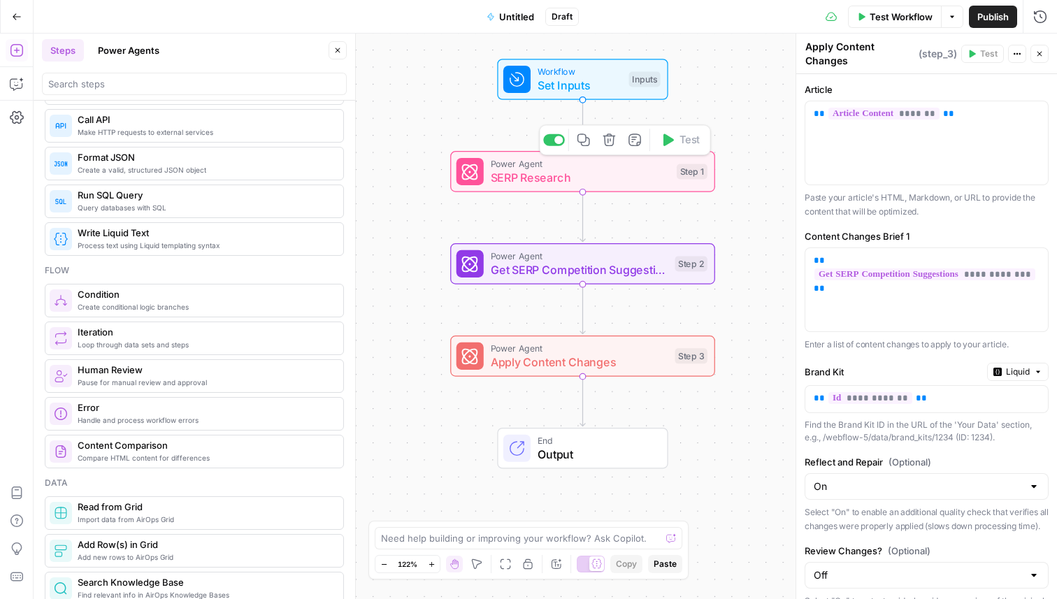
click at [499, 179] on span "SERP Research" at bounding box center [581, 177] width 180 height 17
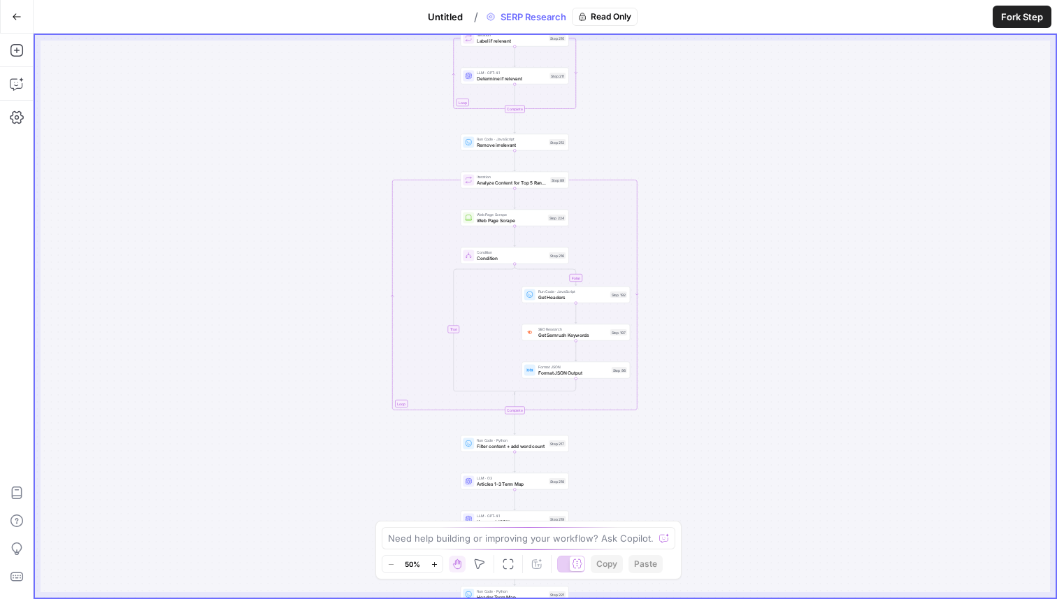
click at [13, 20] on icon "button" at bounding box center [17, 17] width 10 height 10
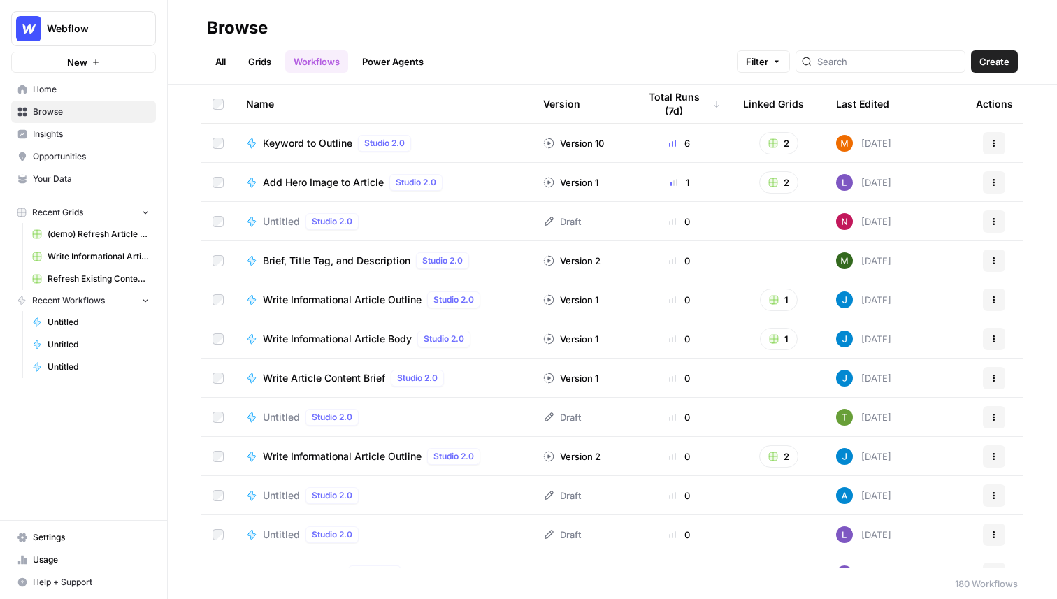
click at [256, 69] on link "Grids" at bounding box center [260, 61] width 40 height 22
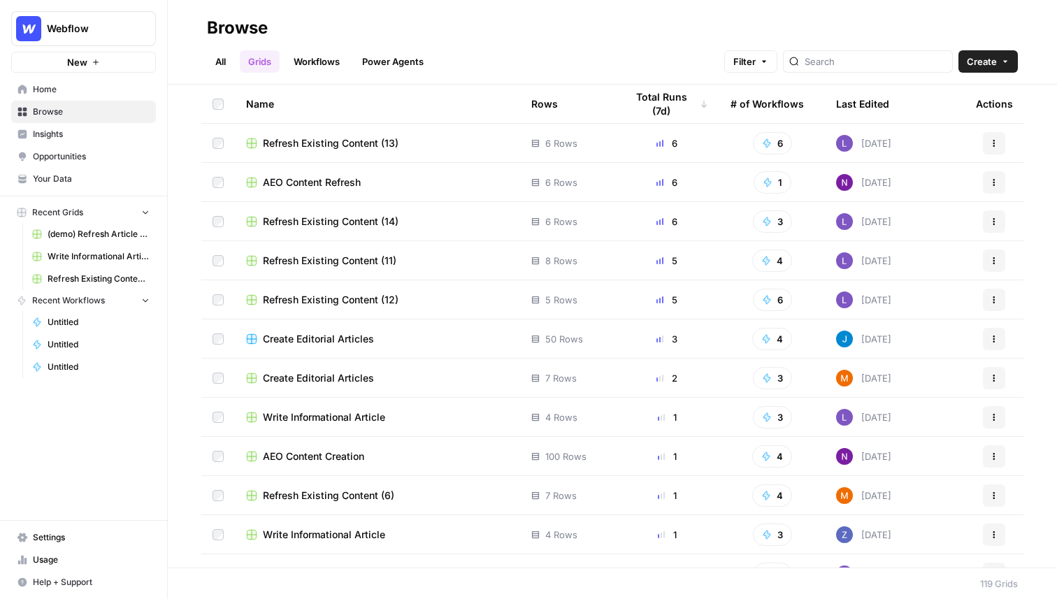
click at [221, 65] on link "All" at bounding box center [220, 61] width 27 height 22
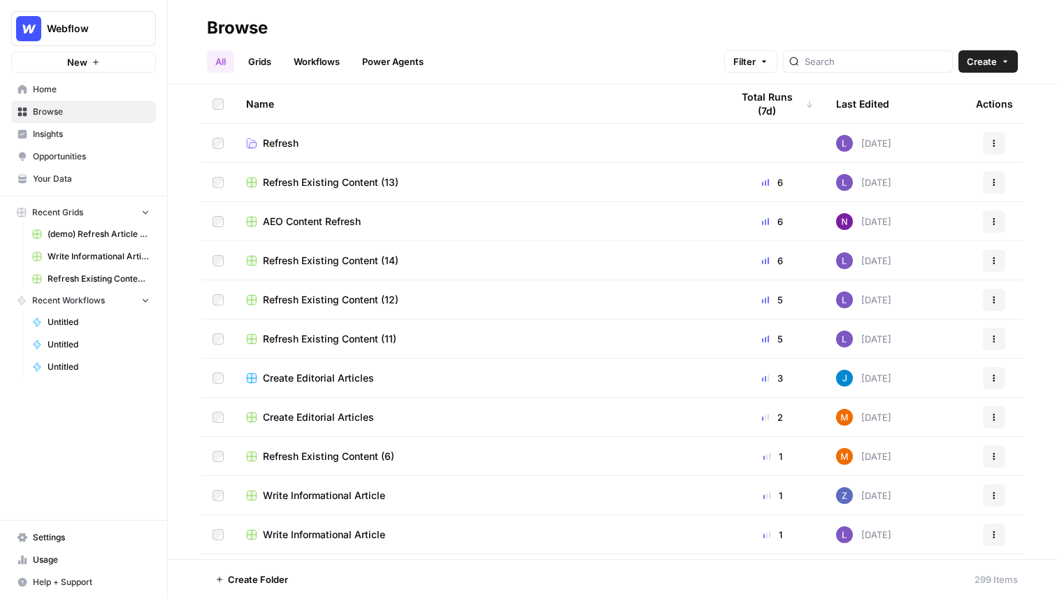
click at [78, 324] on span "Untitled" at bounding box center [99, 322] width 102 height 13
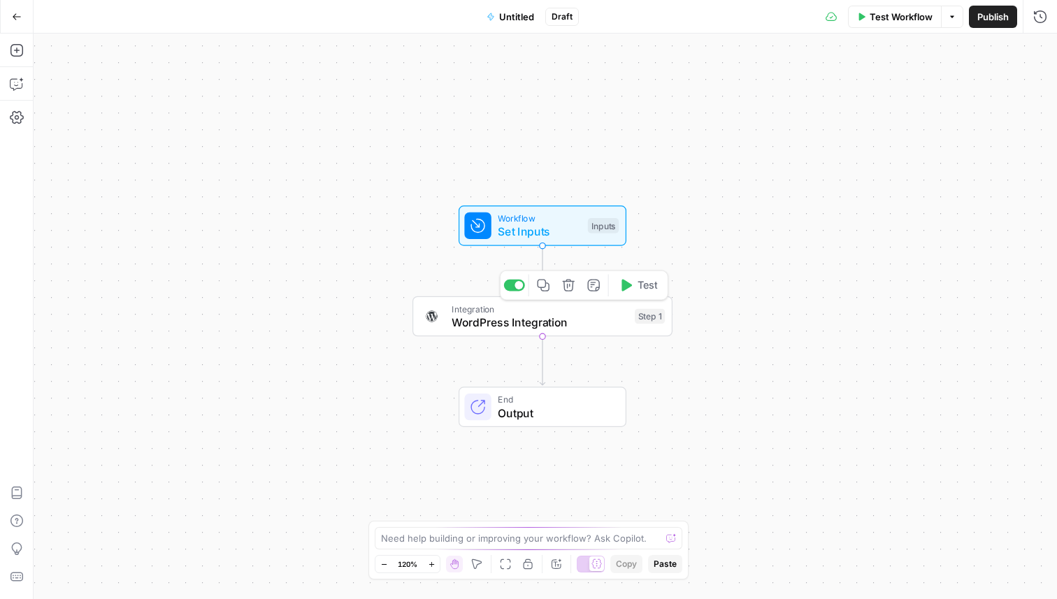
click at [562, 291] on icon "button" at bounding box center [568, 285] width 13 height 13
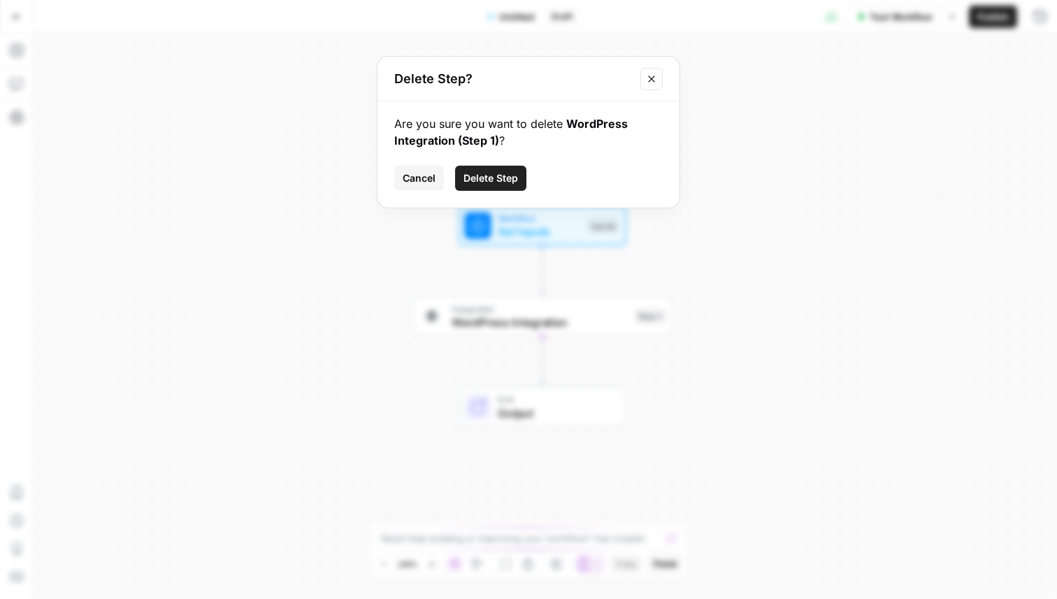
click at [500, 182] on span "Delete Step" at bounding box center [490, 178] width 55 height 14
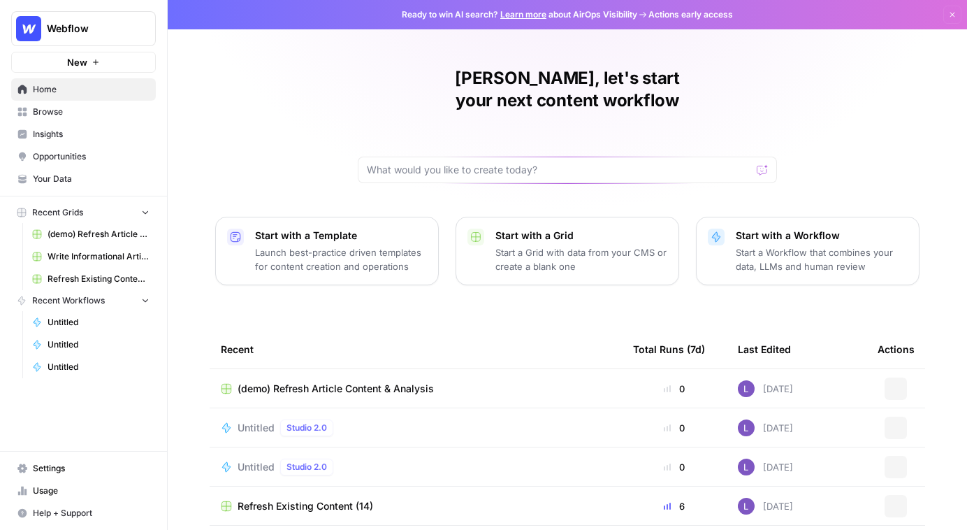
click at [92, 36] on button "Webflow" at bounding box center [83, 28] width 145 height 35
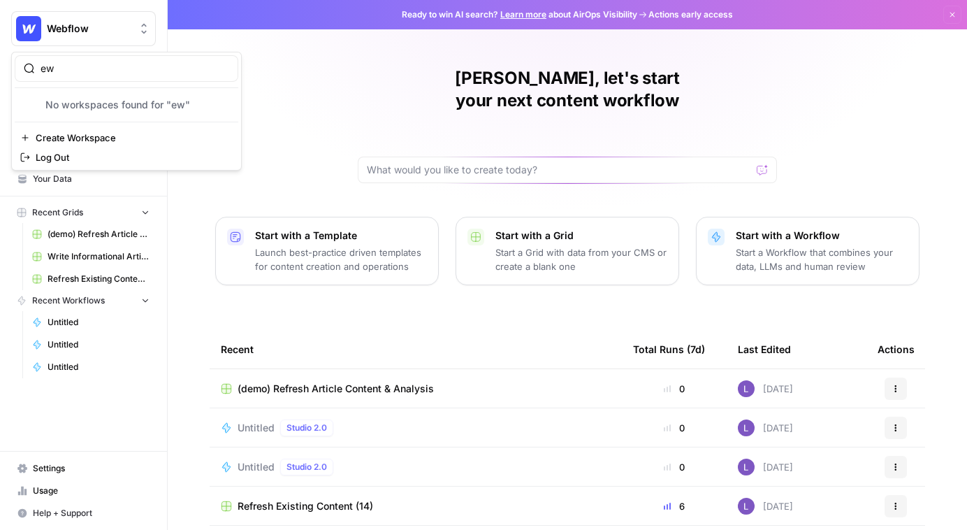
type input "e"
type input "n"
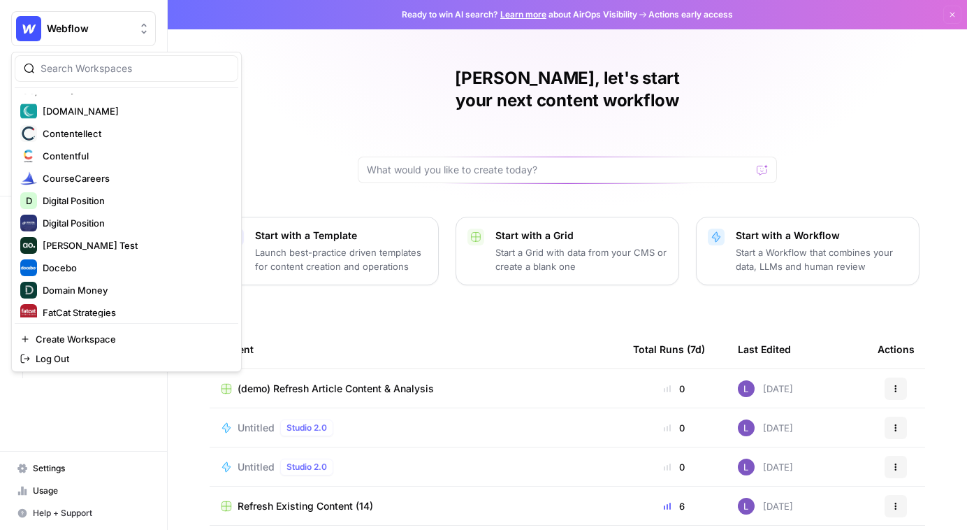
scroll to position [316, 0]
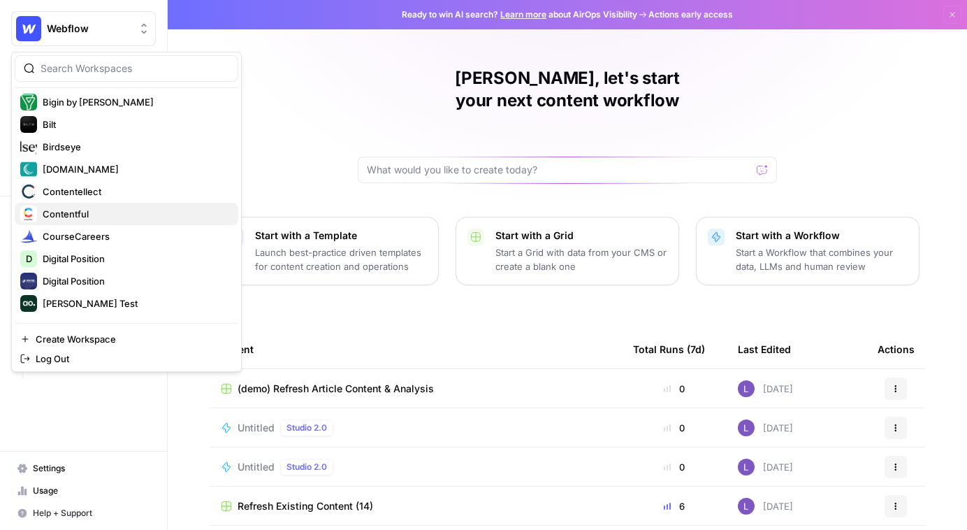
click at [120, 216] on span "Contentful" at bounding box center [135, 214] width 184 height 14
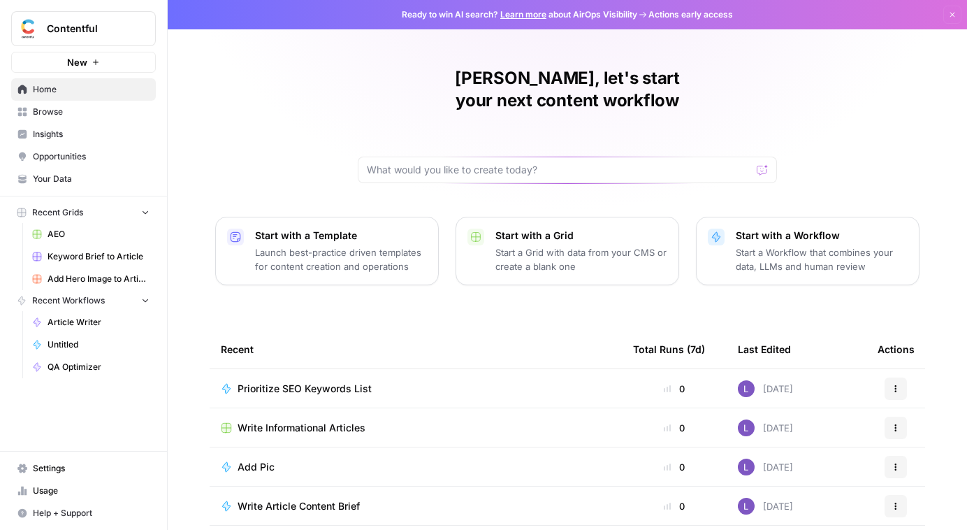
click at [83, 138] on span "Insights" at bounding box center [91, 134] width 117 height 13
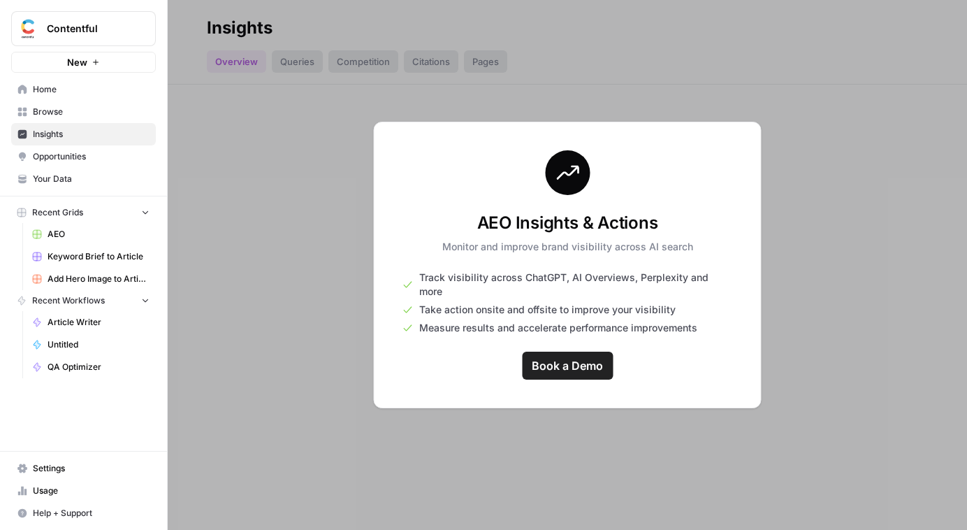
click at [82, 166] on link "Opportunities" at bounding box center [83, 156] width 145 height 22
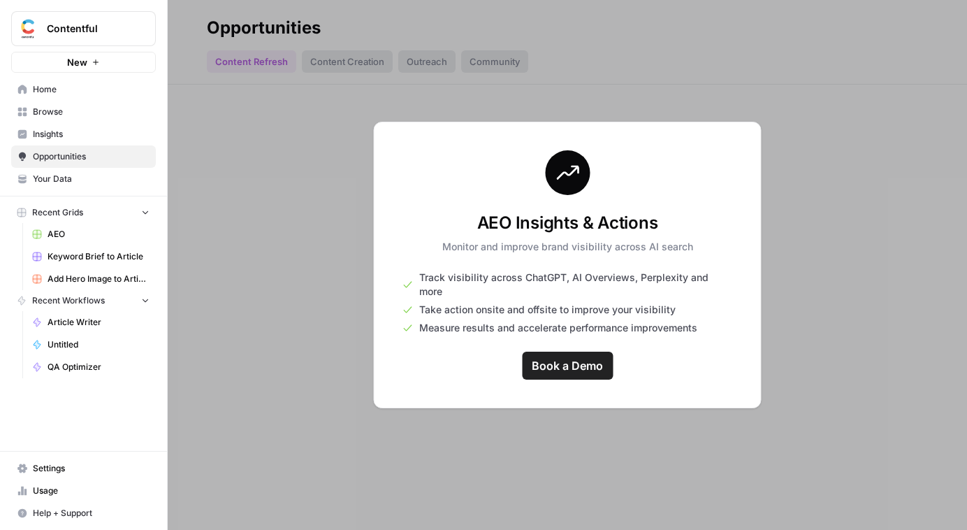
click at [106, 24] on span "Contentful" at bounding box center [89, 29] width 85 height 14
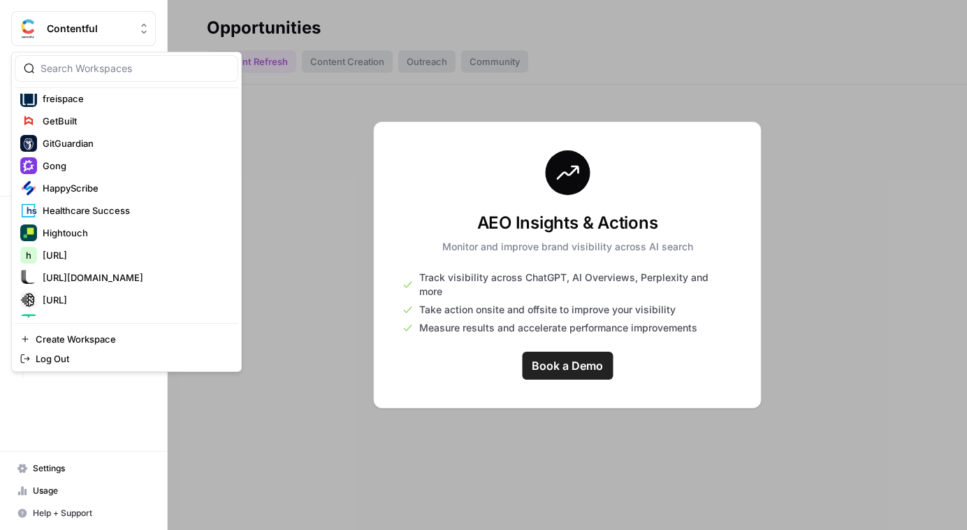
scroll to position [636, 0]
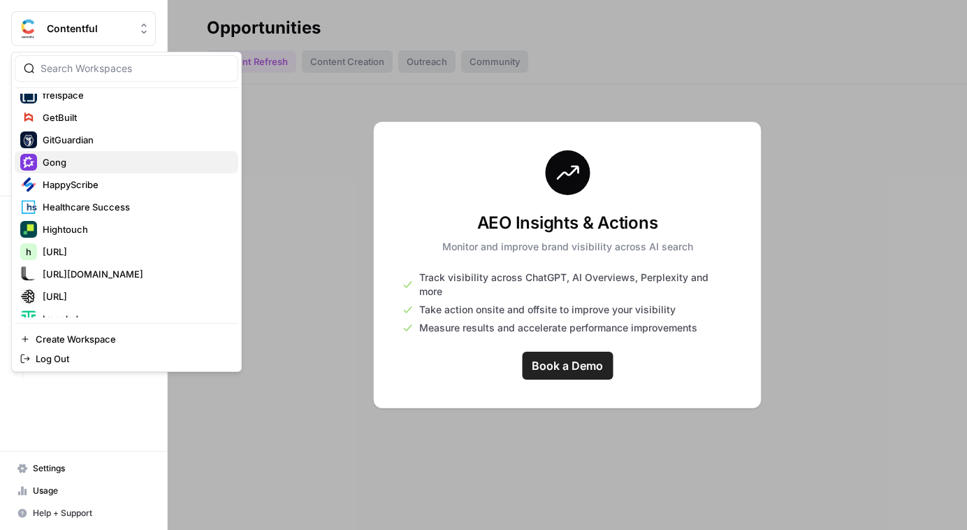
click at [110, 168] on span "Gong" at bounding box center [135, 162] width 184 height 14
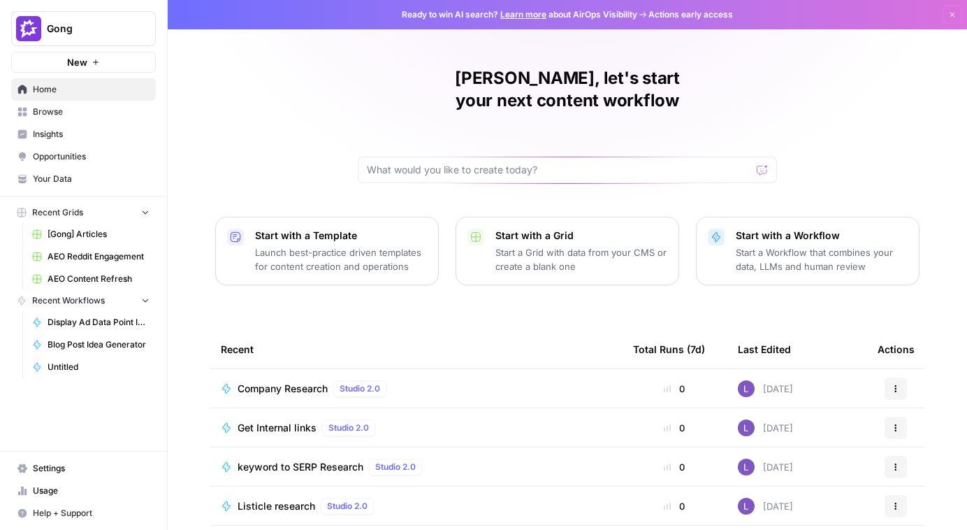
click at [88, 134] on span "Insights" at bounding box center [91, 134] width 117 height 13
